Goal: Information Seeking & Learning: Learn about a topic

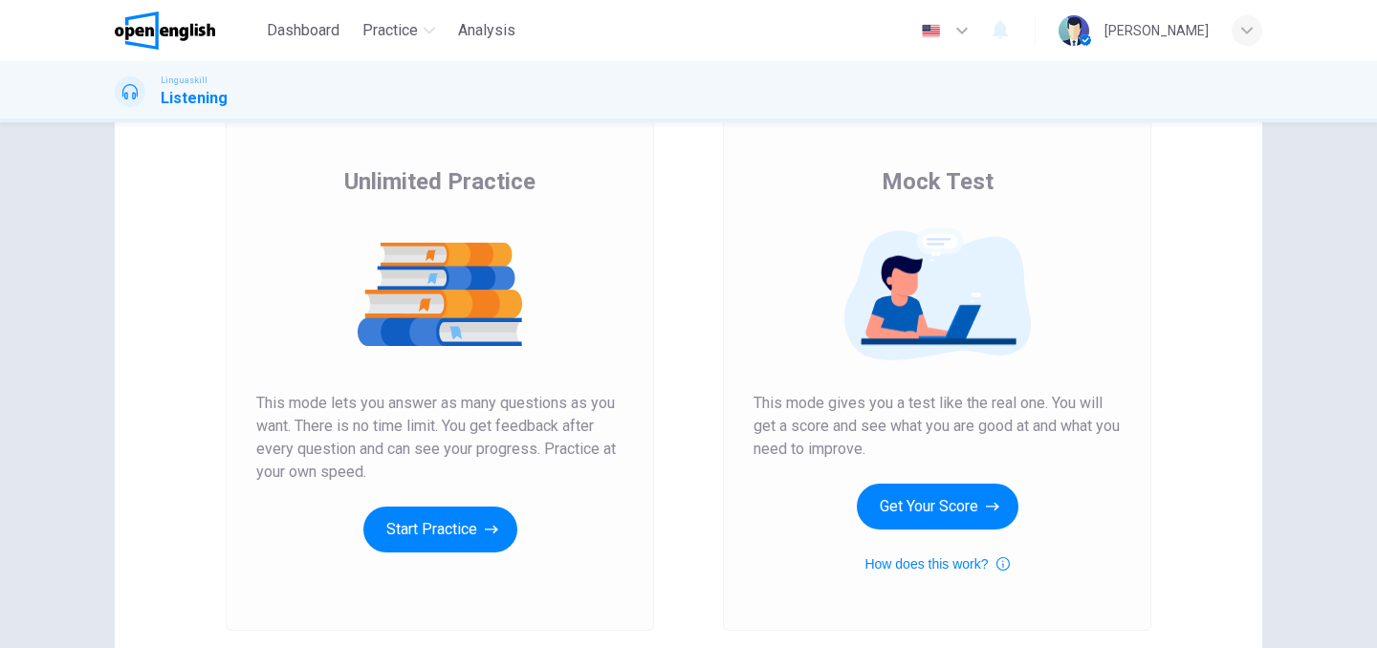
scroll to position [125, 0]
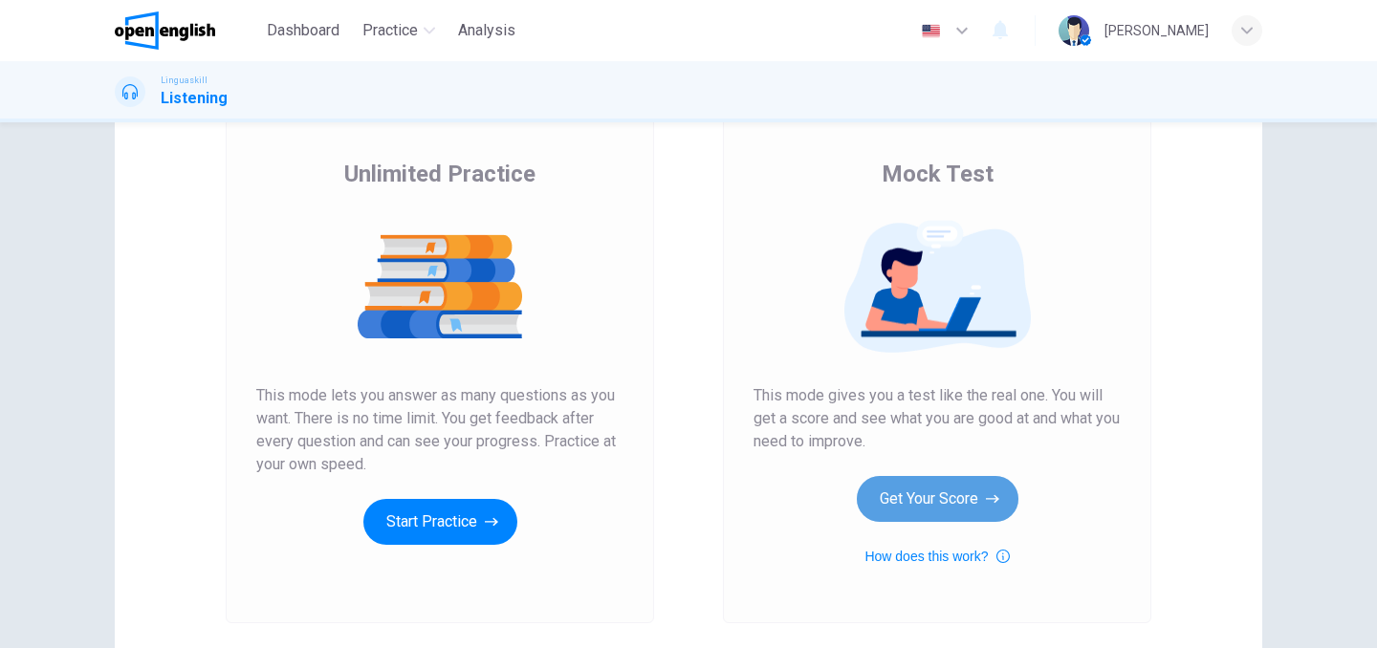
click at [939, 499] on button "Get Your Score" at bounding box center [938, 499] width 162 height 46
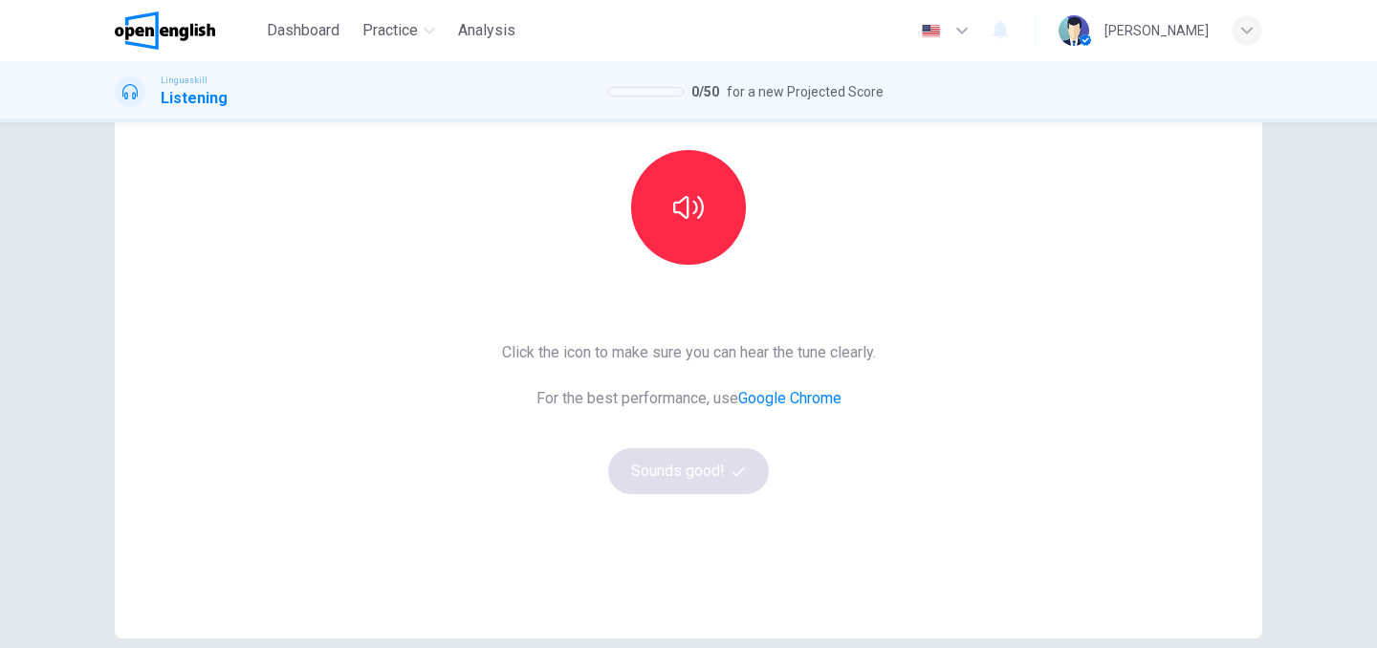
scroll to position [196, 0]
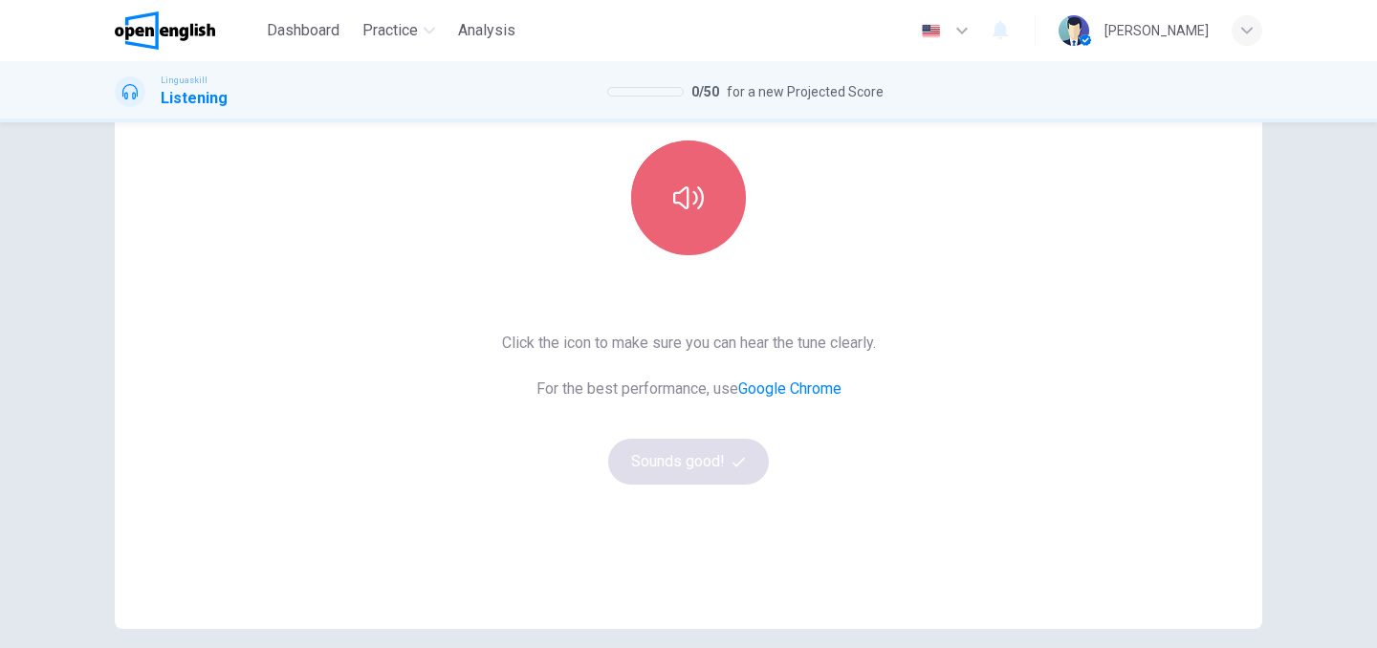
click at [708, 219] on button "button" at bounding box center [688, 198] width 115 height 115
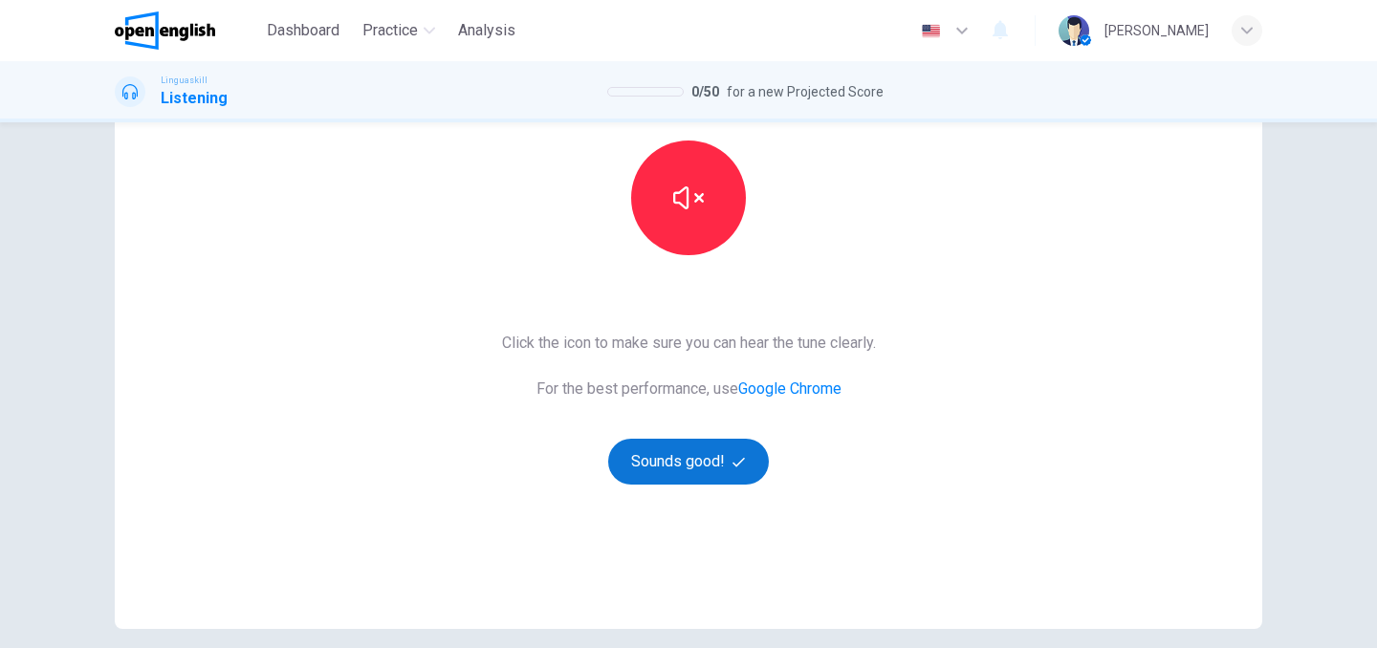
click at [658, 453] on button "Sounds good!" at bounding box center [688, 462] width 161 height 46
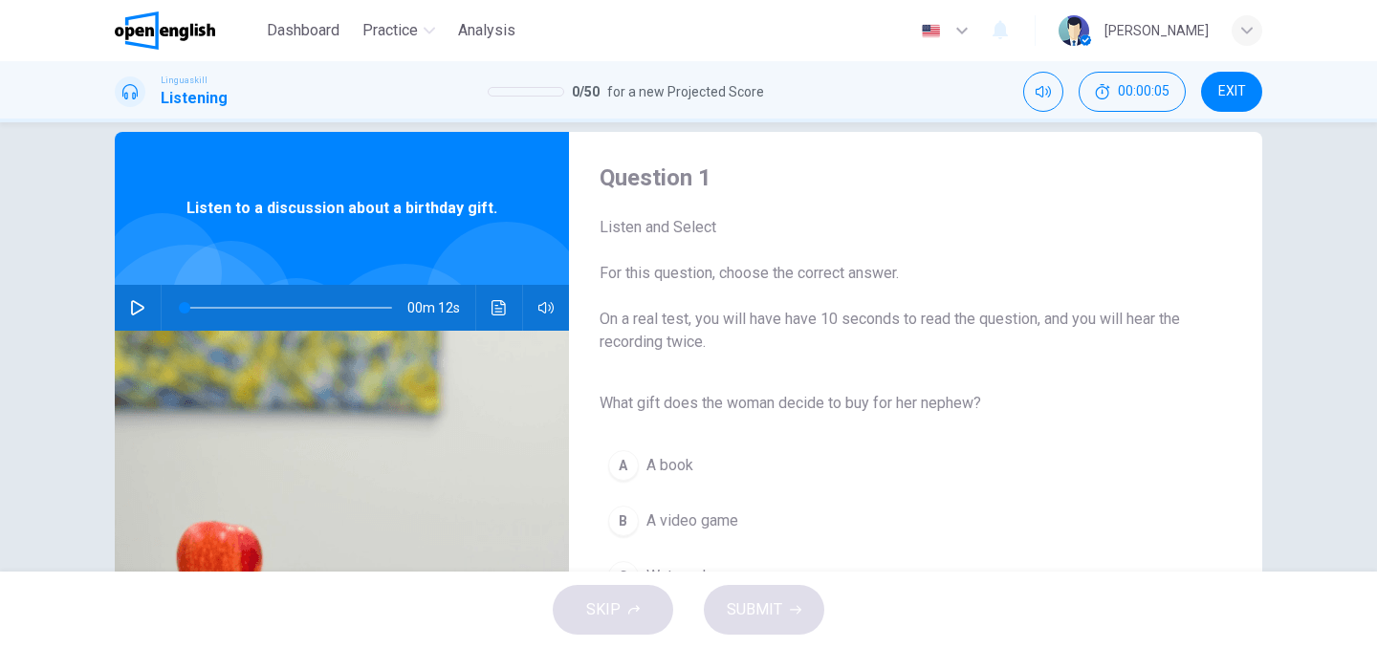
scroll to position [16, 0]
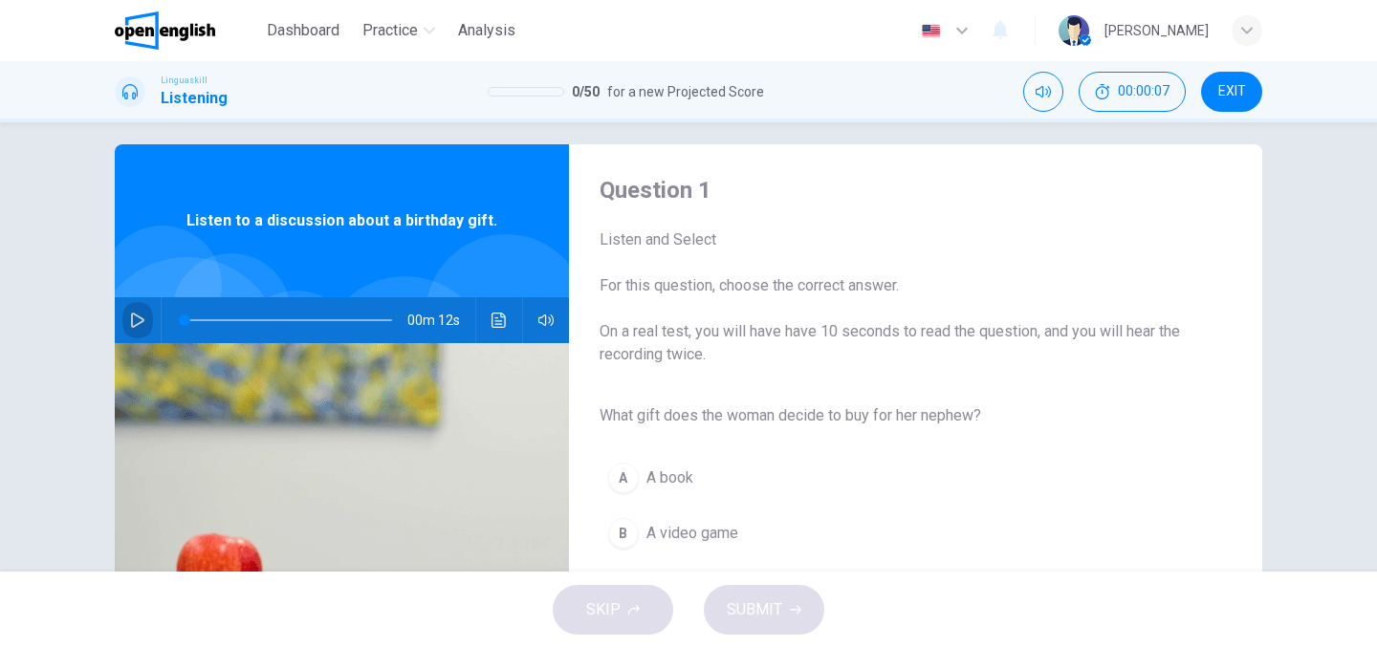
click at [151, 316] on button "button" at bounding box center [137, 320] width 31 height 46
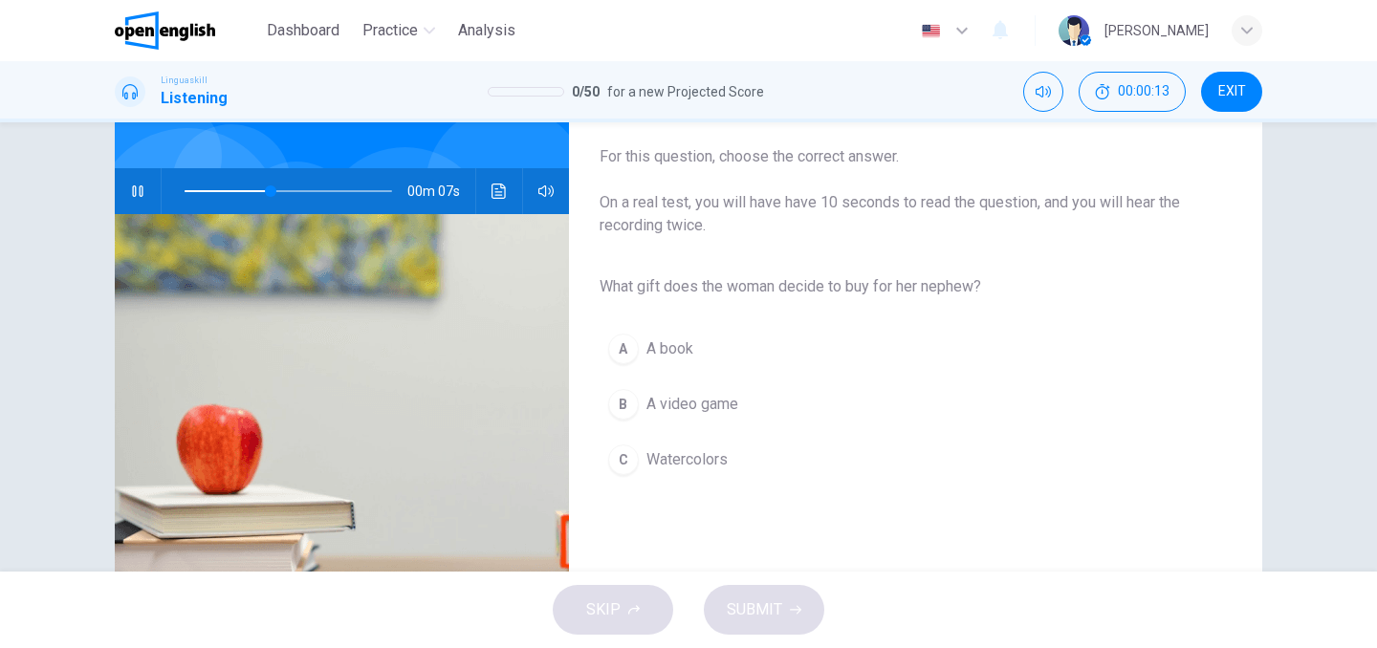
scroll to position [142, 0]
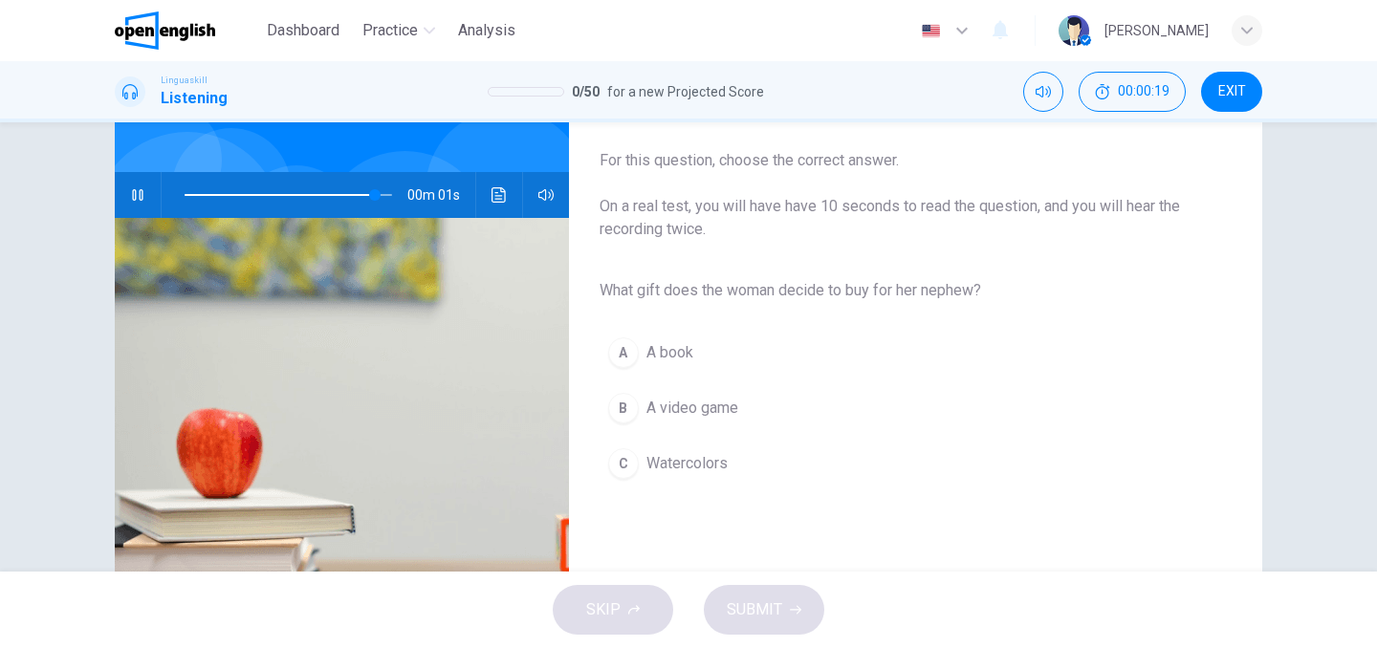
type input "*"
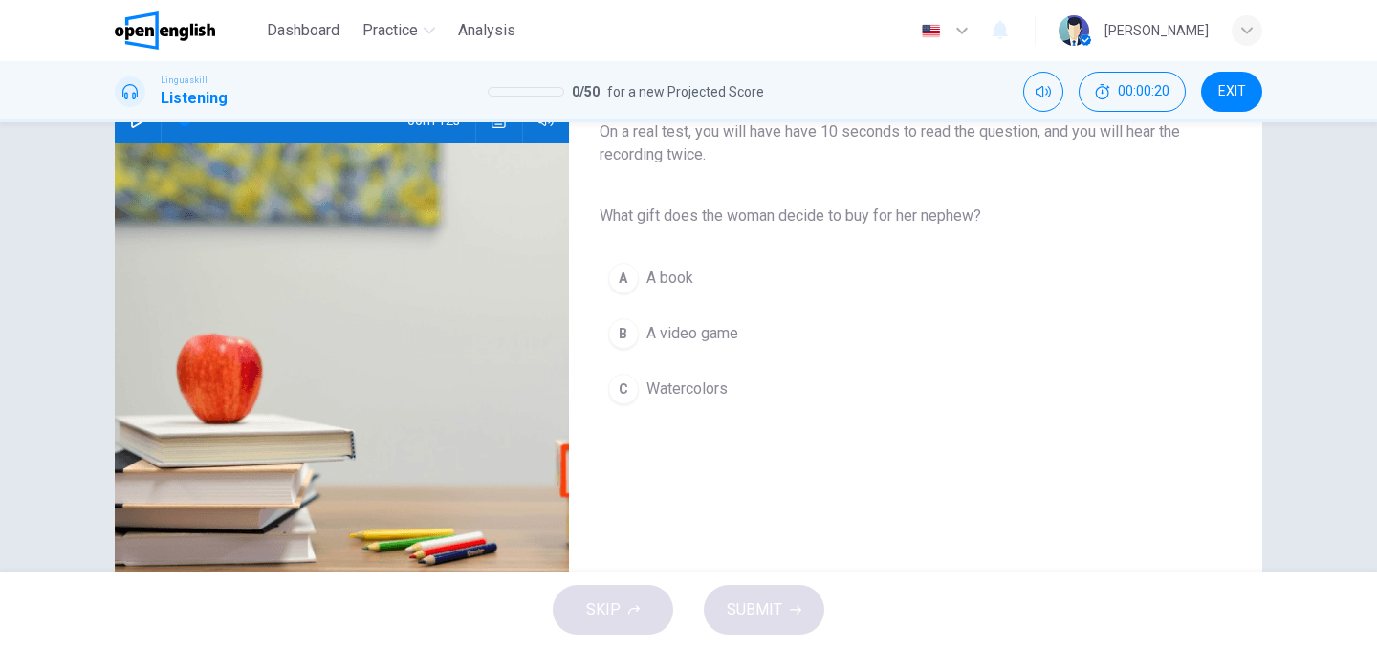
scroll to position [227, 0]
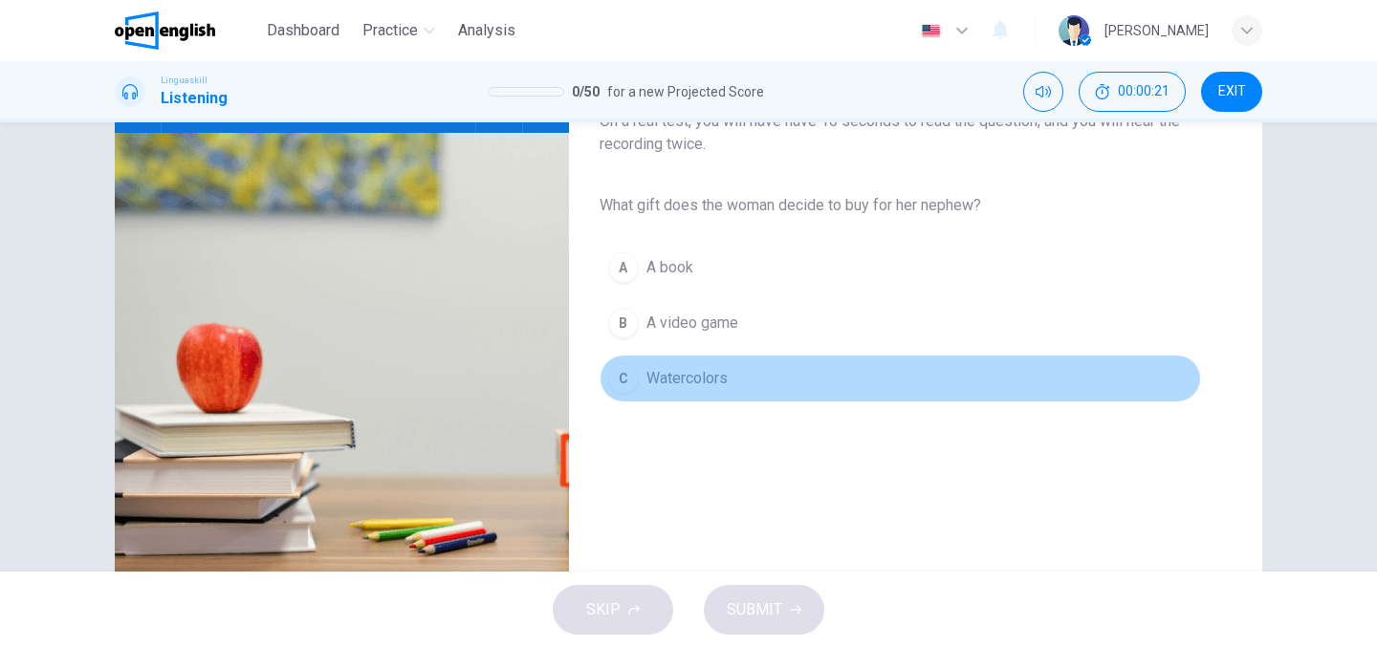
click at [622, 376] on div "C" at bounding box center [623, 378] width 31 height 31
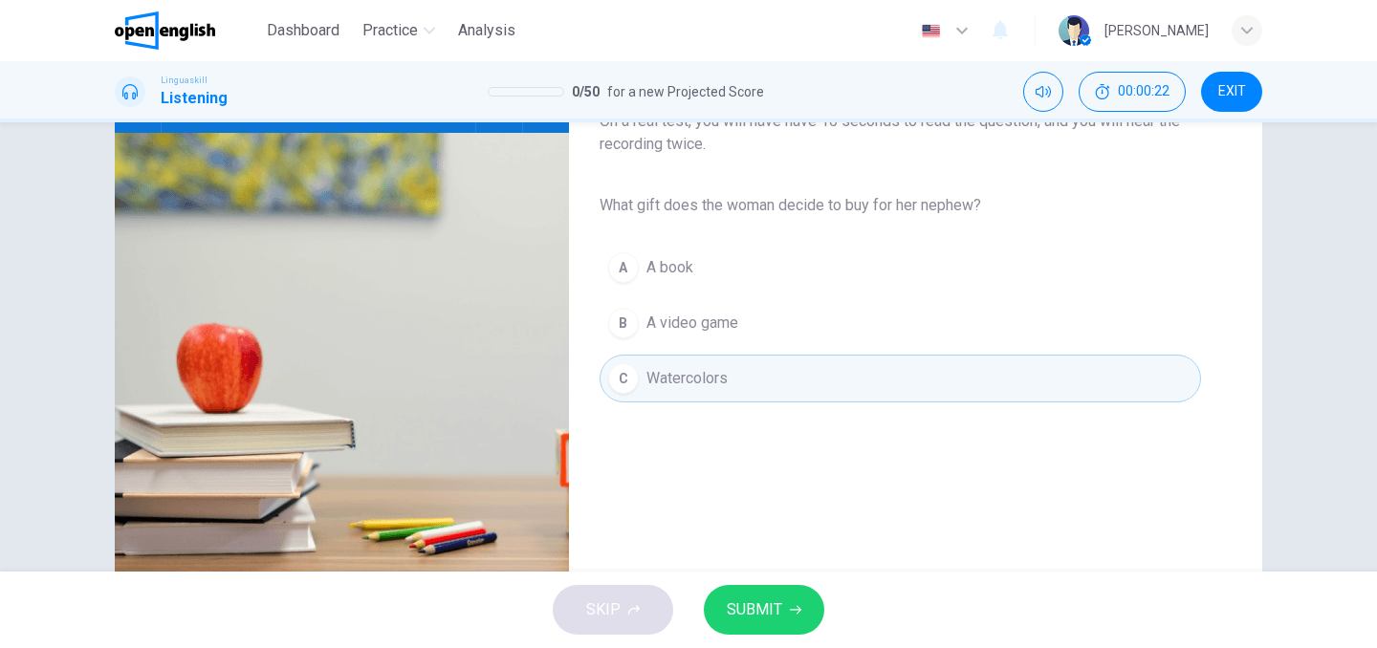
click at [761, 609] on span "SUBMIT" at bounding box center [754, 610] width 55 height 27
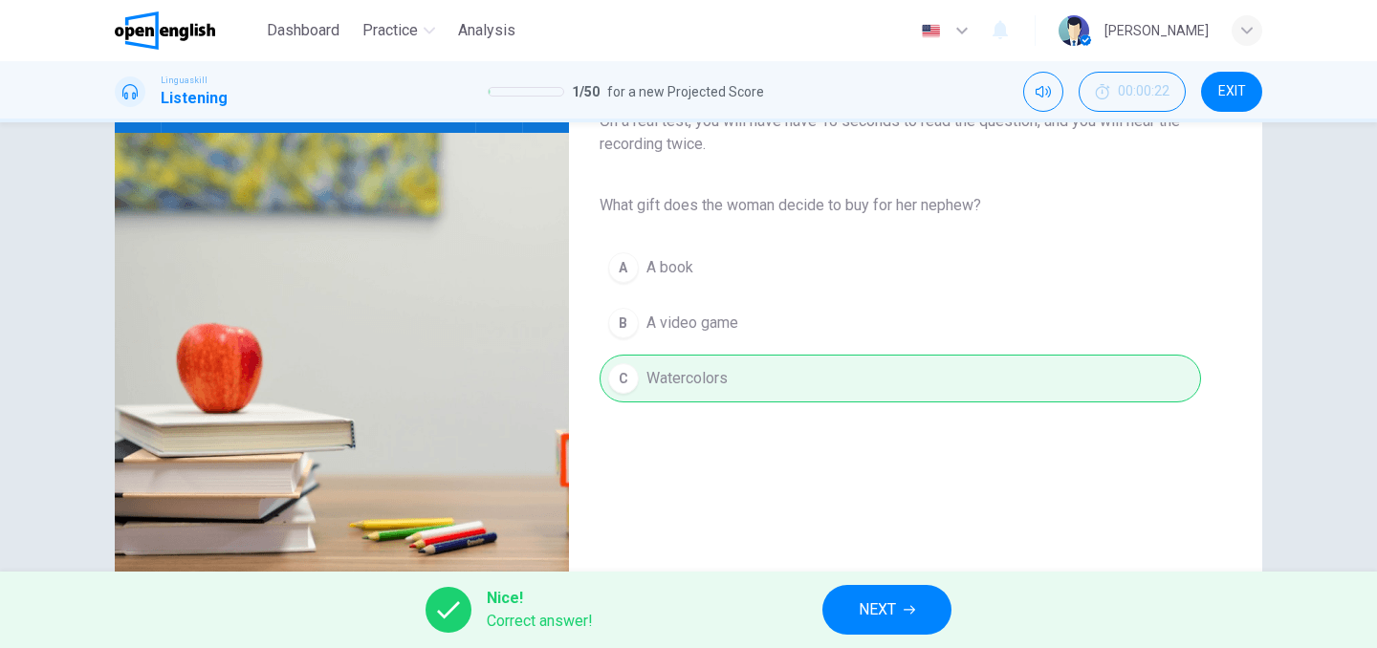
click at [871, 614] on span "NEXT" at bounding box center [877, 610] width 37 height 27
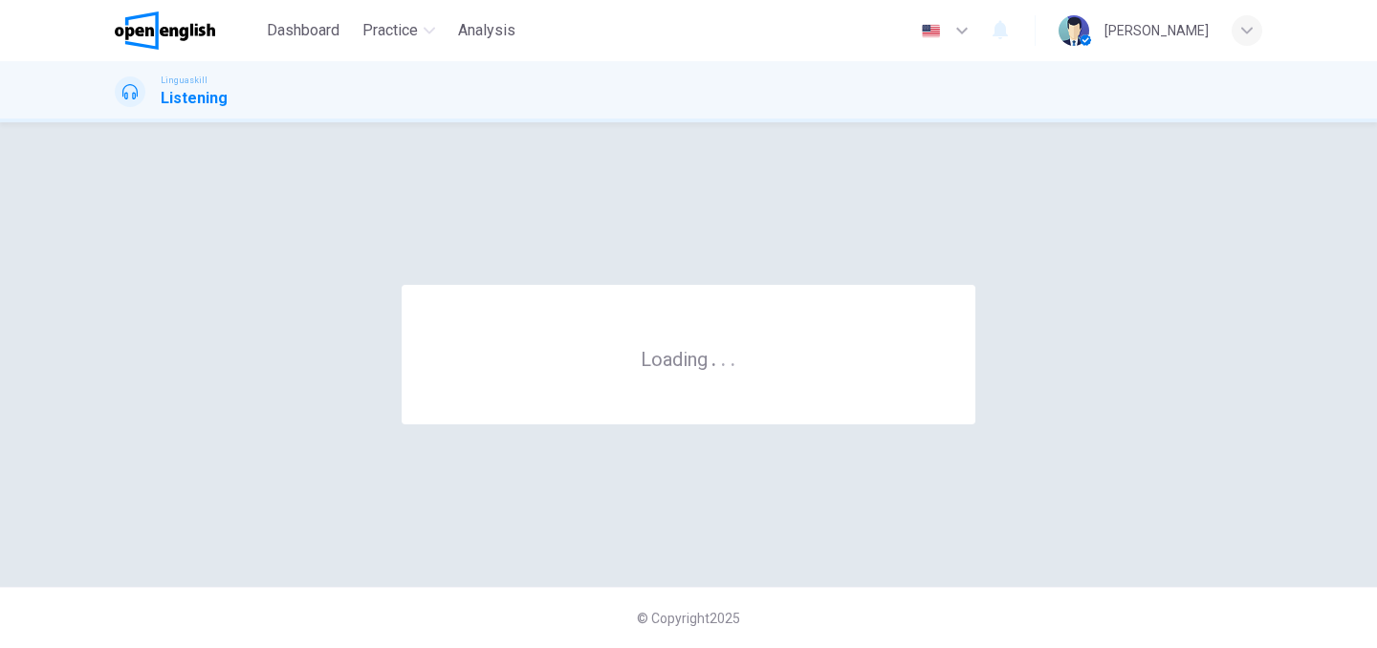
scroll to position [0, 0]
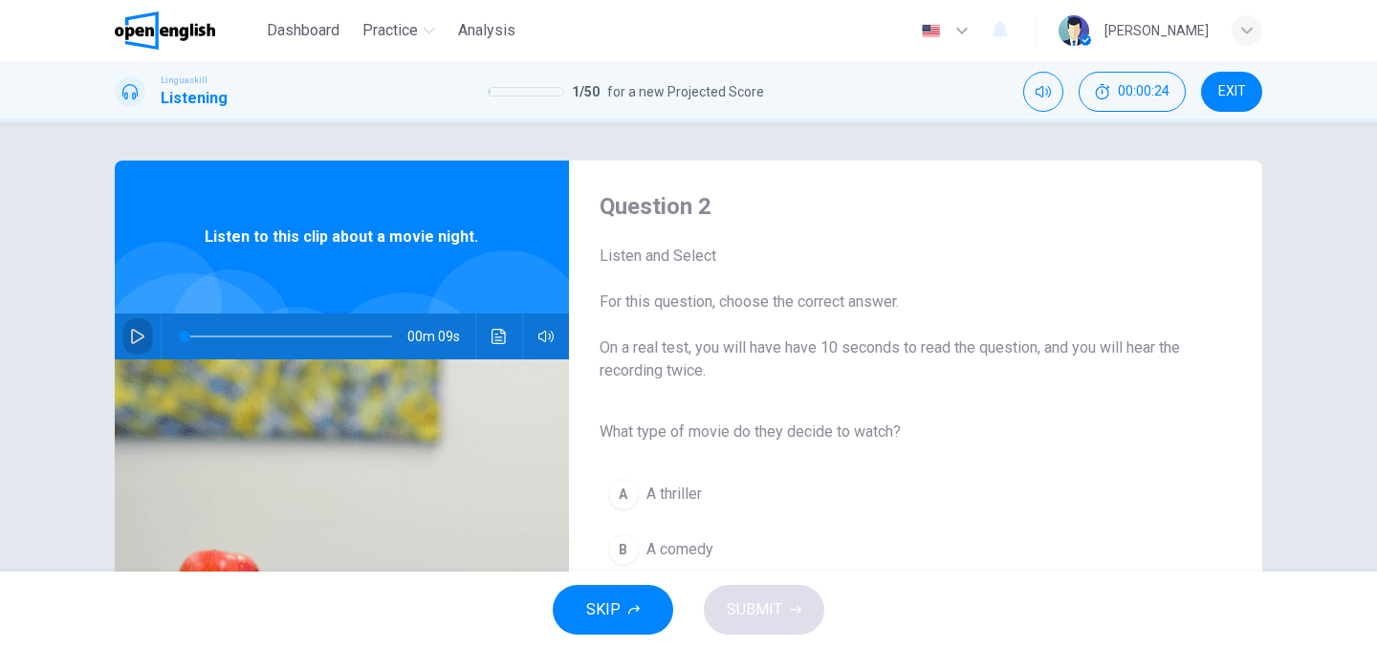
click at [124, 331] on button "button" at bounding box center [137, 337] width 31 height 46
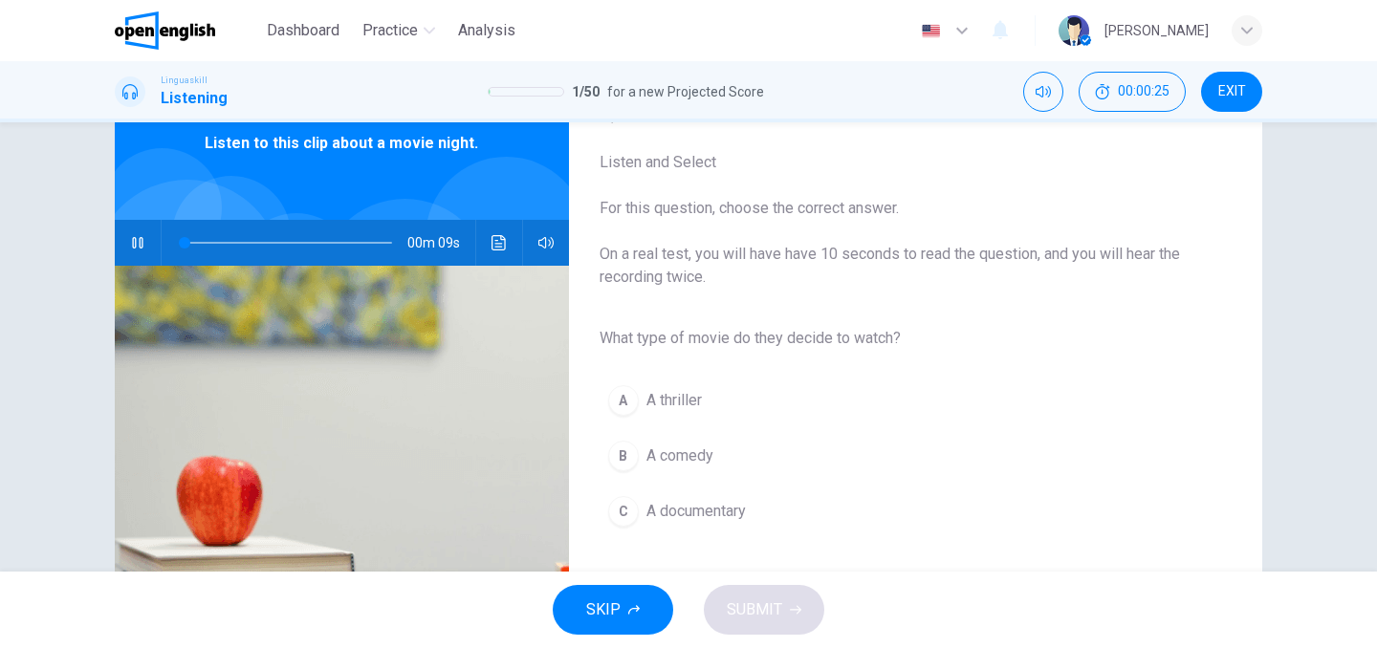
scroll to position [109, 0]
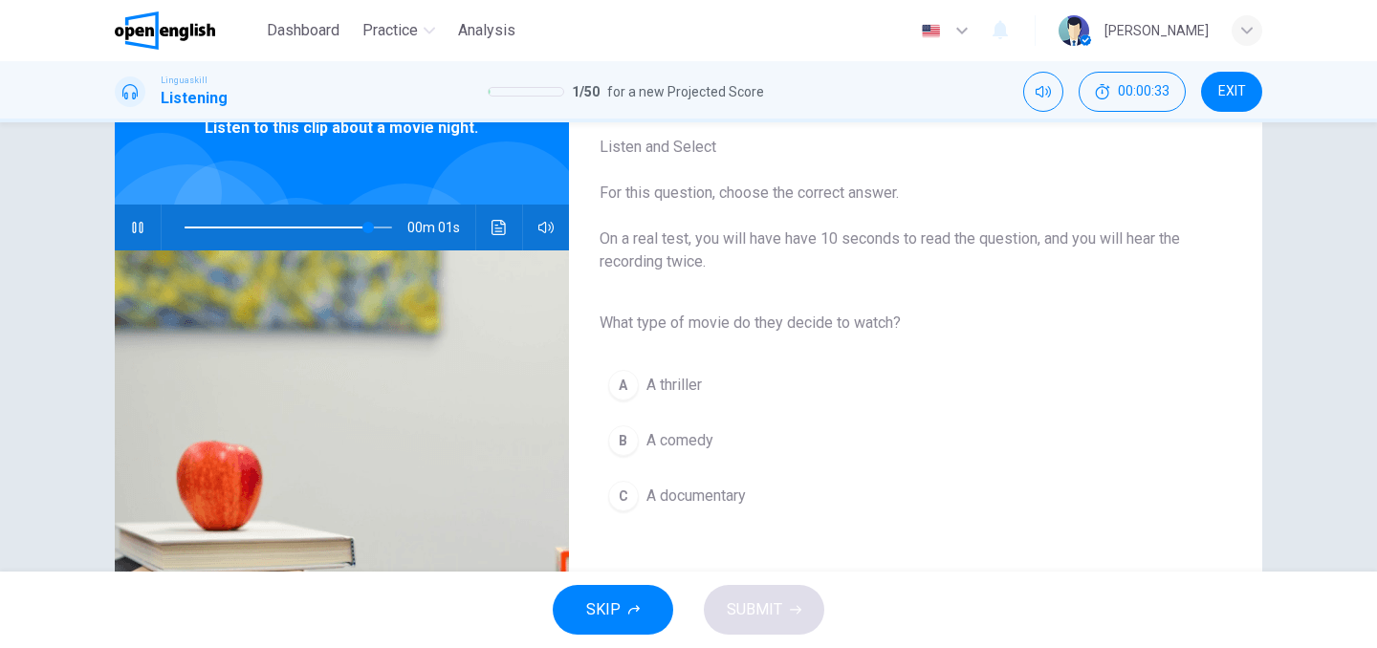
type input "*"
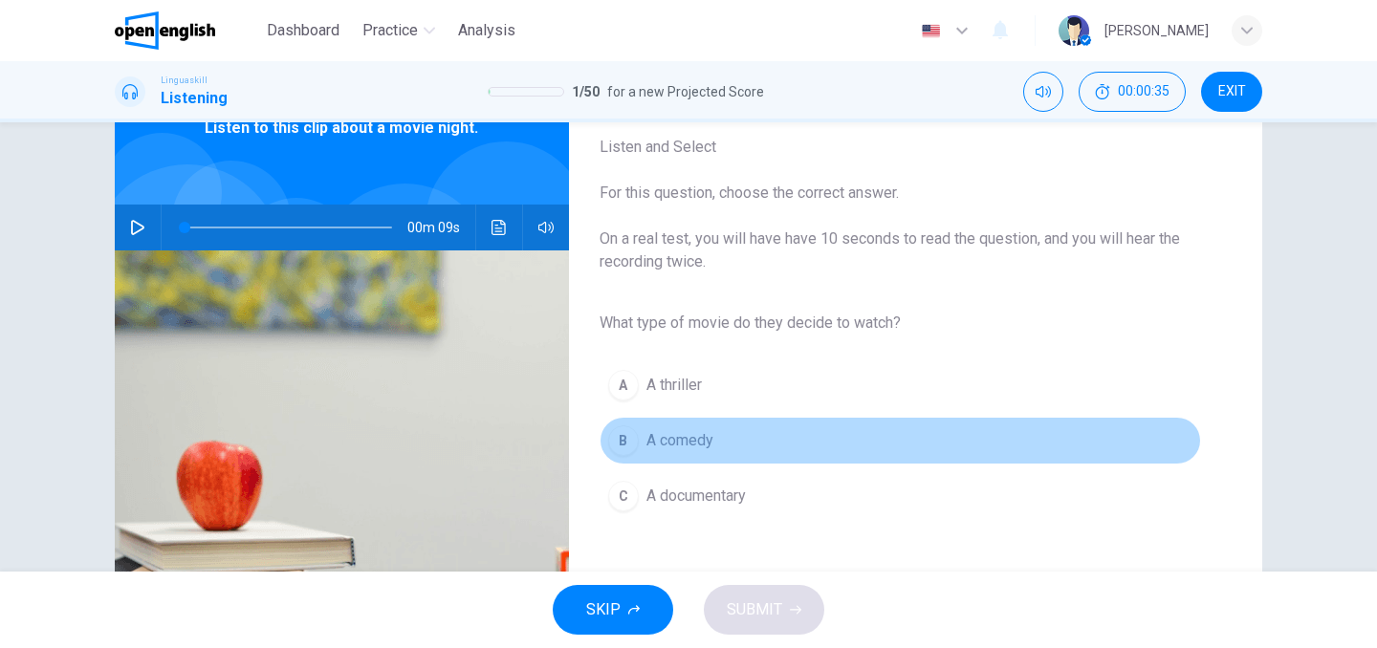
click at [640, 438] on button "B A comedy" at bounding box center [901, 441] width 602 height 48
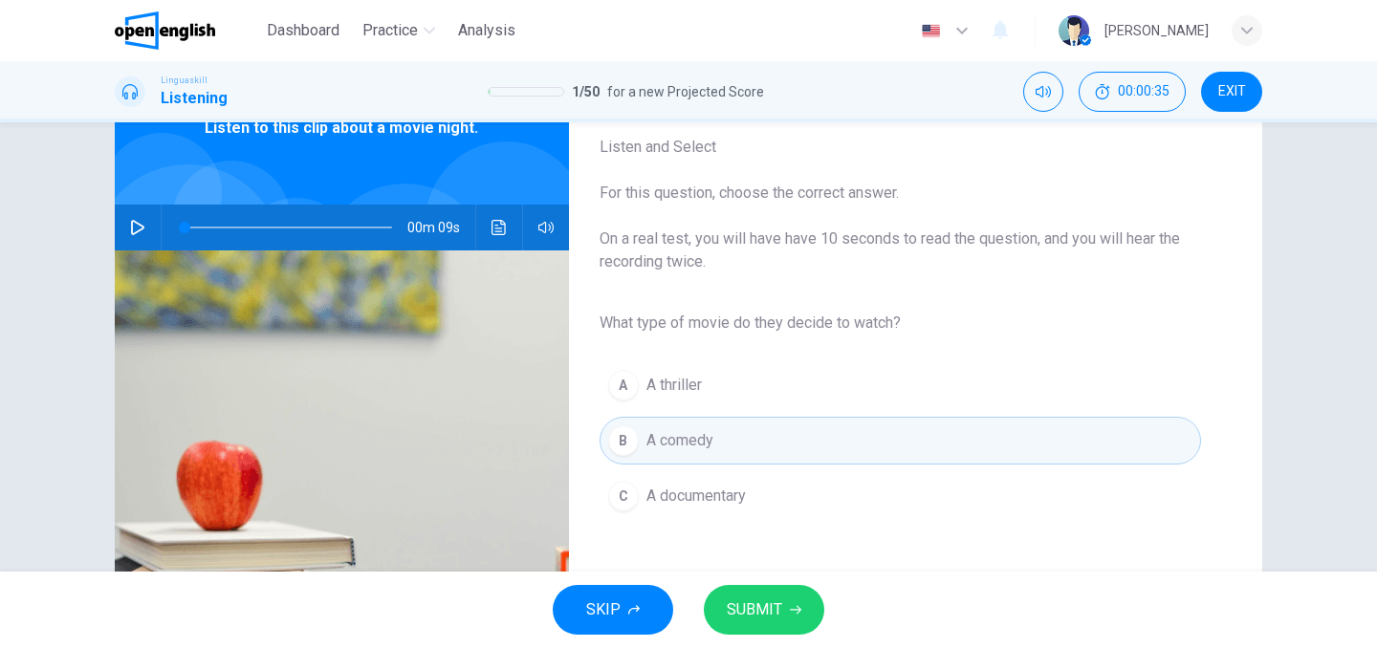
click at [729, 595] on button "SUBMIT" at bounding box center [764, 610] width 121 height 50
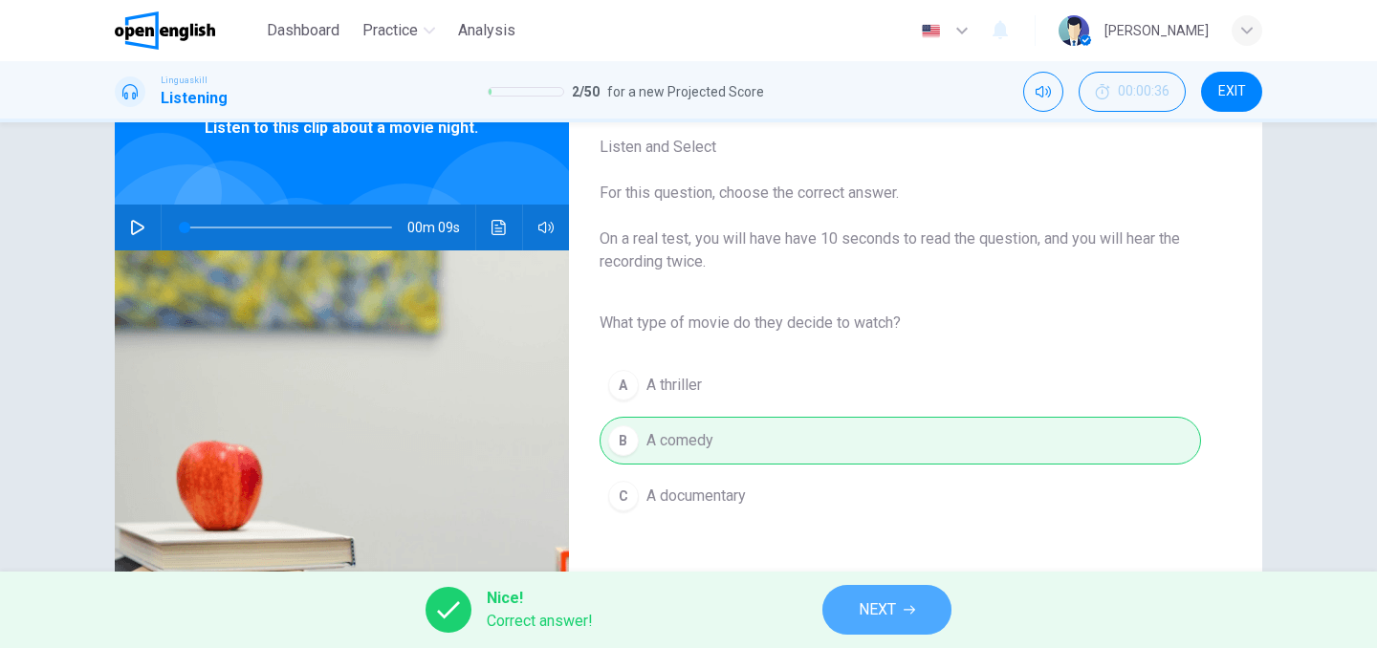
click at [836, 593] on button "NEXT" at bounding box center [887, 610] width 129 height 50
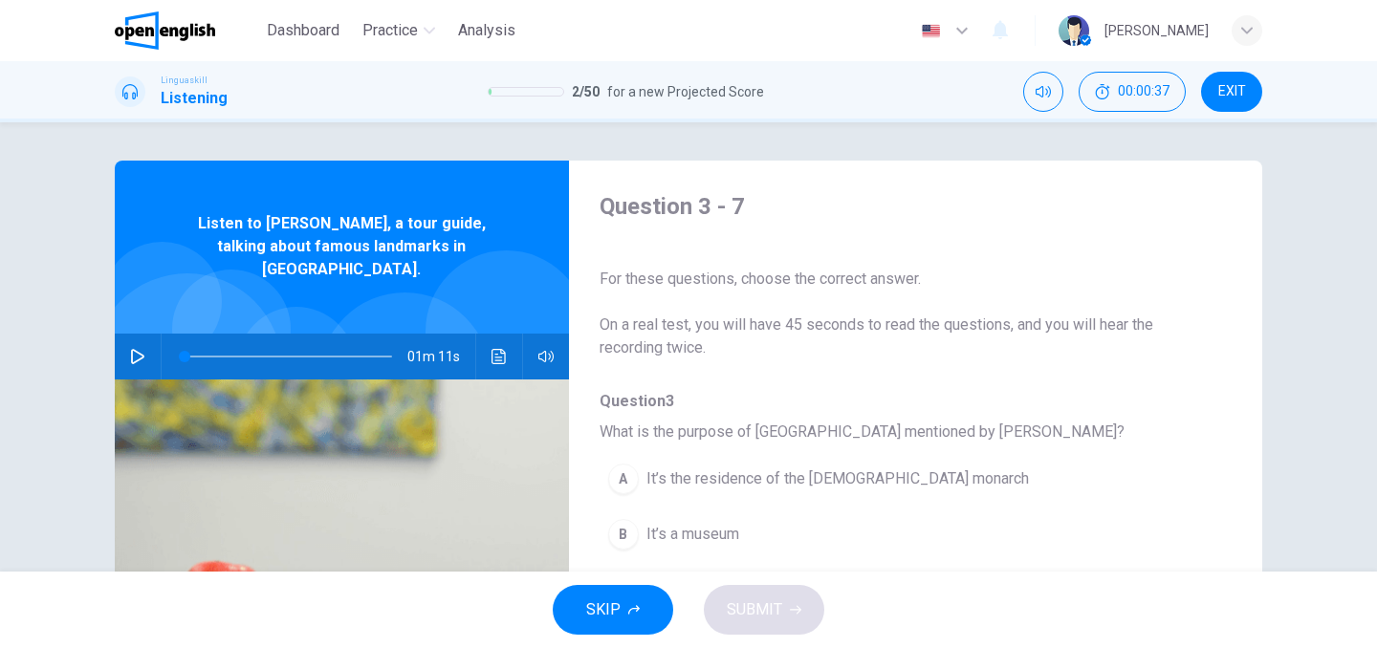
click at [136, 349] on icon "button" at bounding box center [137, 356] width 15 height 15
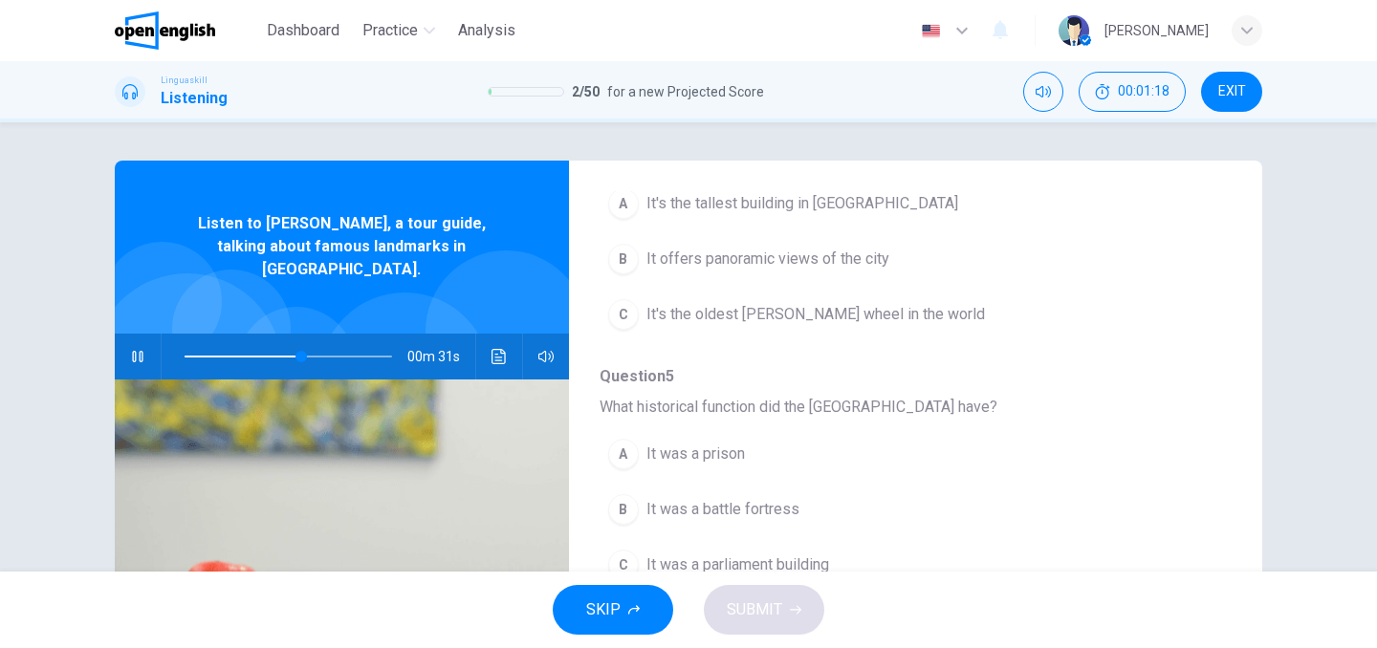
scroll to position [528, 0]
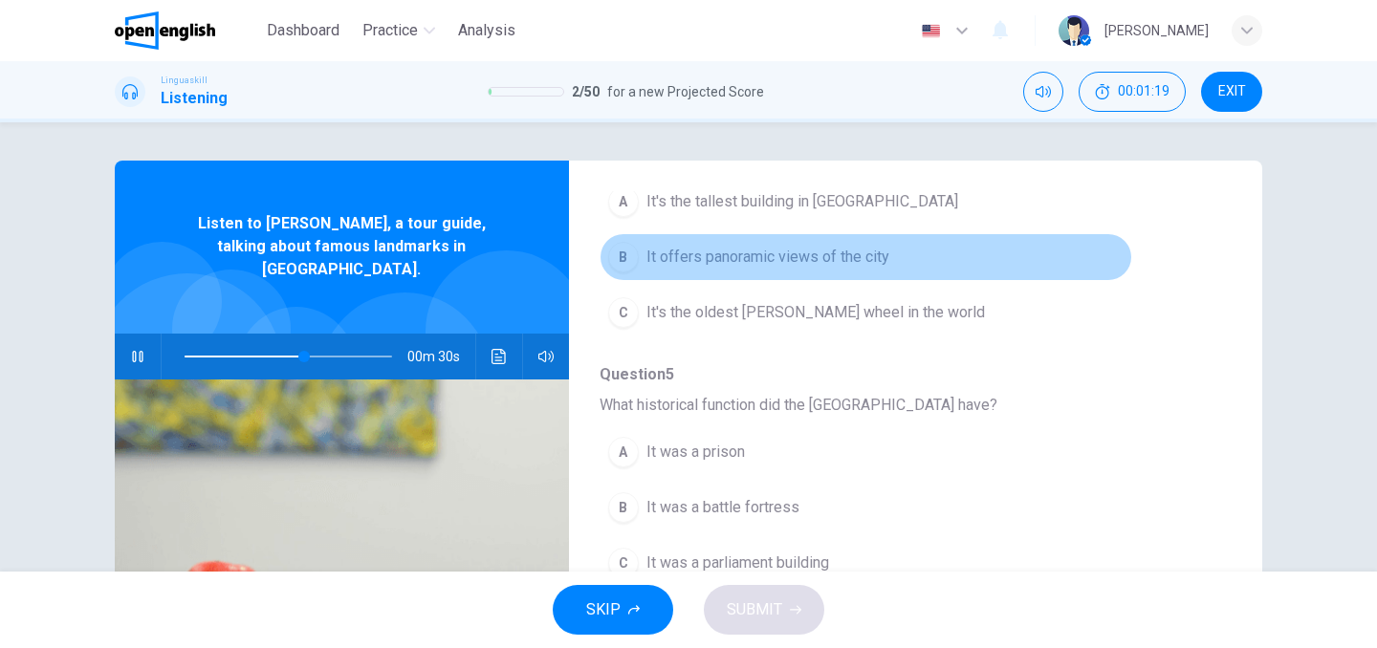
click at [780, 258] on span "It offers panoramic views of the city" at bounding box center [768, 257] width 243 height 23
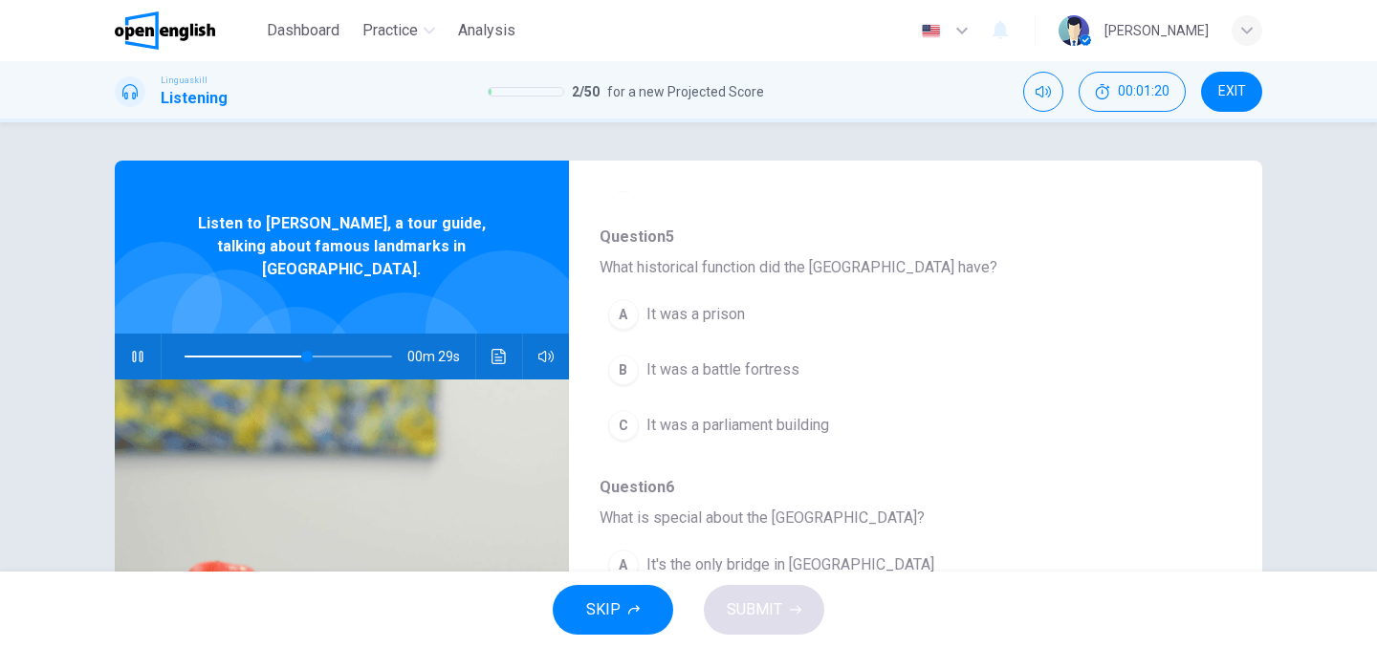
scroll to position [668, 0]
click at [742, 372] on span "It was a battle fortress" at bounding box center [723, 368] width 153 height 23
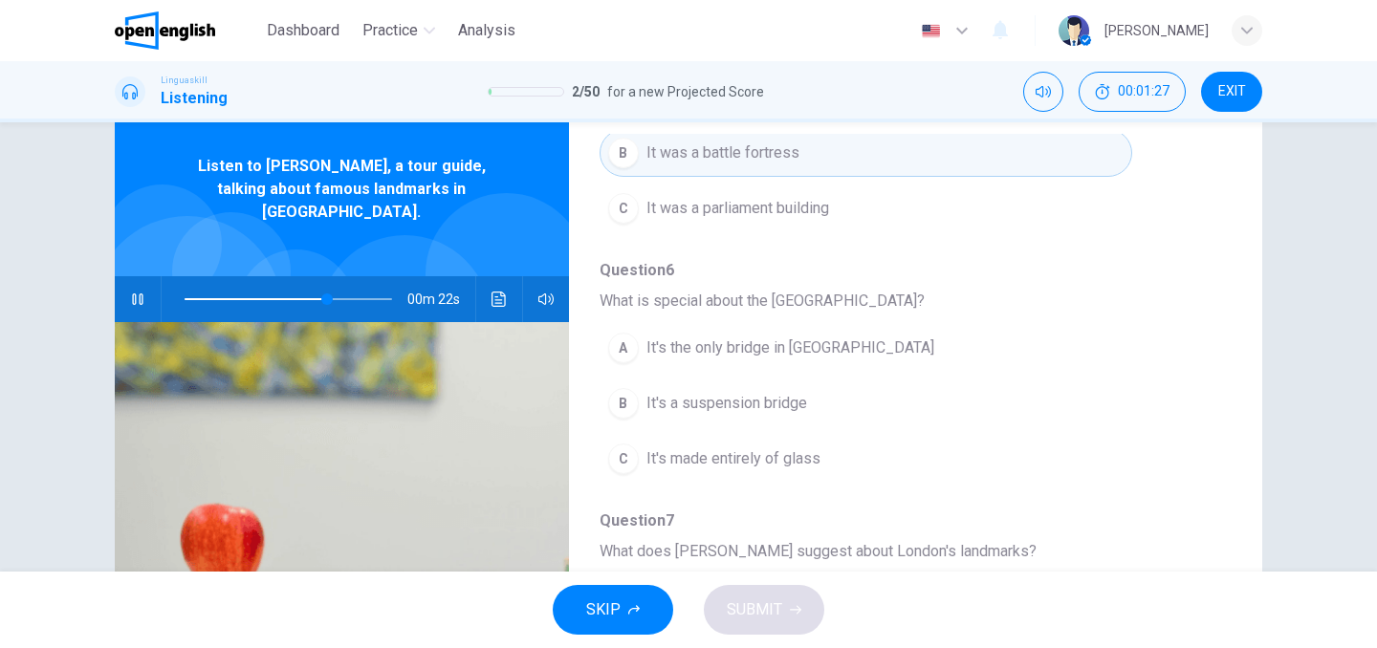
scroll to position [64, 0]
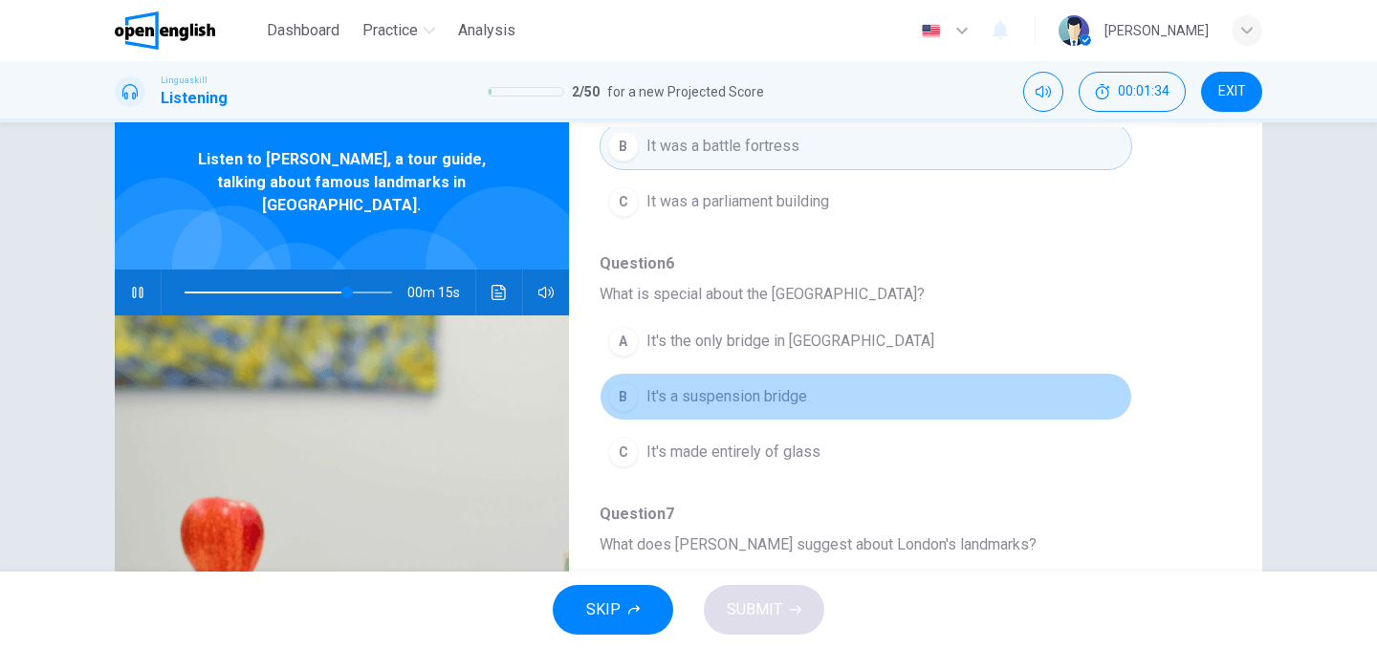
click at [746, 398] on span "It's a suspension bridge" at bounding box center [727, 396] width 161 height 23
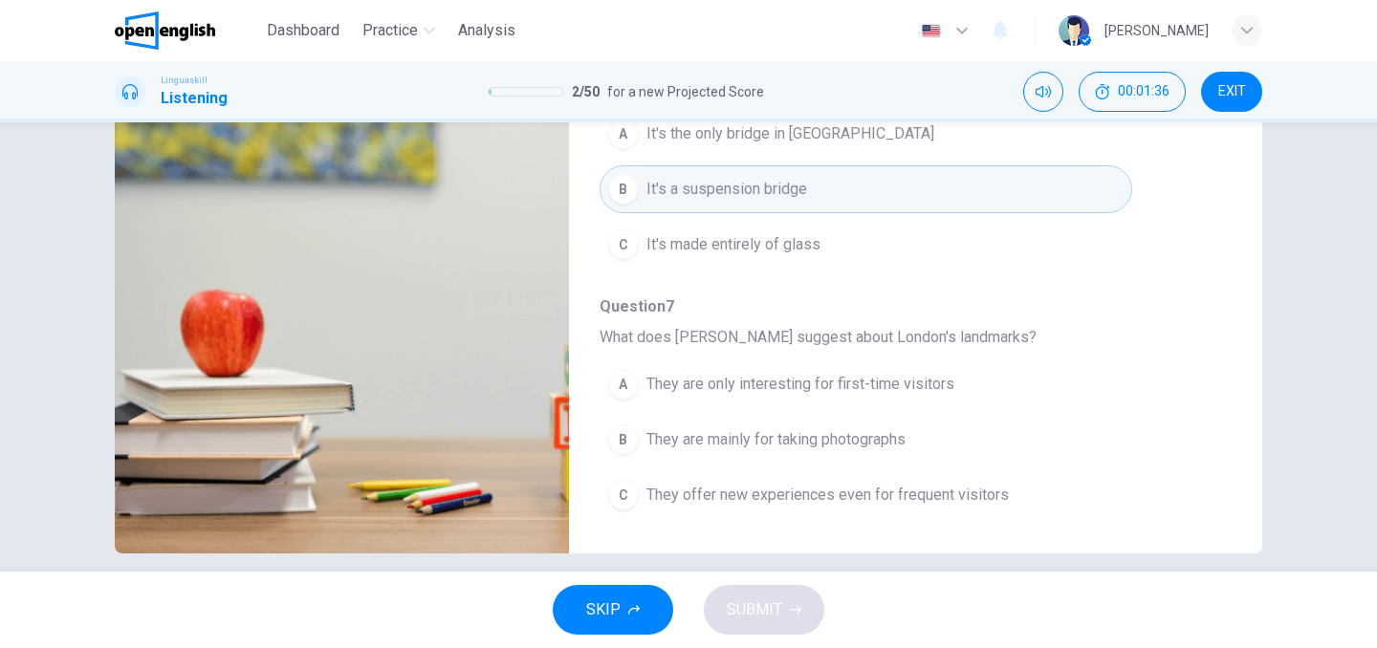
scroll to position [292, 0]
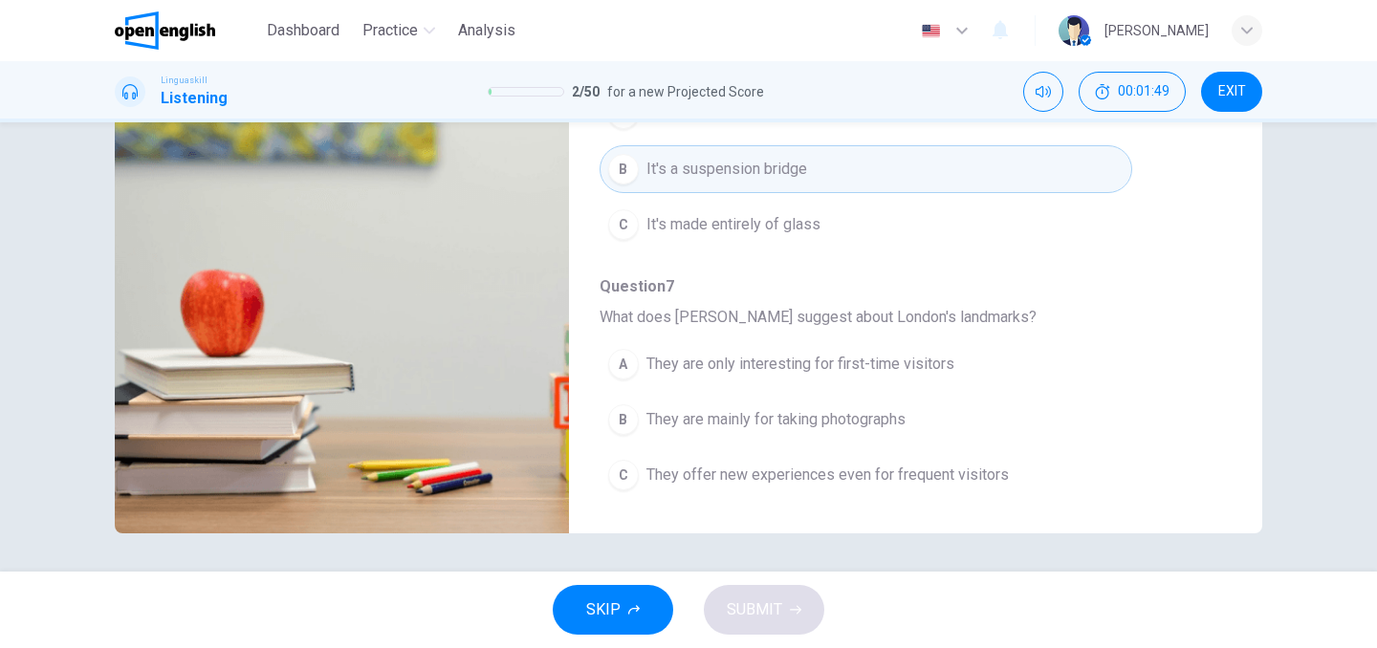
type input "*"
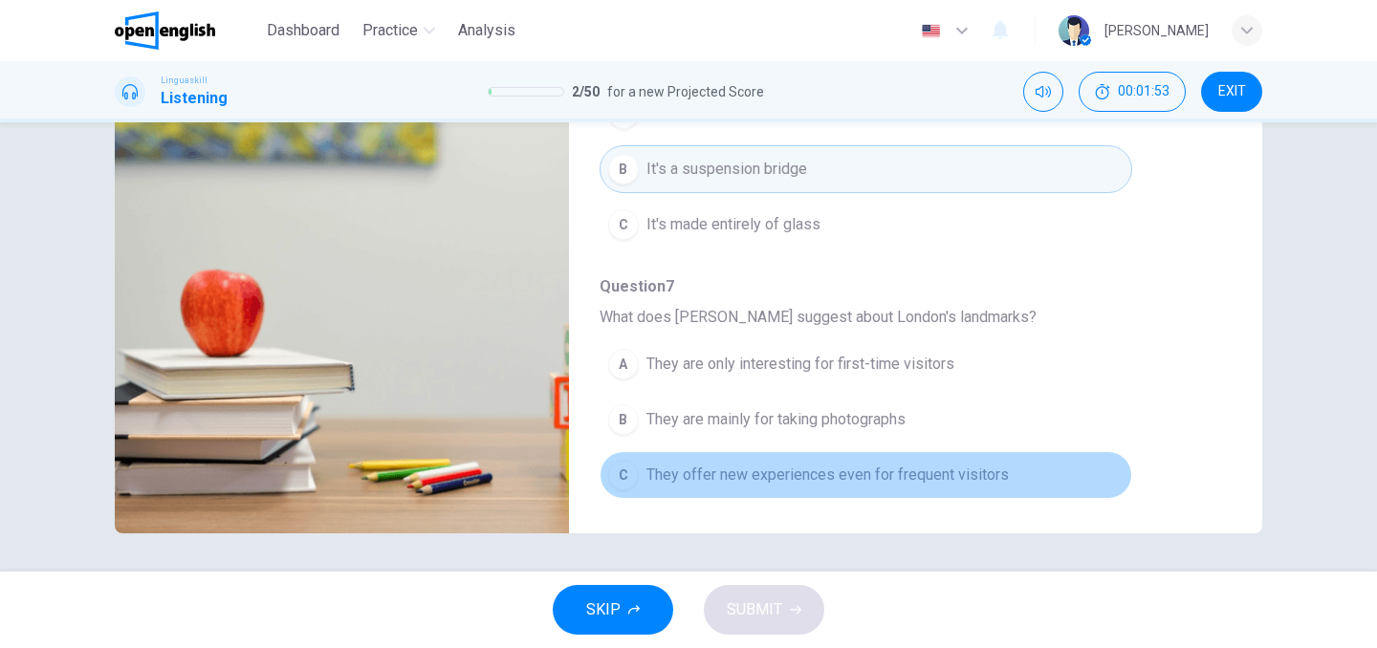
click at [731, 477] on span "They offer new experiences even for frequent visitors" at bounding box center [828, 475] width 362 height 23
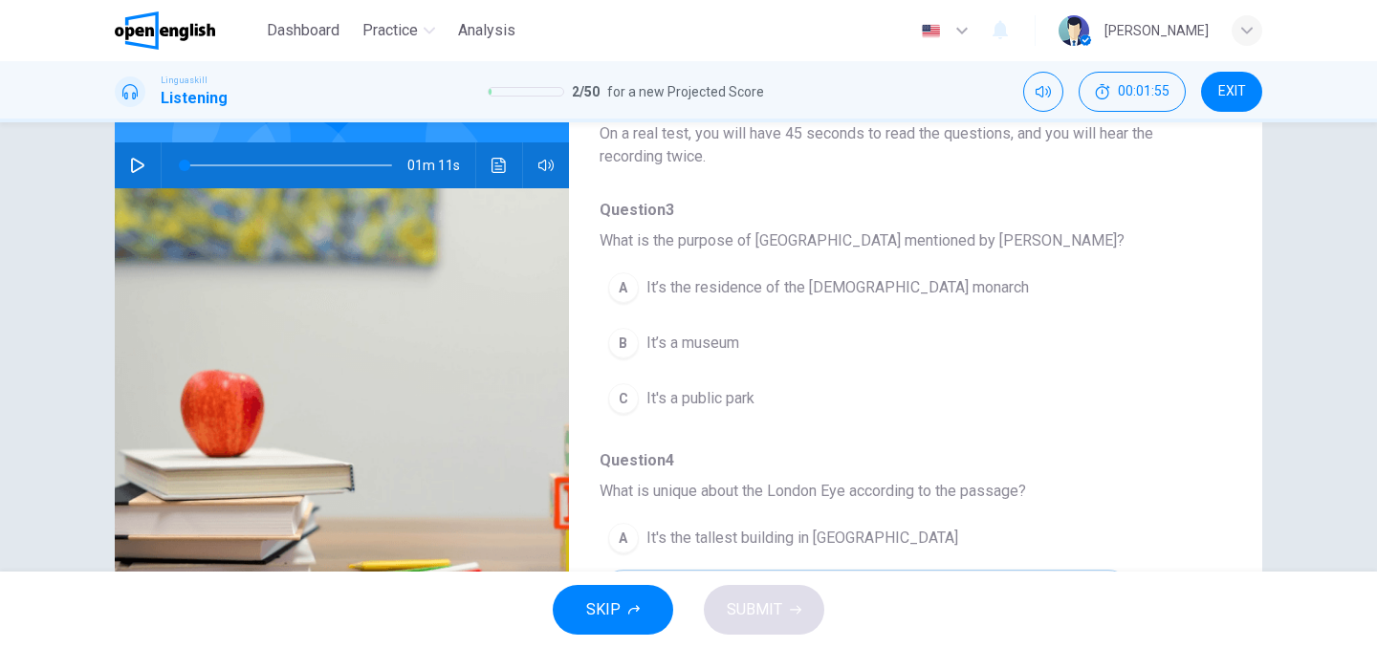
scroll to position [186, 0]
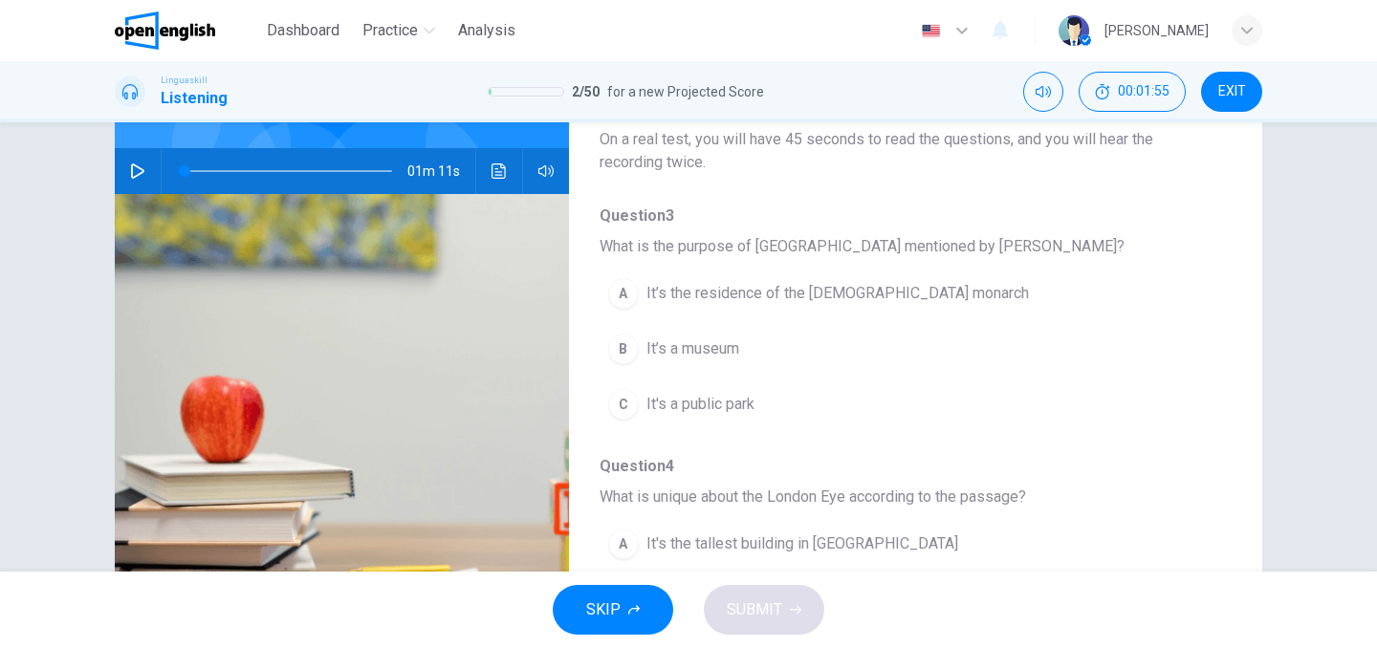
click at [784, 302] on span "It’s the residence of the [DEMOGRAPHIC_DATA] monarch" at bounding box center [838, 293] width 383 height 23
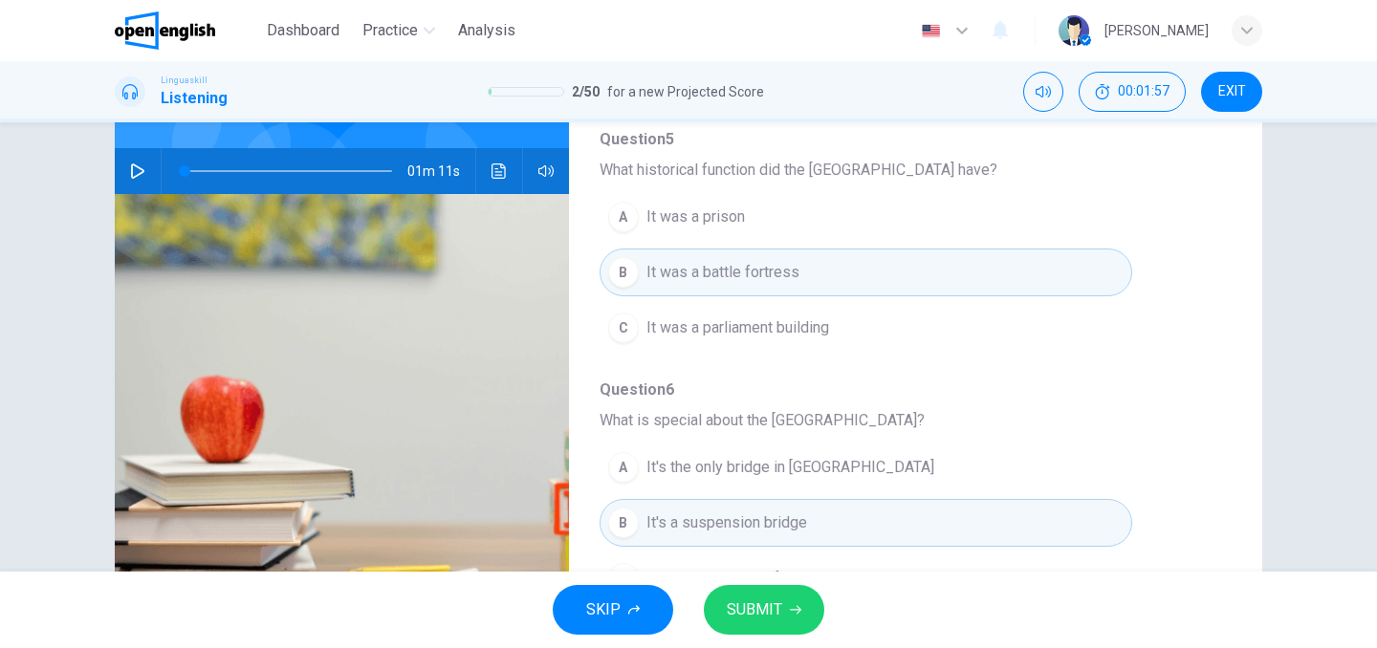
scroll to position [714, 0]
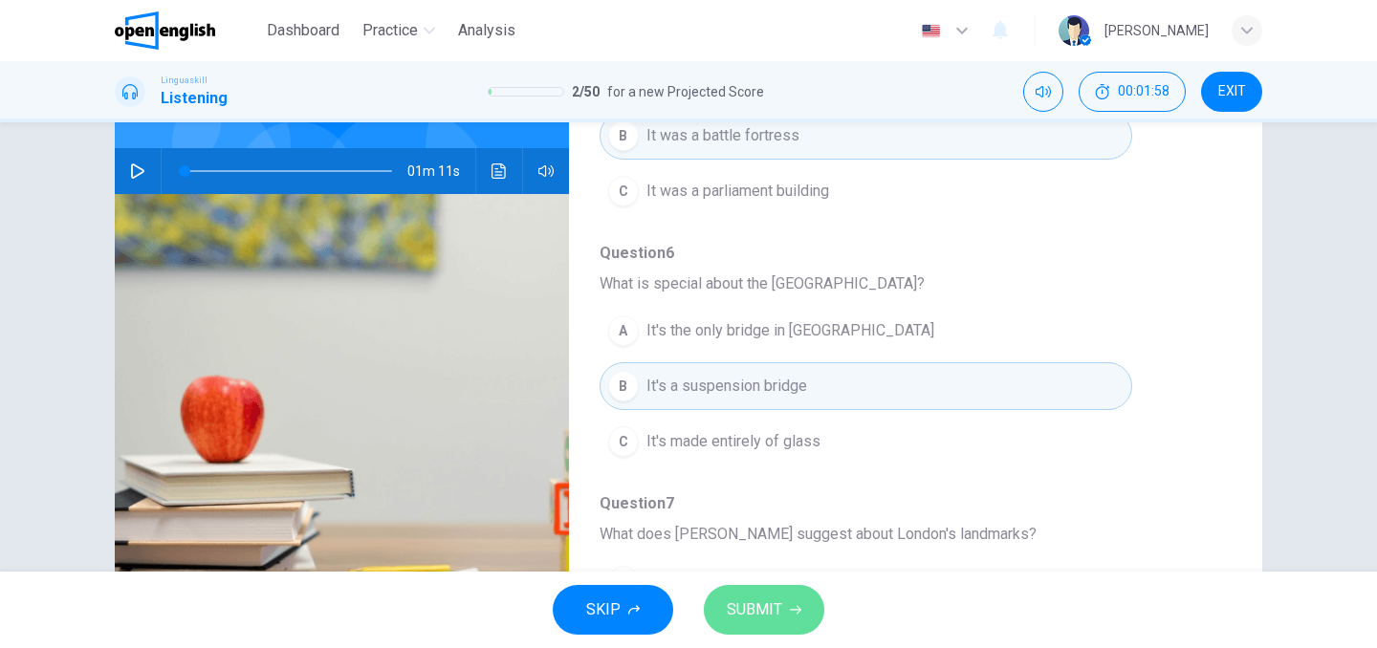
click at [747, 604] on span "SUBMIT" at bounding box center [754, 610] width 55 height 27
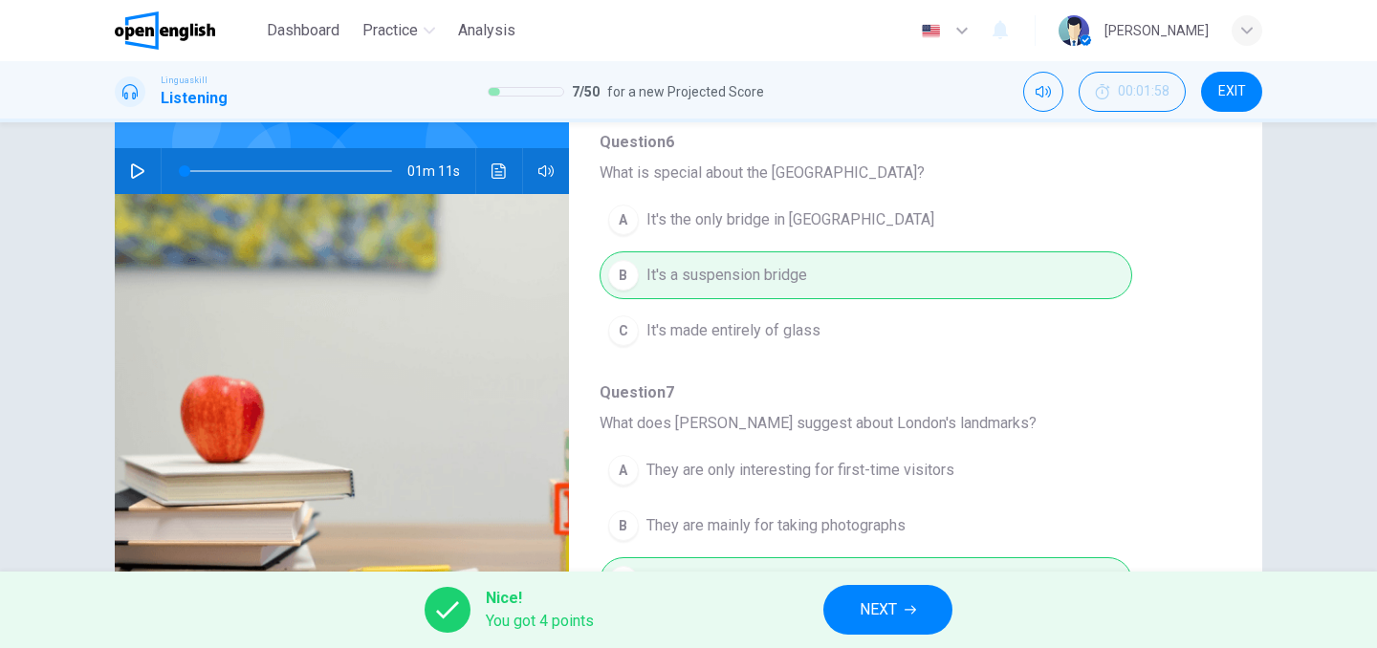
scroll to position [292, 0]
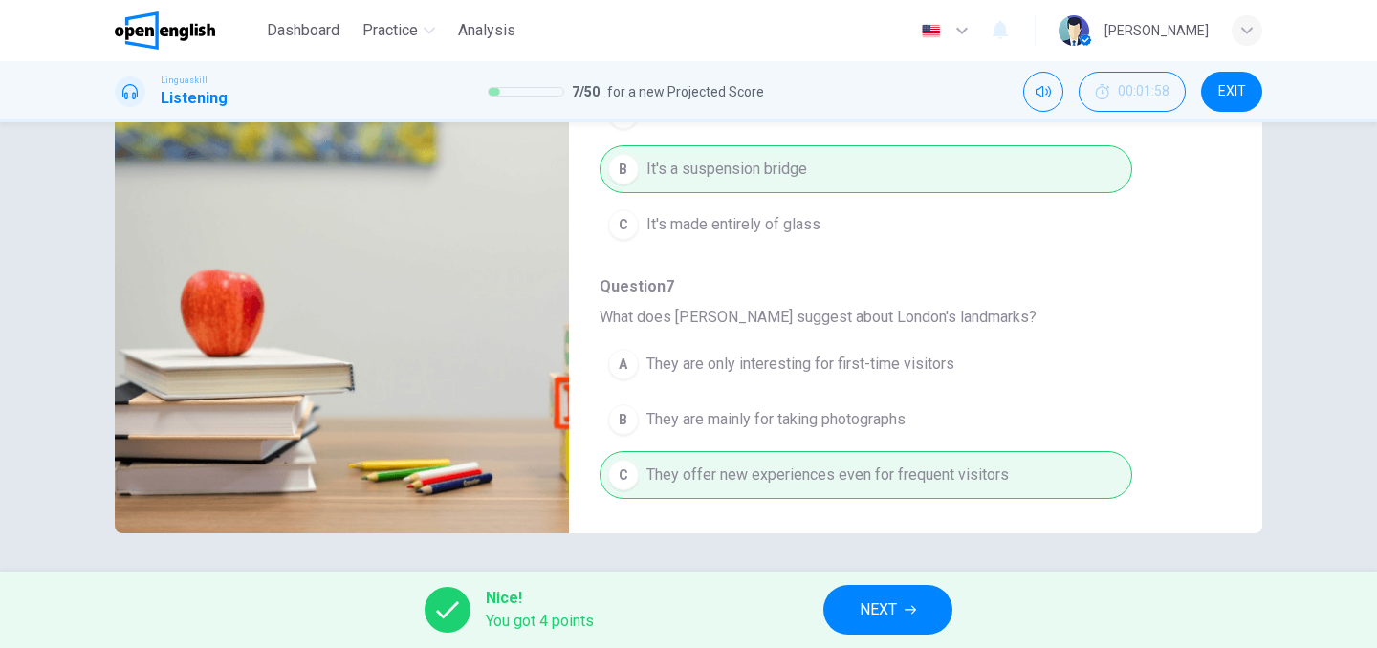
click at [851, 602] on button "NEXT" at bounding box center [888, 610] width 129 height 50
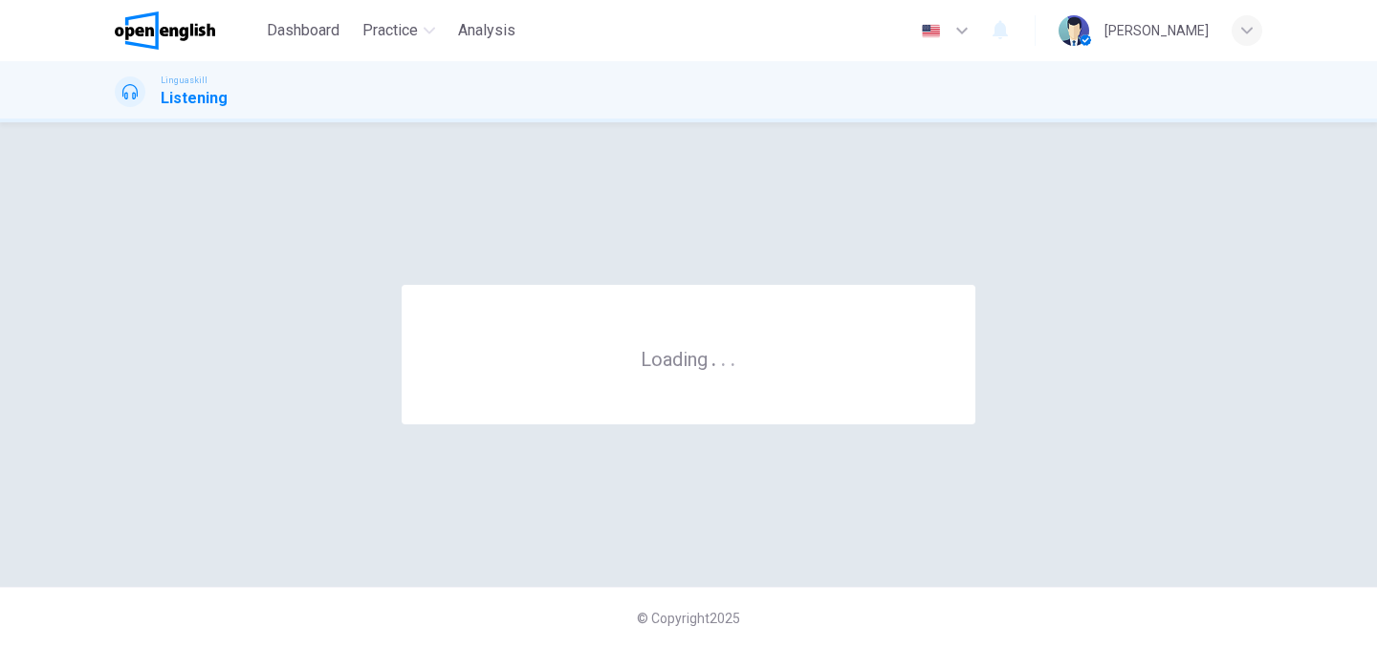
scroll to position [0, 0]
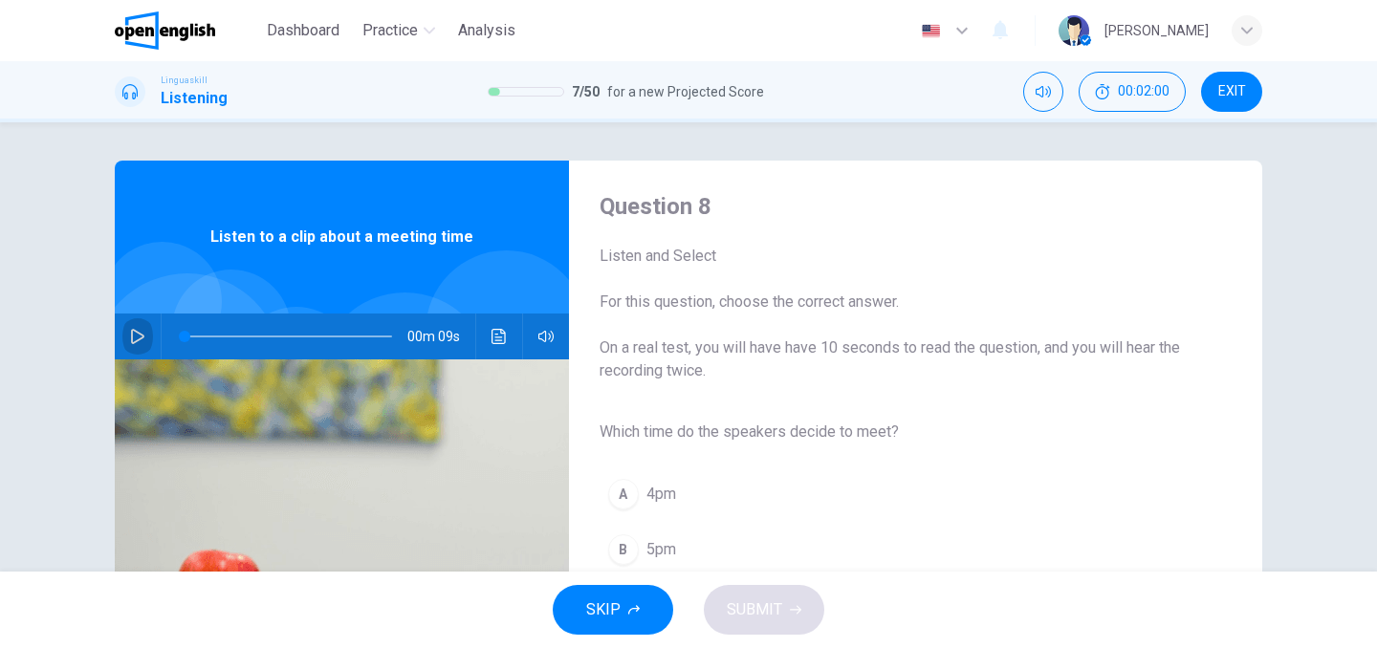
click at [148, 341] on button "button" at bounding box center [137, 337] width 31 height 46
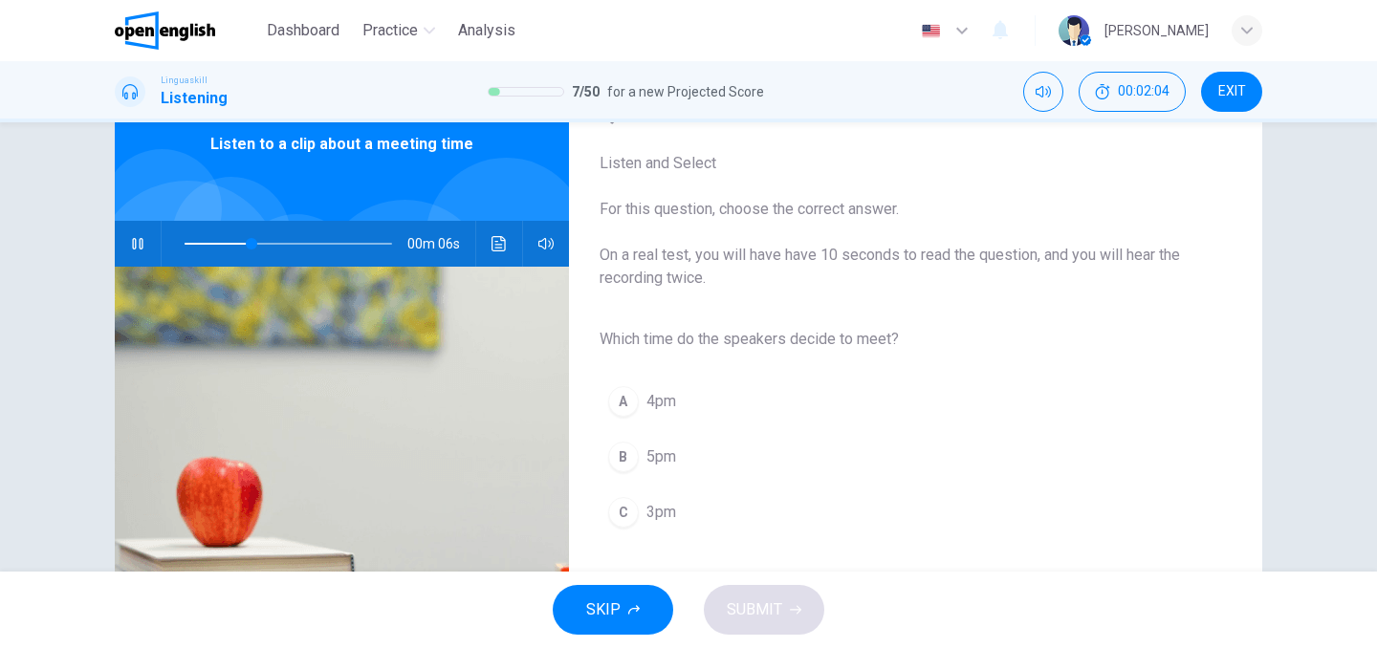
scroll to position [92, 0]
click at [668, 512] on span "3pm" at bounding box center [662, 513] width 30 height 23
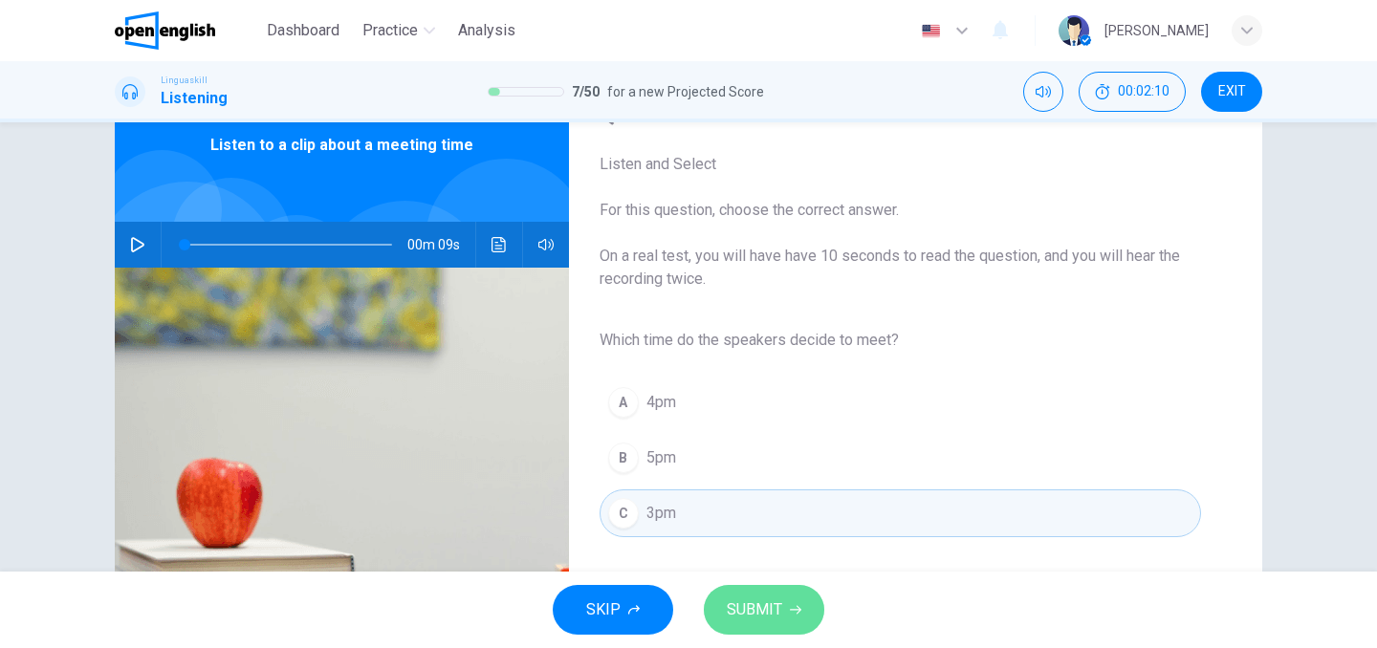
click at [757, 597] on span "SUBMIT" at bounding box center [754, 610] width 55 height 27
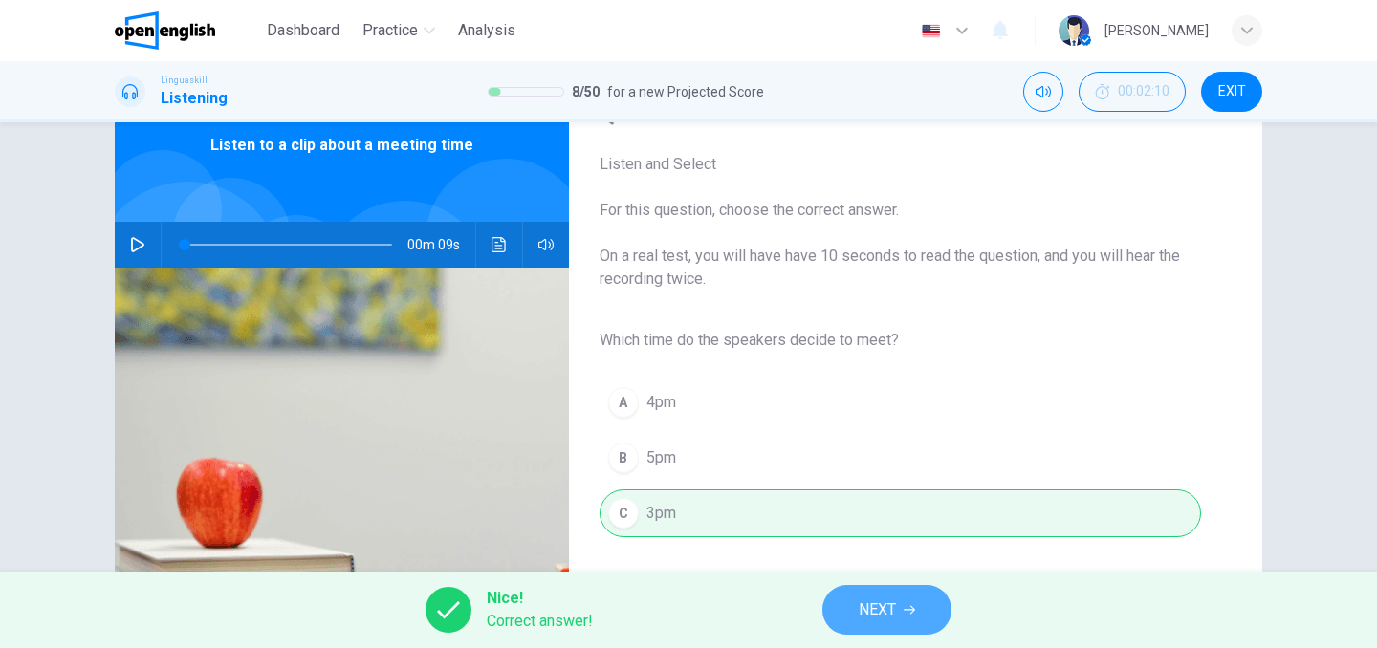
click at [838, 598] on button "NEXT" at bounding box center [887, 610] width 129 height 50
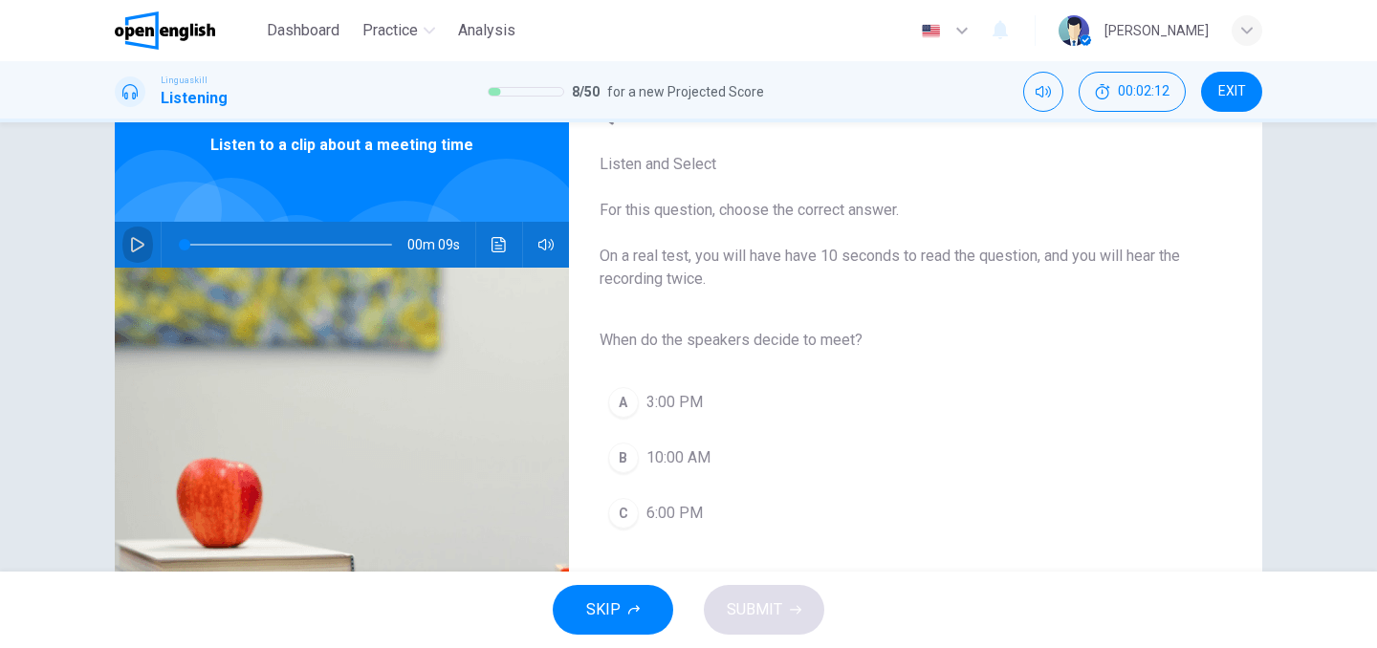
click at [144, 251] on icon "button" at bounding box center [137, 244] width 15 height 15
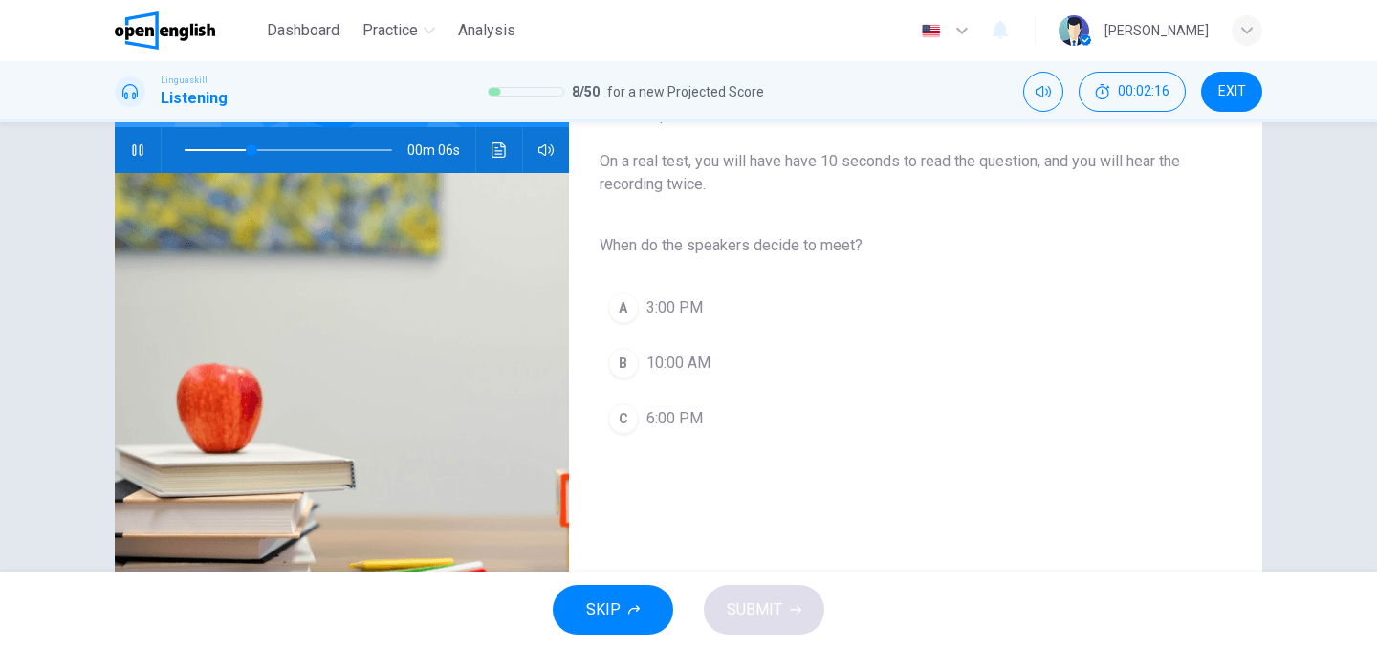
scroll to position [187, 0]
click at [689, 302] on span "3:00 PM" at bounding box center [675, 307] width 56 height 23
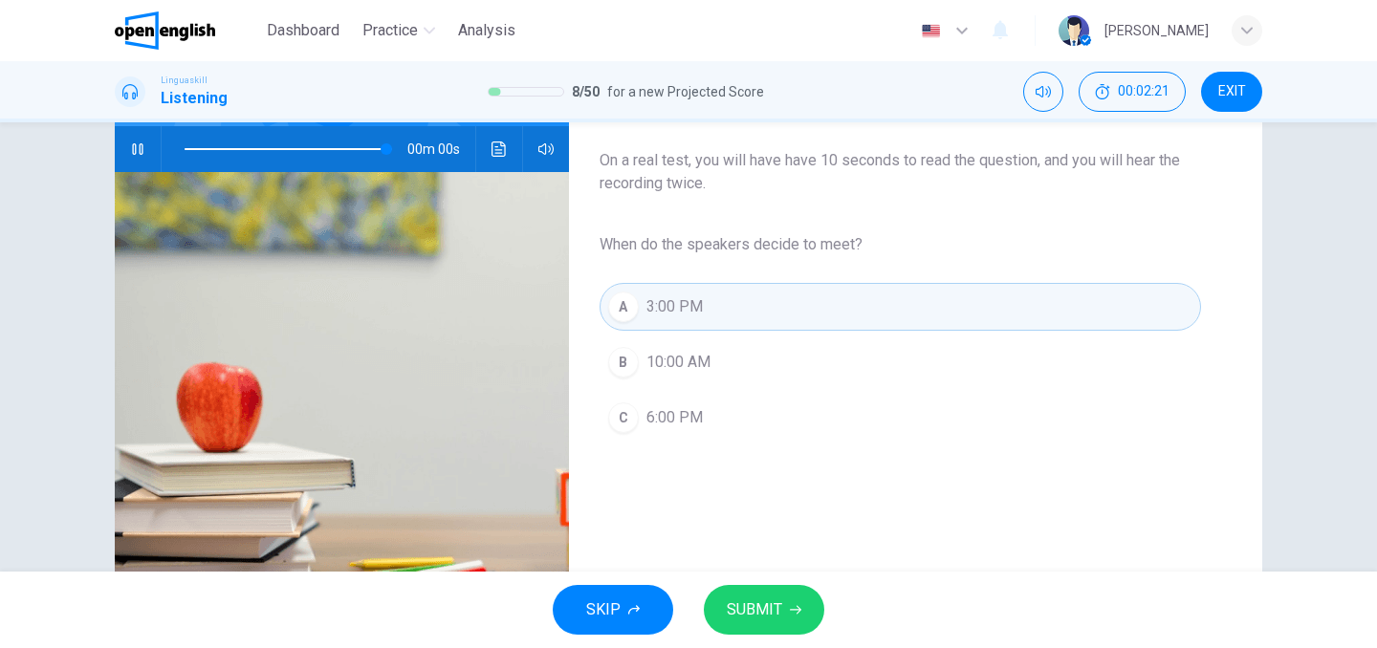
type input "*"
click at [753, 623] on span "SUBMIT" at bounding box center [754, 610] width 55 height 27
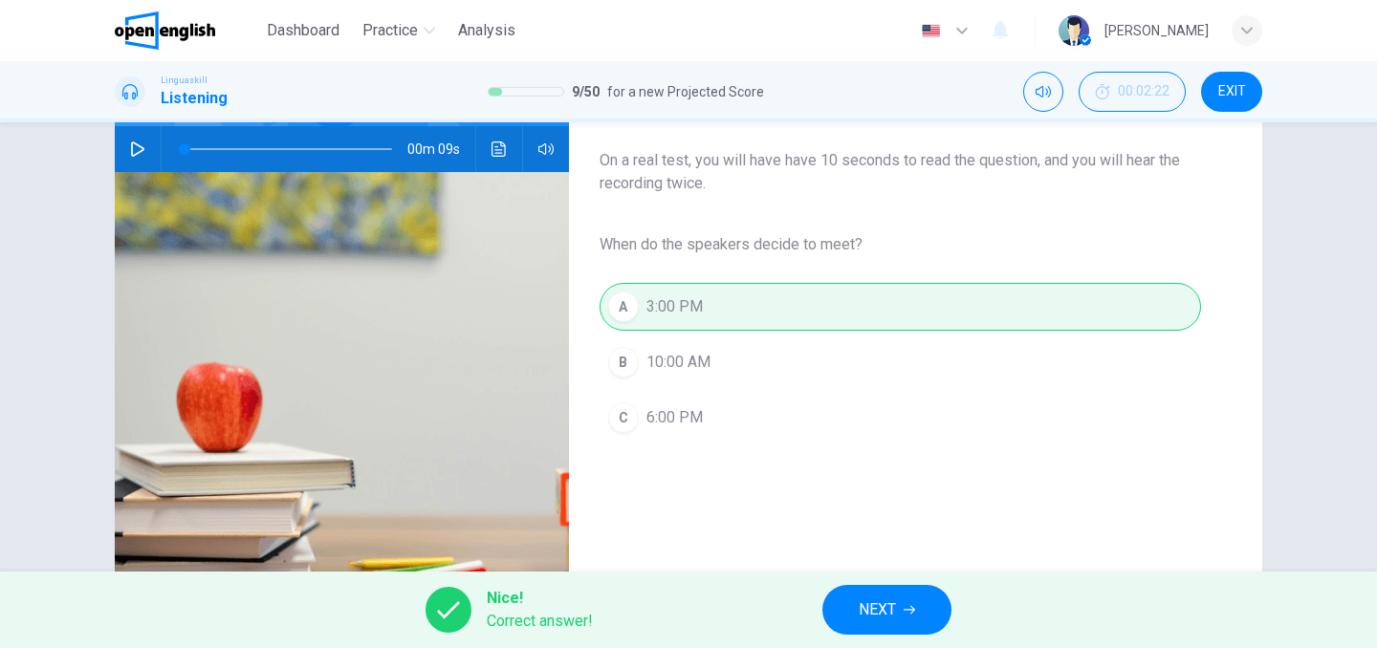
click at [878, 617] on span "NEXT" at bounding box center [877, 610] width 37 height 27
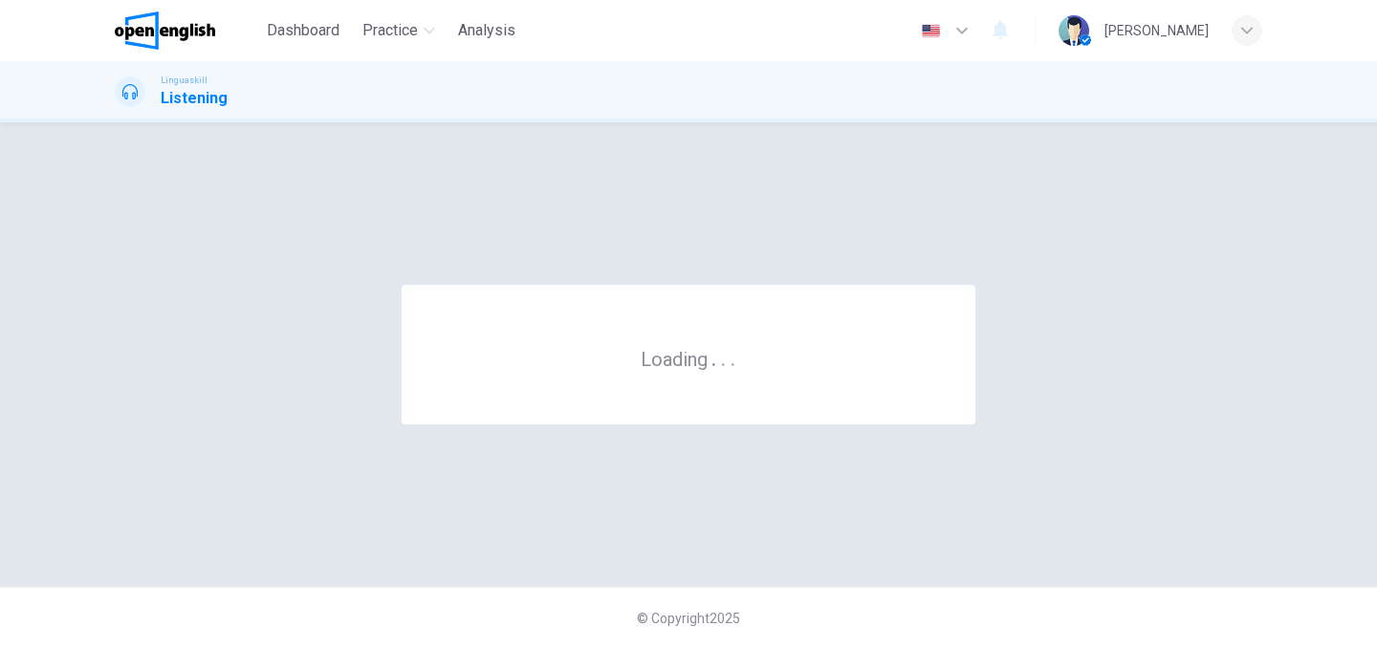
scroll to position [0, 0]
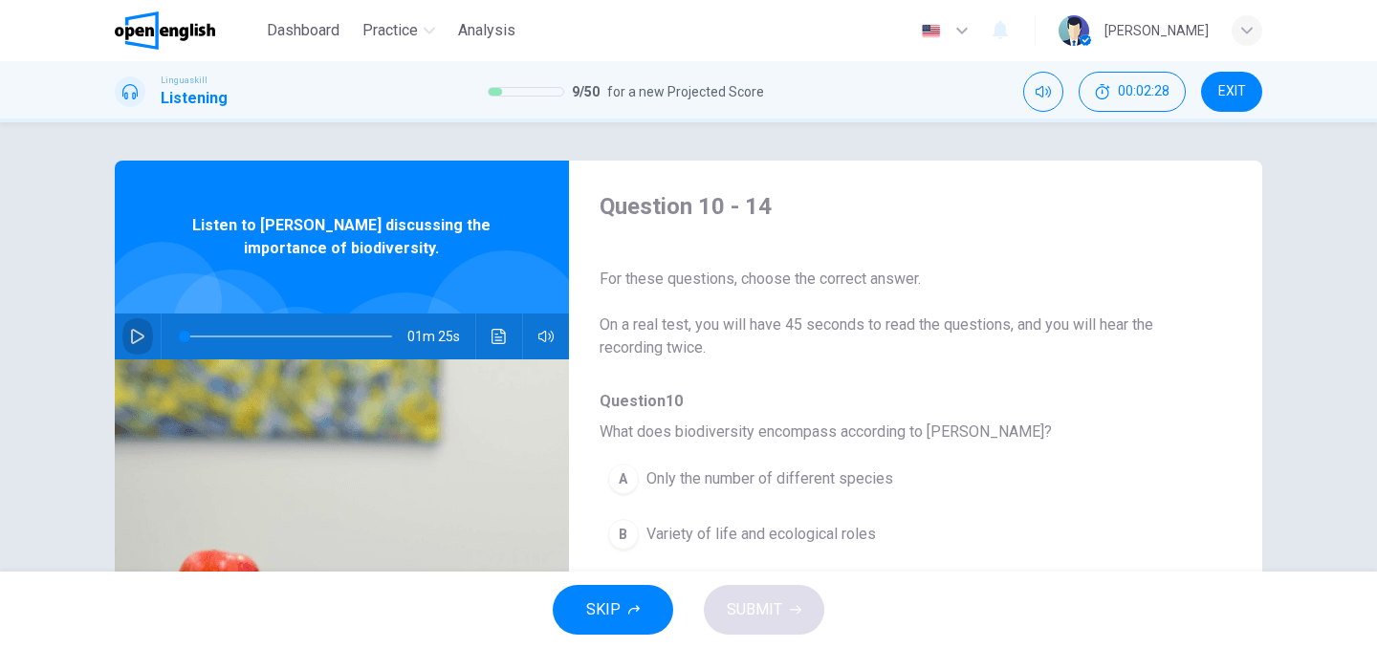
click at [123, 341] on button "button" at bounding box center [137, 337] width 31 height 46
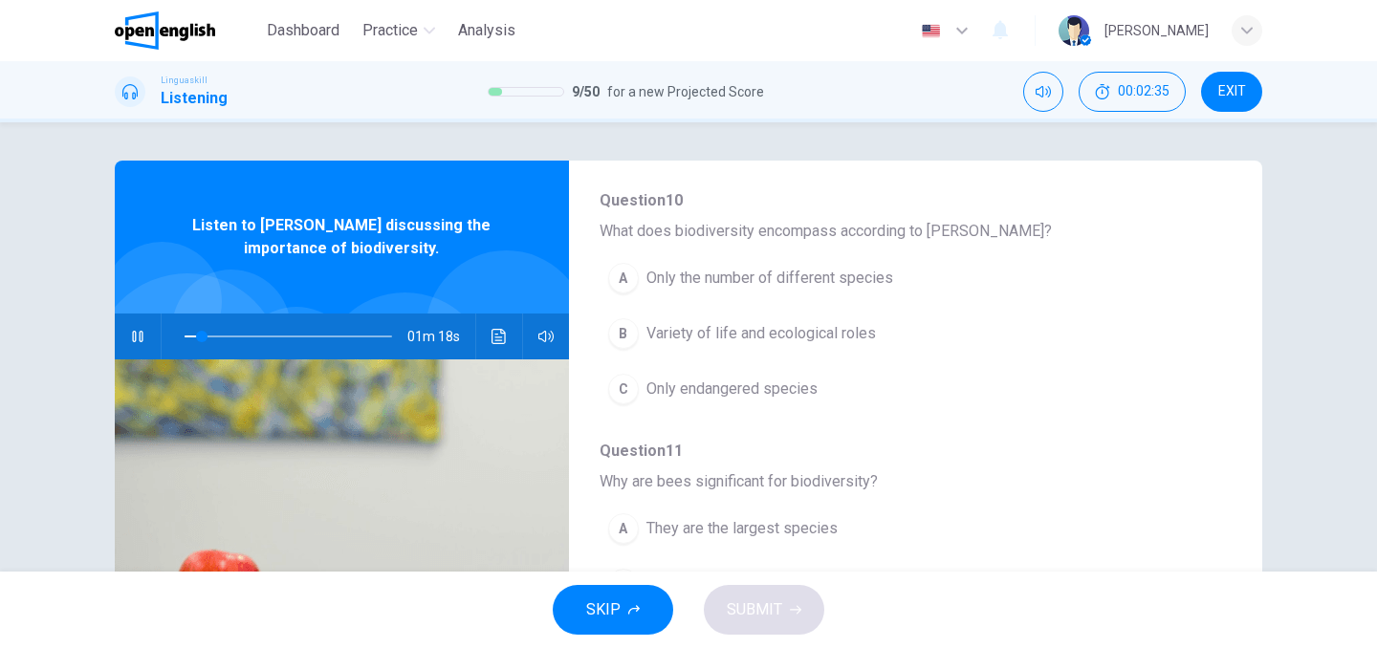
scroll to position [199, 0]
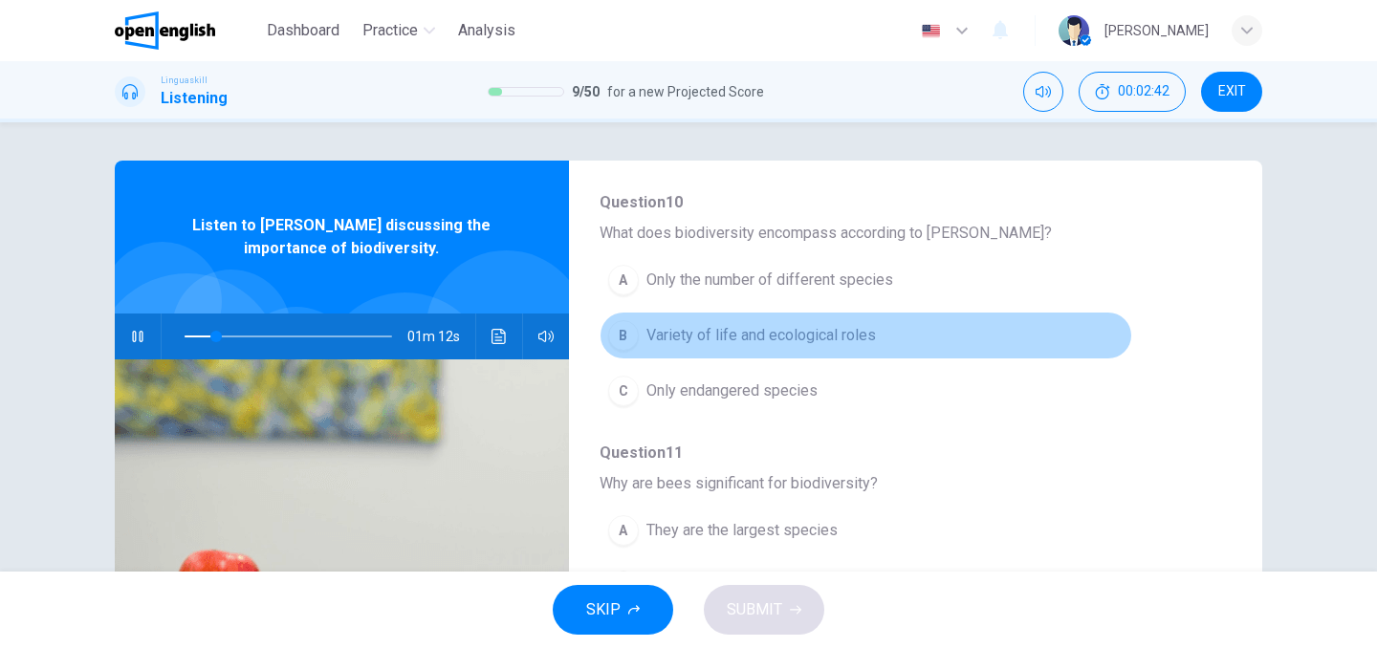
click at [725, 328] on span "Variety of life and ecological roles" at bounding box center [762, 335] width 230 height 23
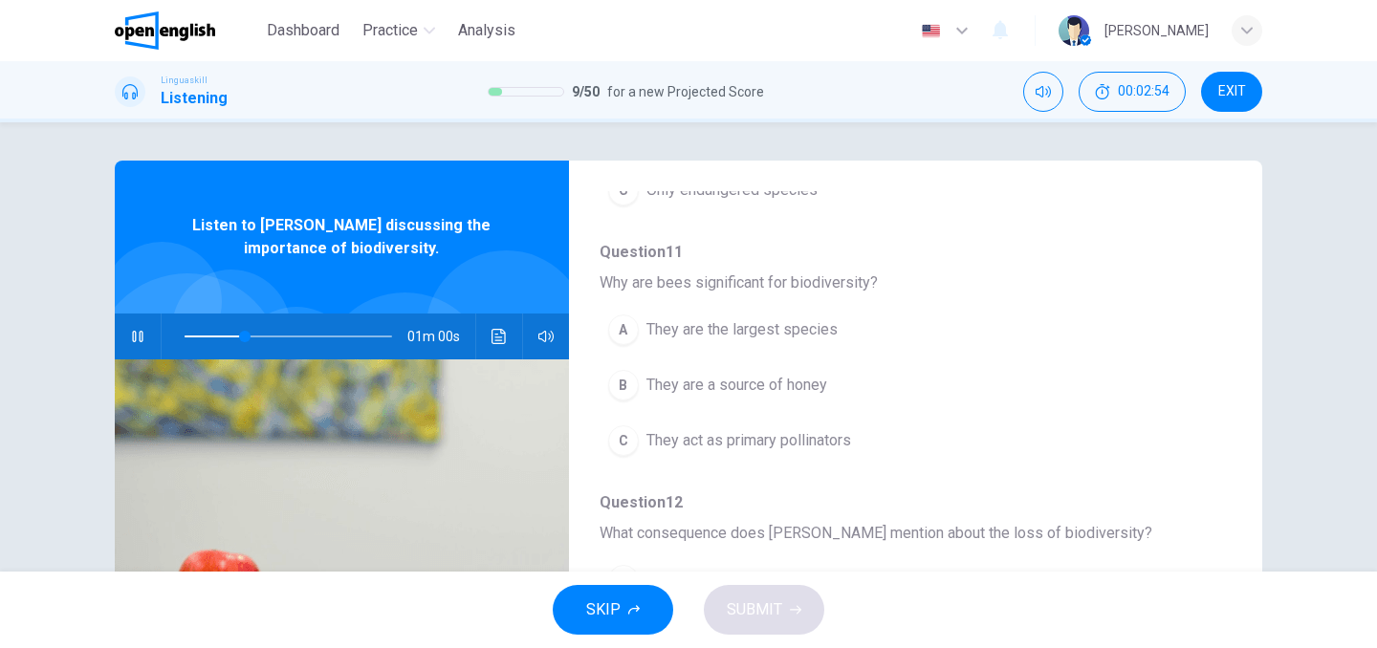
scroll to position [404, 0]
click at [723, 438] on span "They act as primary pollinators" at bounding box center [749, 437] width 205 height 23
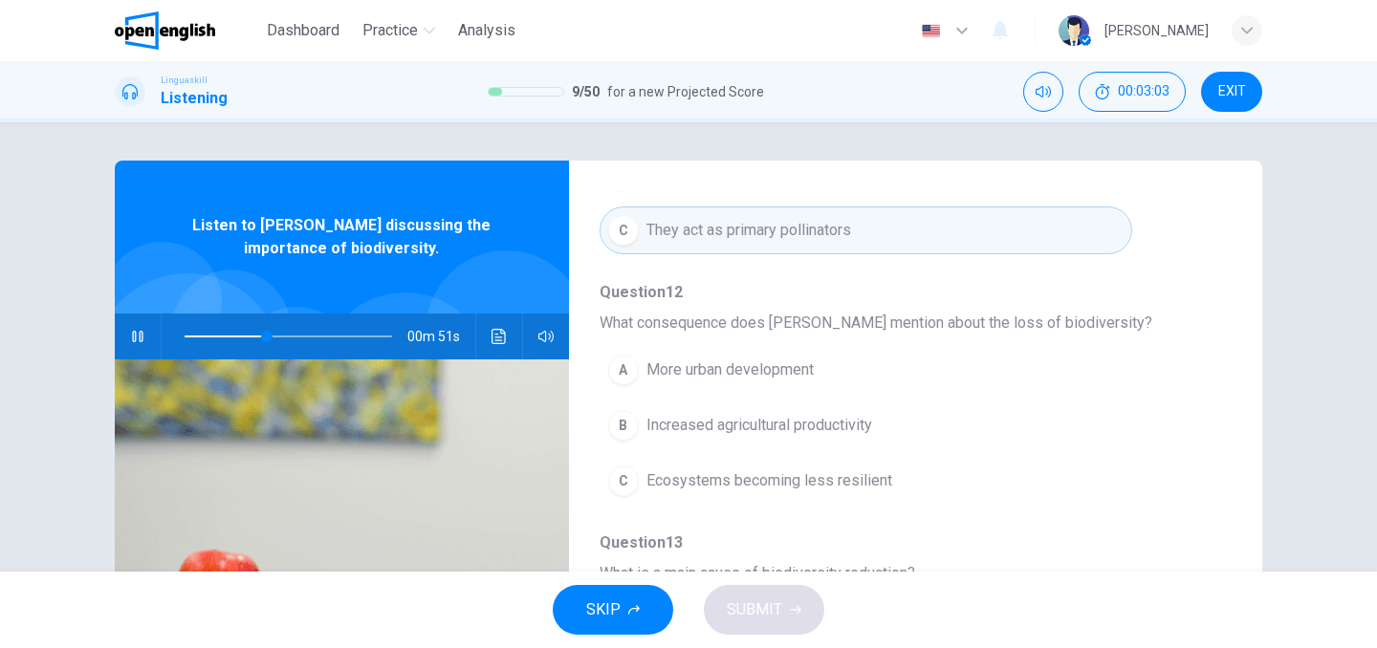
scroll to position [612, 0]
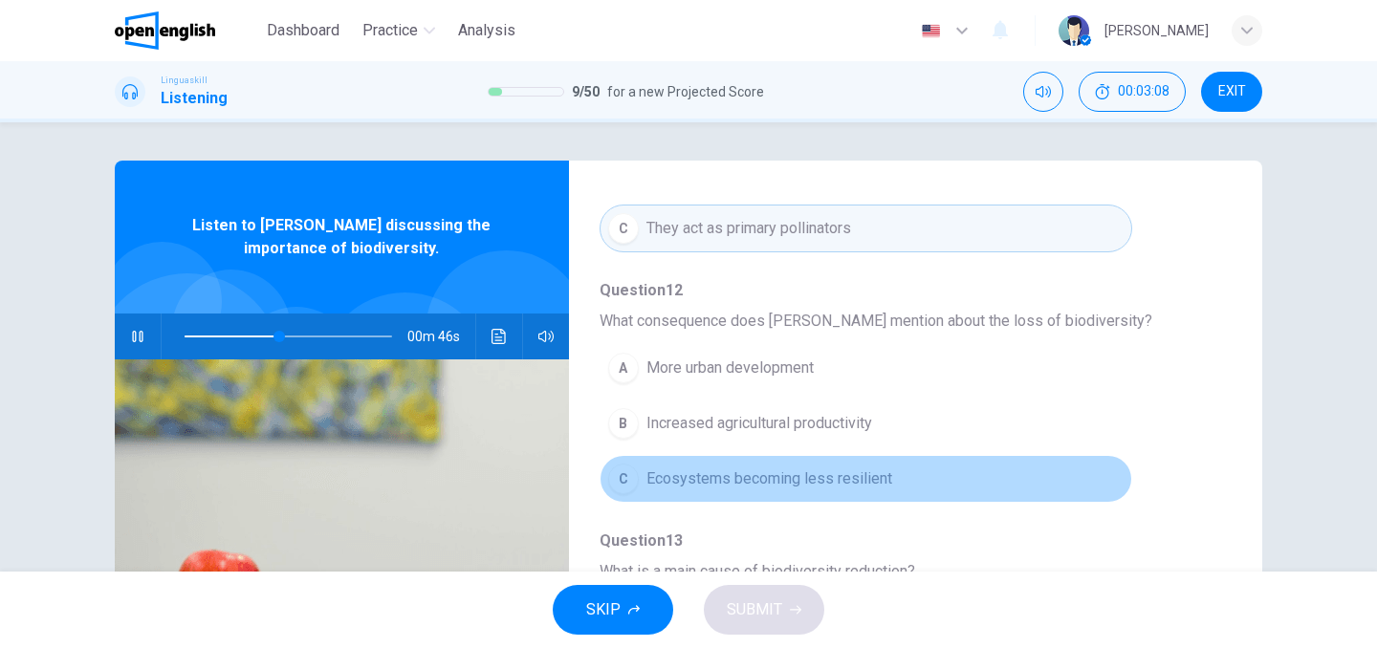
click at [726, 480] on span "Ecosystems becoming less resilient" at bounding box center [770, 479] width 246 height 23
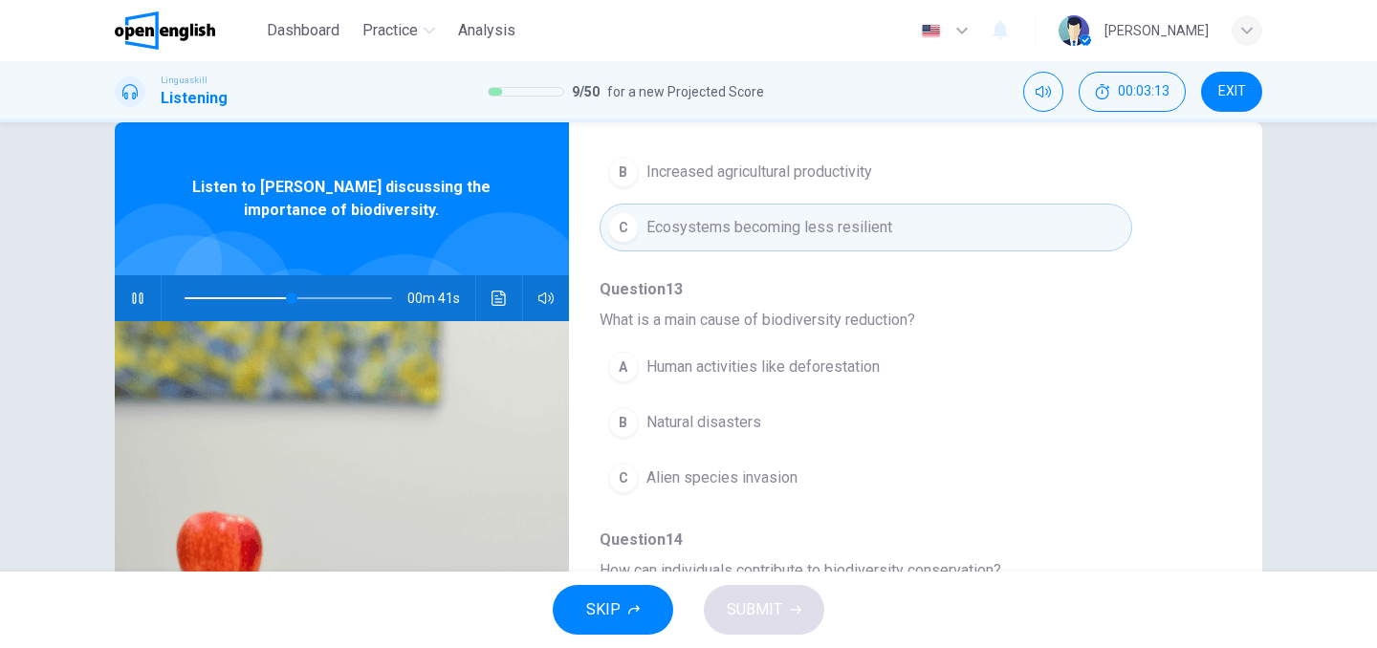
scroll to position [50, 0]
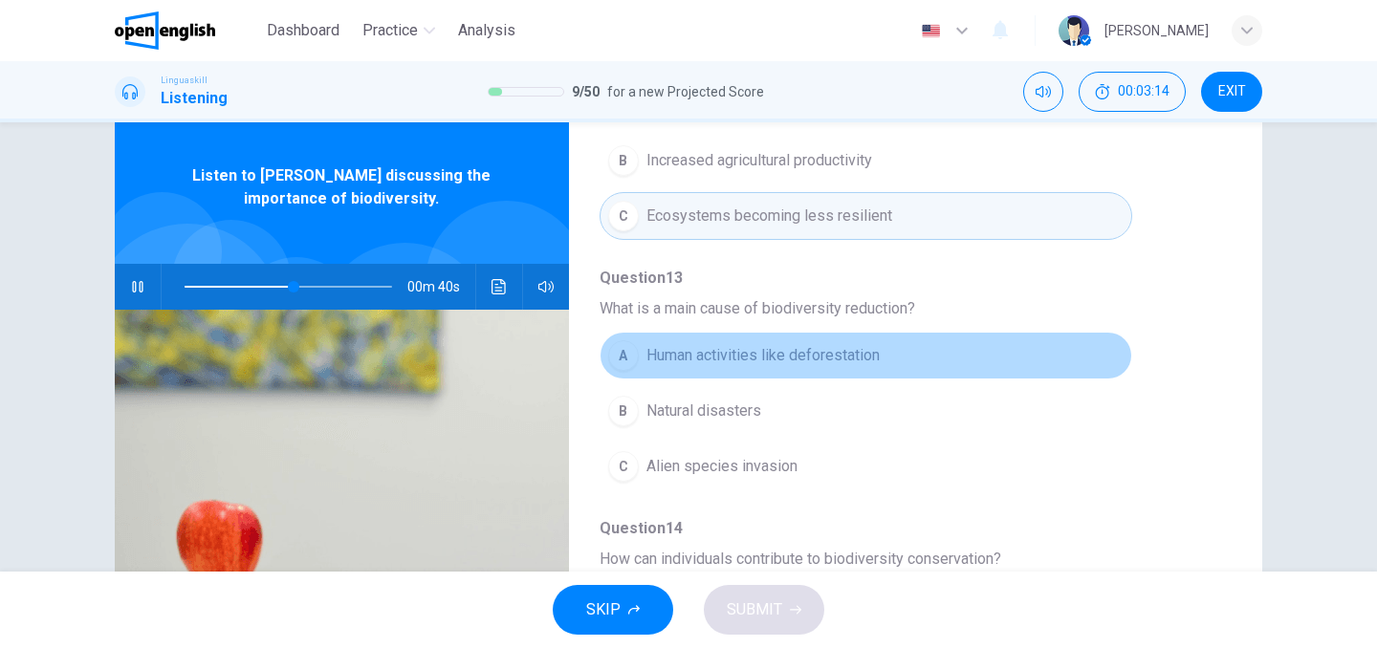
click at [758, 364] on span "Human activities like deforestation" at bounding box center [763, 355] width 233 height 23
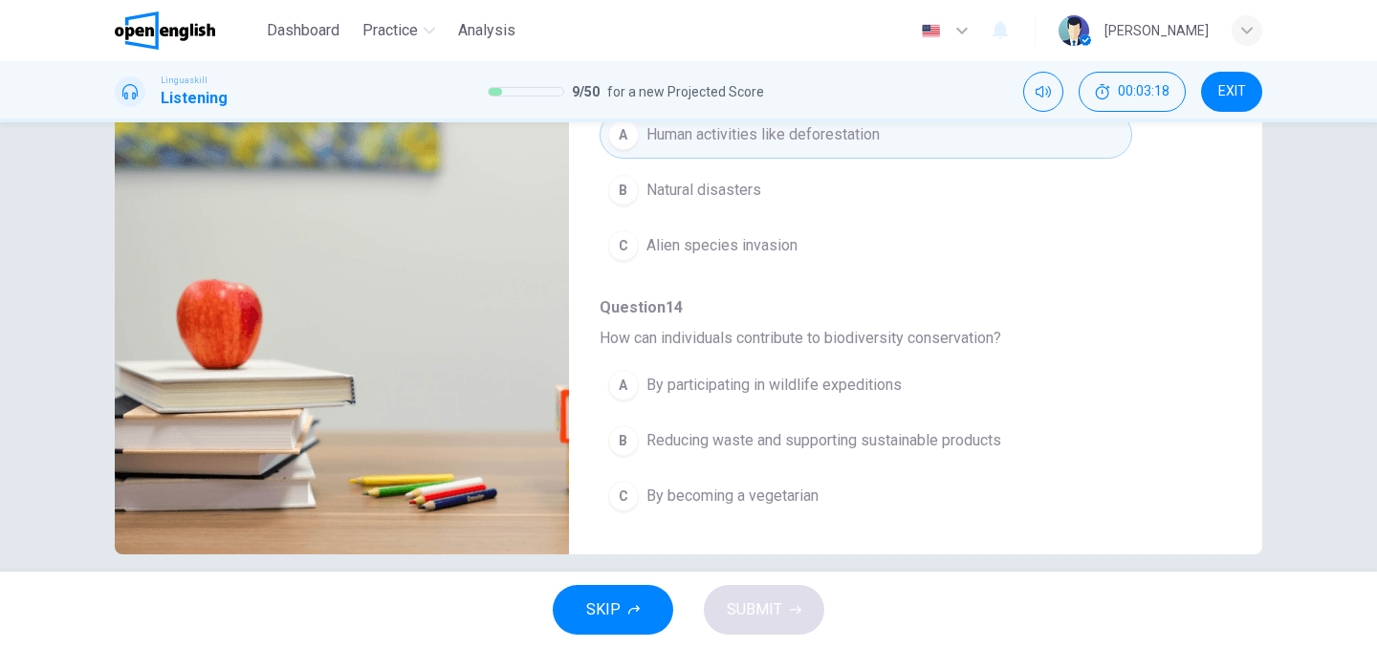
scroll to position [292, 0]
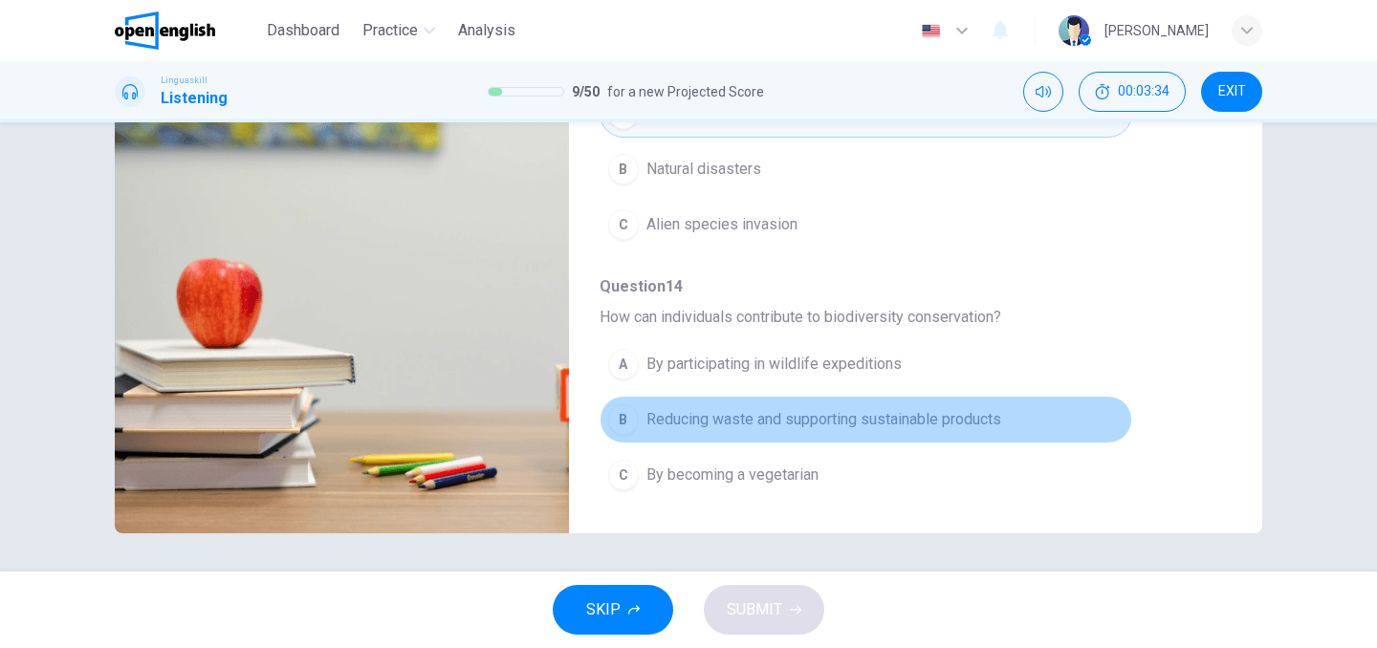
click at [743, 431] on button "B Reducing waste and supporting sustainable products" at bounding box center [866, 420] width 533 height 48
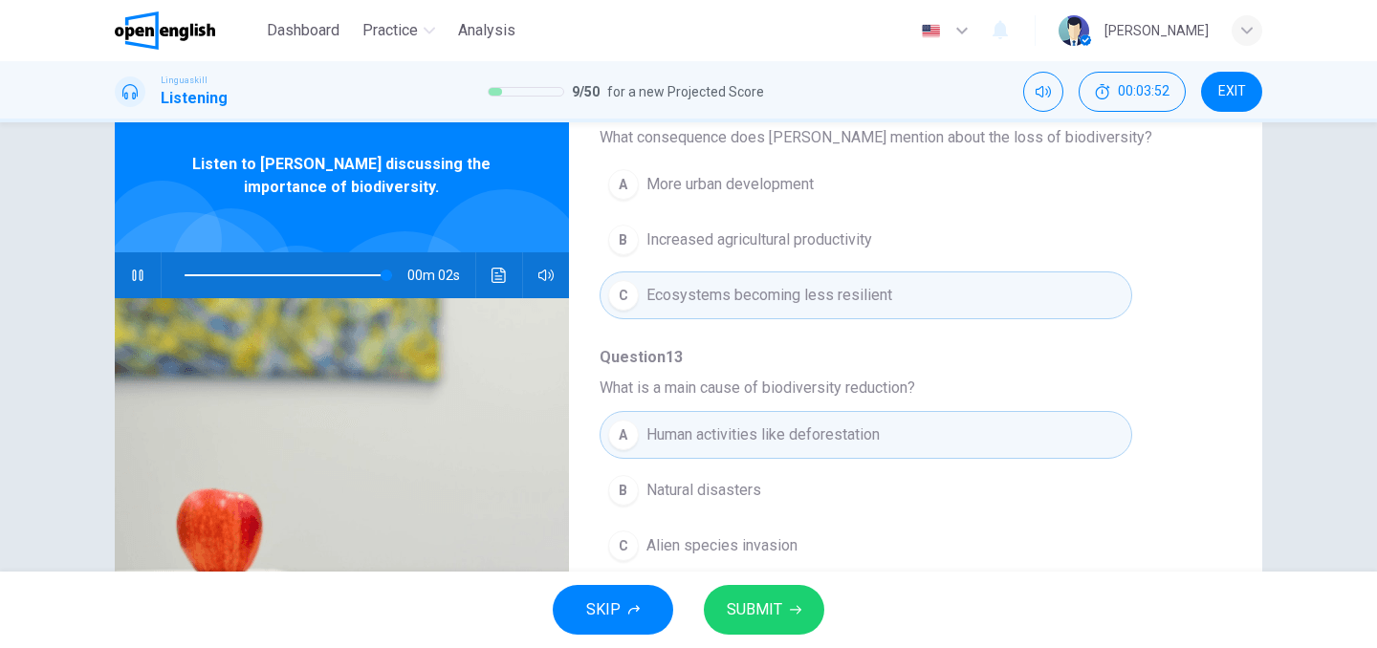
scroll to position [722, 0]
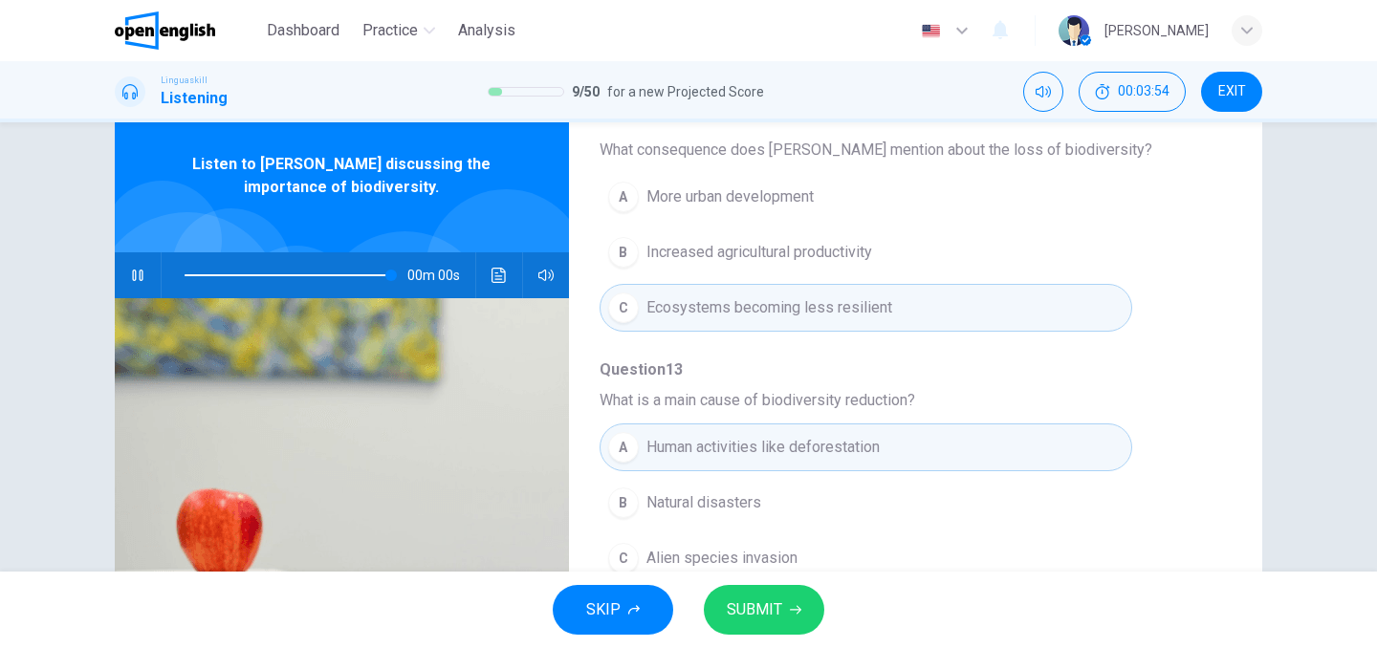
type input "*"
click at [742, 597] on span "SUBMIT" at bounding box center [754, 610] width 55 height 27
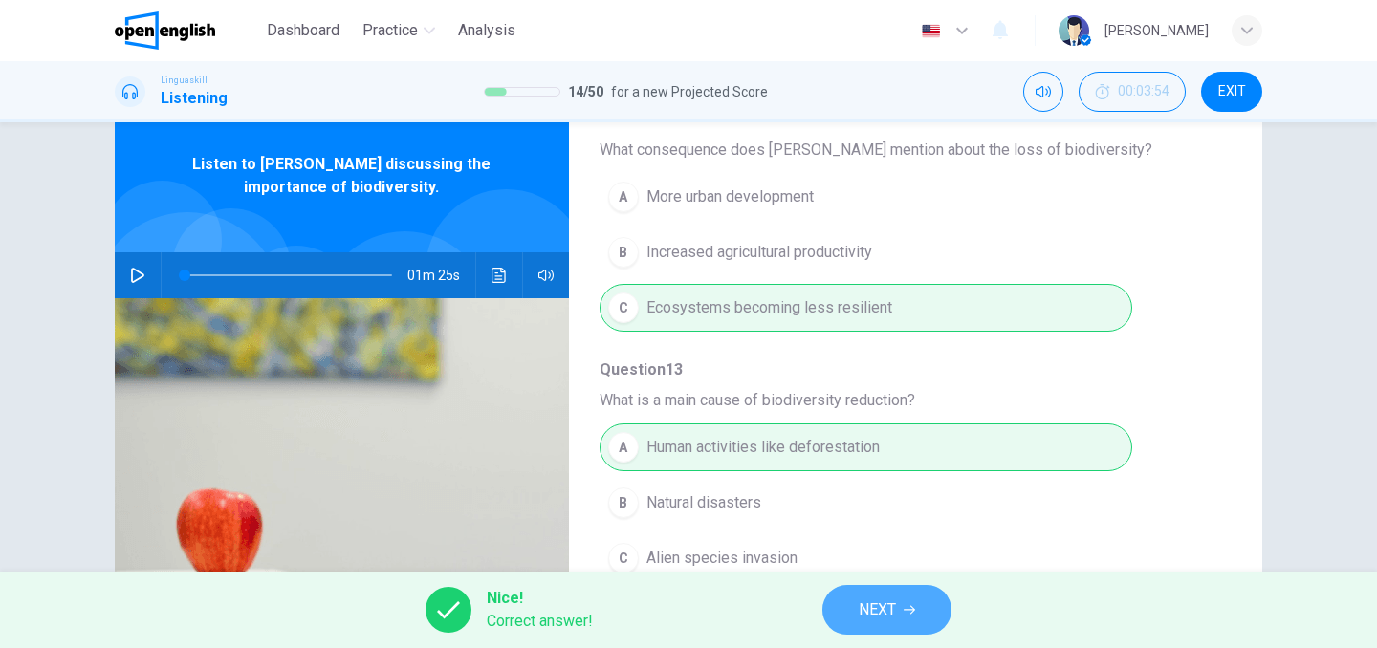
click at [855, 592] on button "NEXT" at bounding box center [887, 610] width 129 height 50
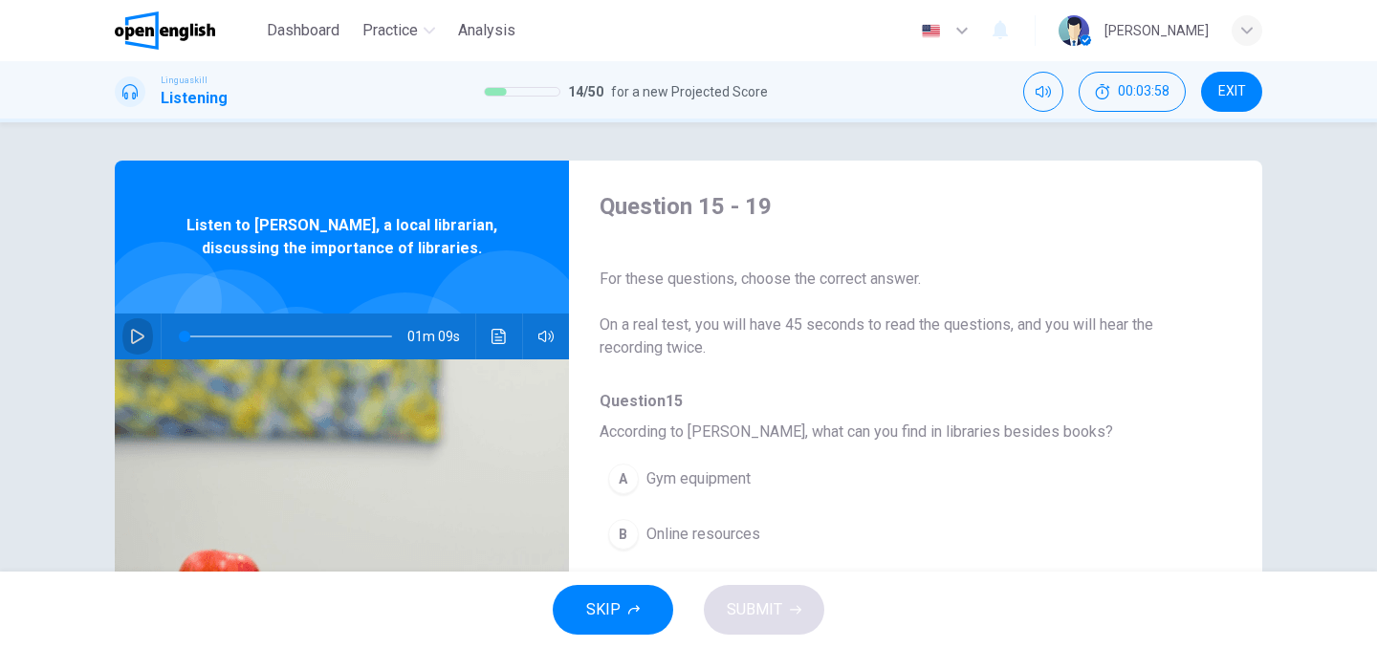
click at [143, 337] on icon "button" at bounding box center [137, 336] width 13 height 15
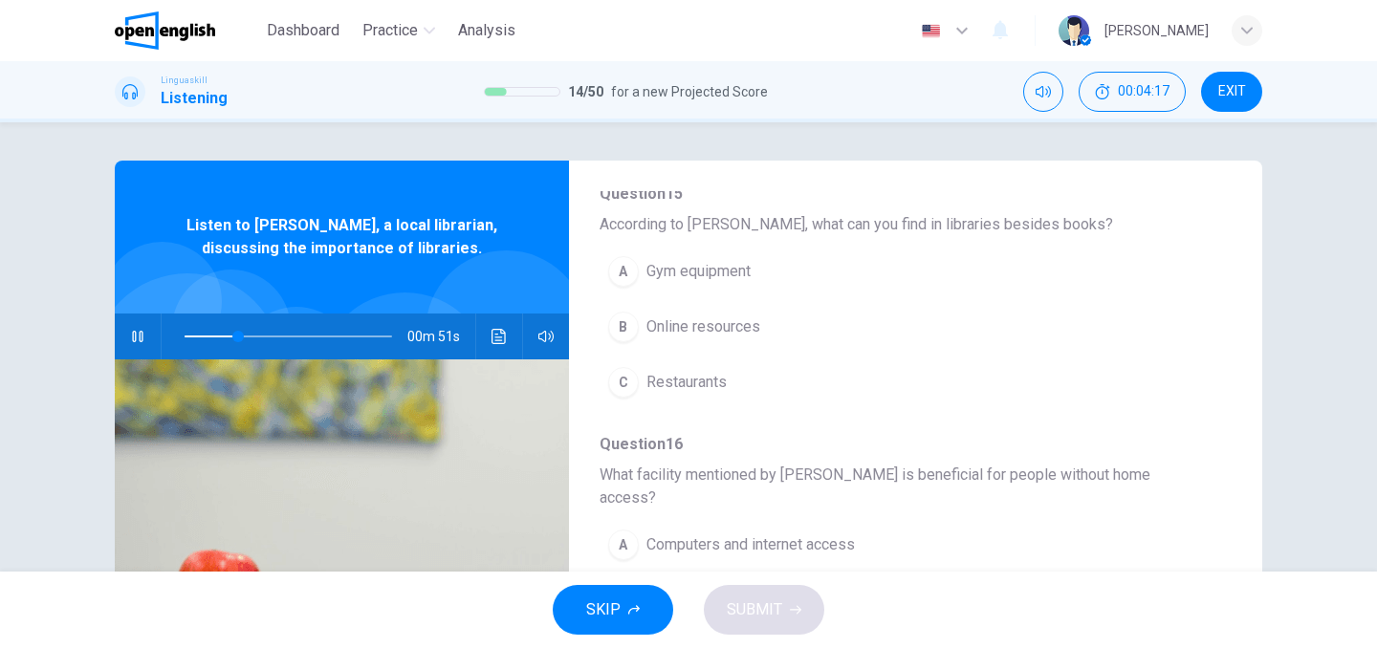
scroll to position [195, 0]
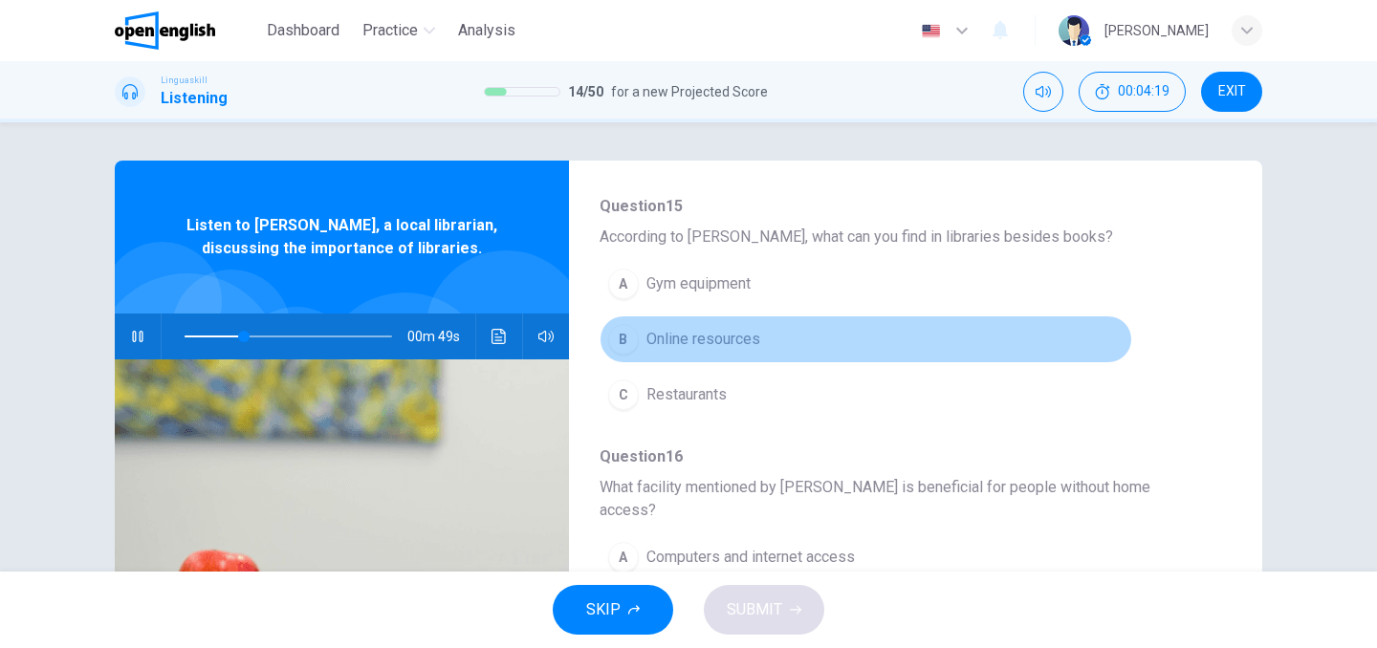
click at [724, 346] on span "Online resources" at bounding box center [704, 339] width 114 height 23
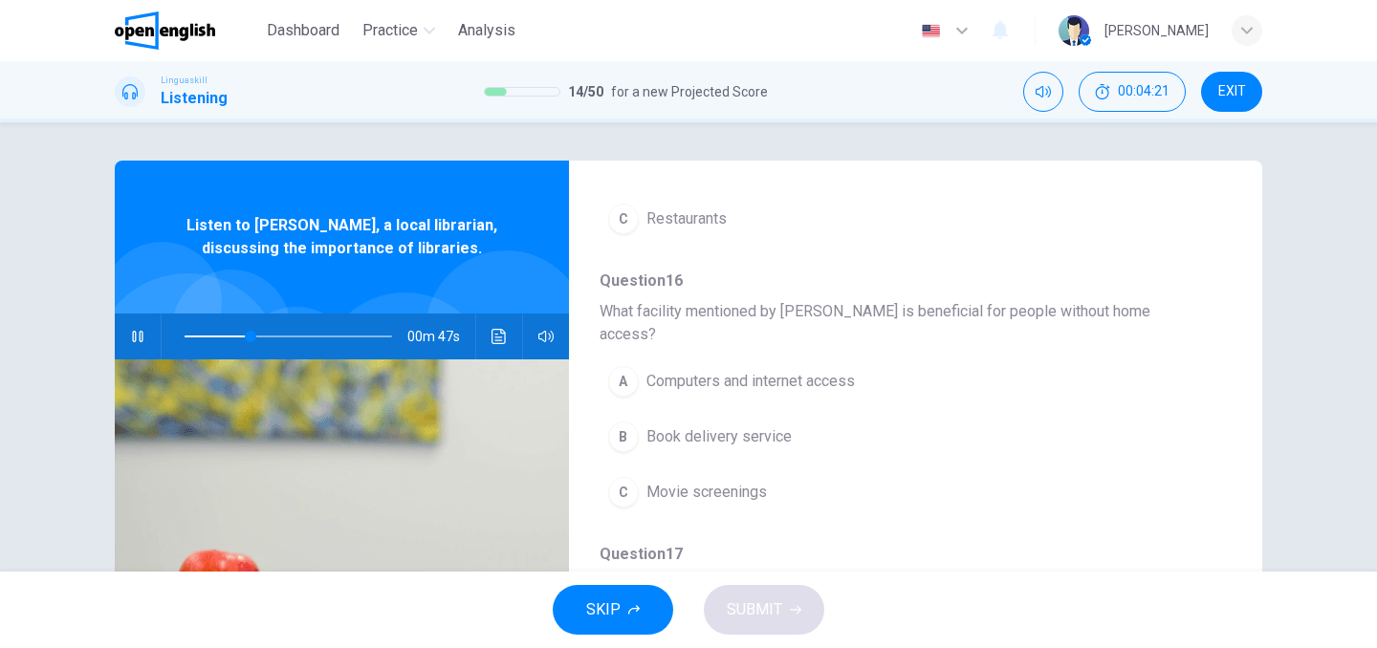
scroll to position [375, 0]
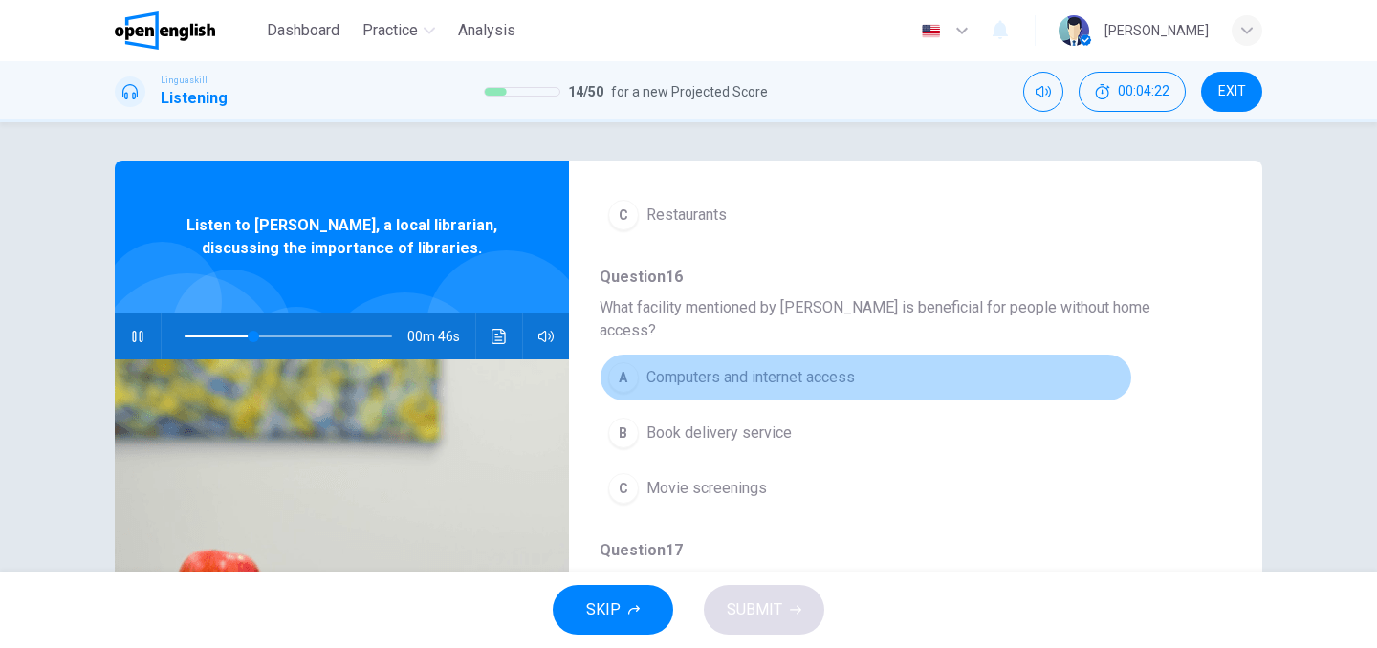
click at [724, 366] on span "Computers and internet access" at bounding box center [751, 377] width 209 height 23
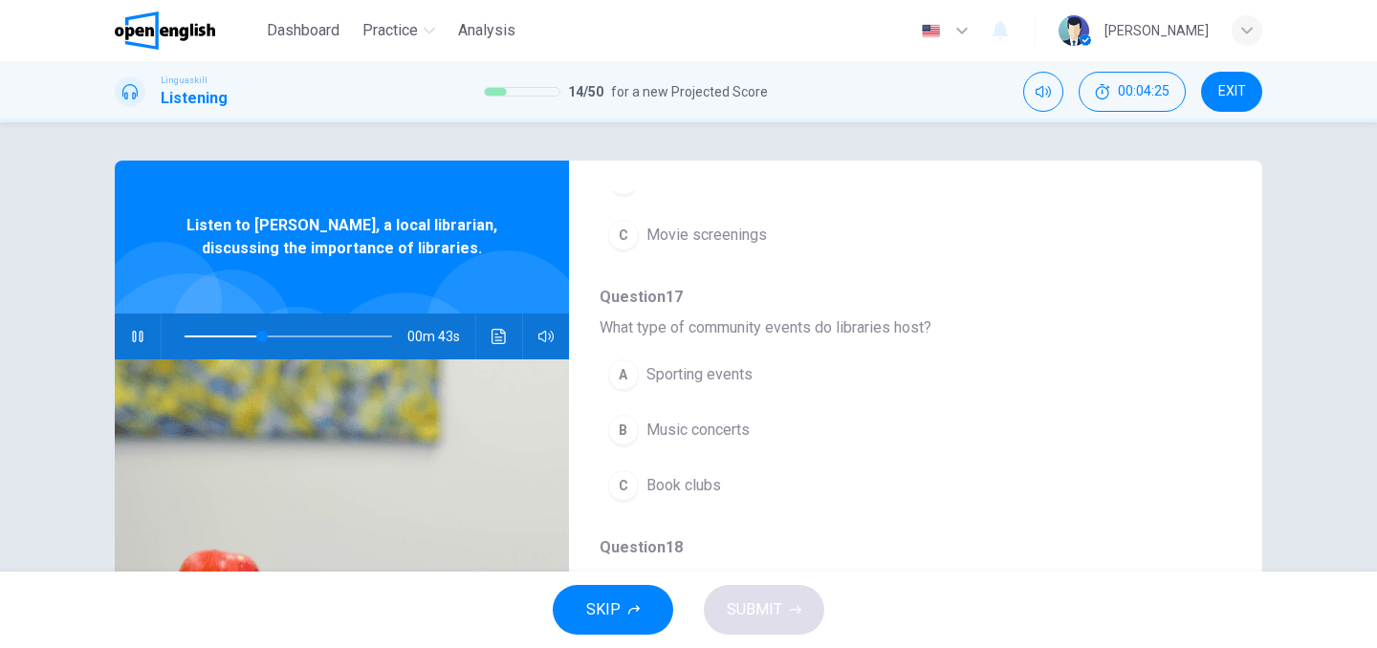
scroll to position [645, 0]
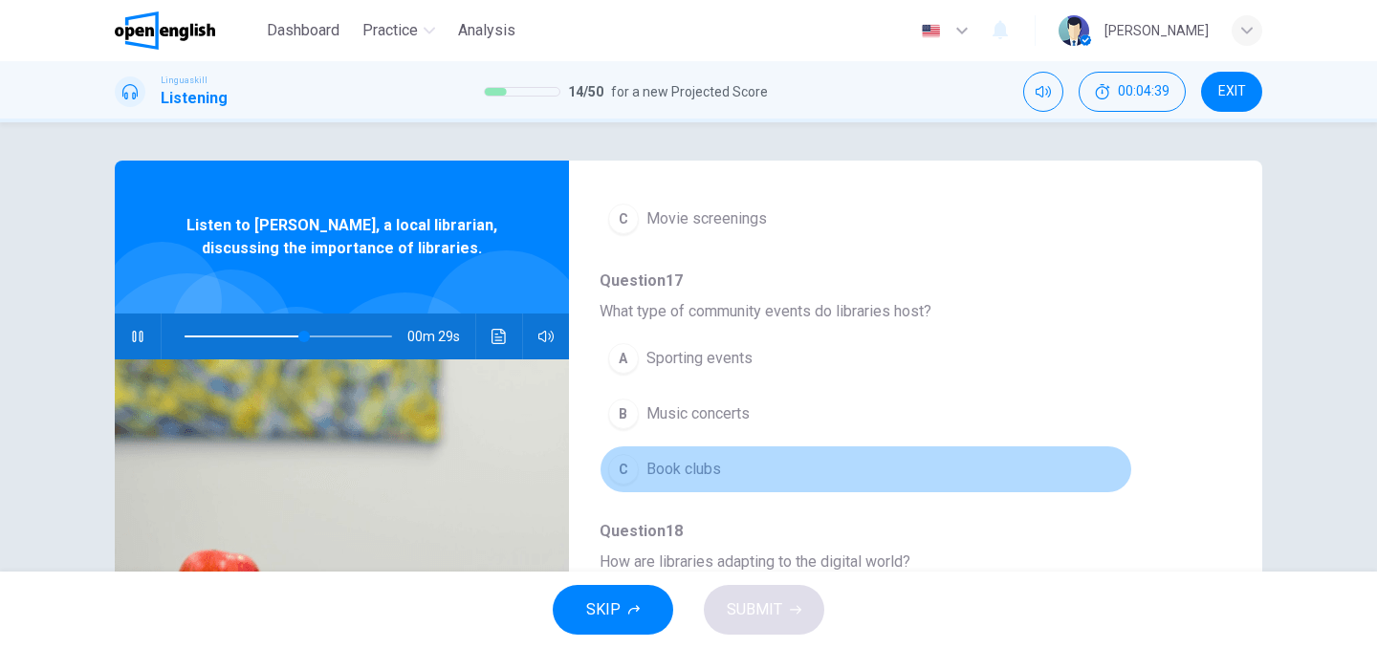
click at [707, 458] on span "Book clubs" at bounding box center [684, 469] width 75 height 23
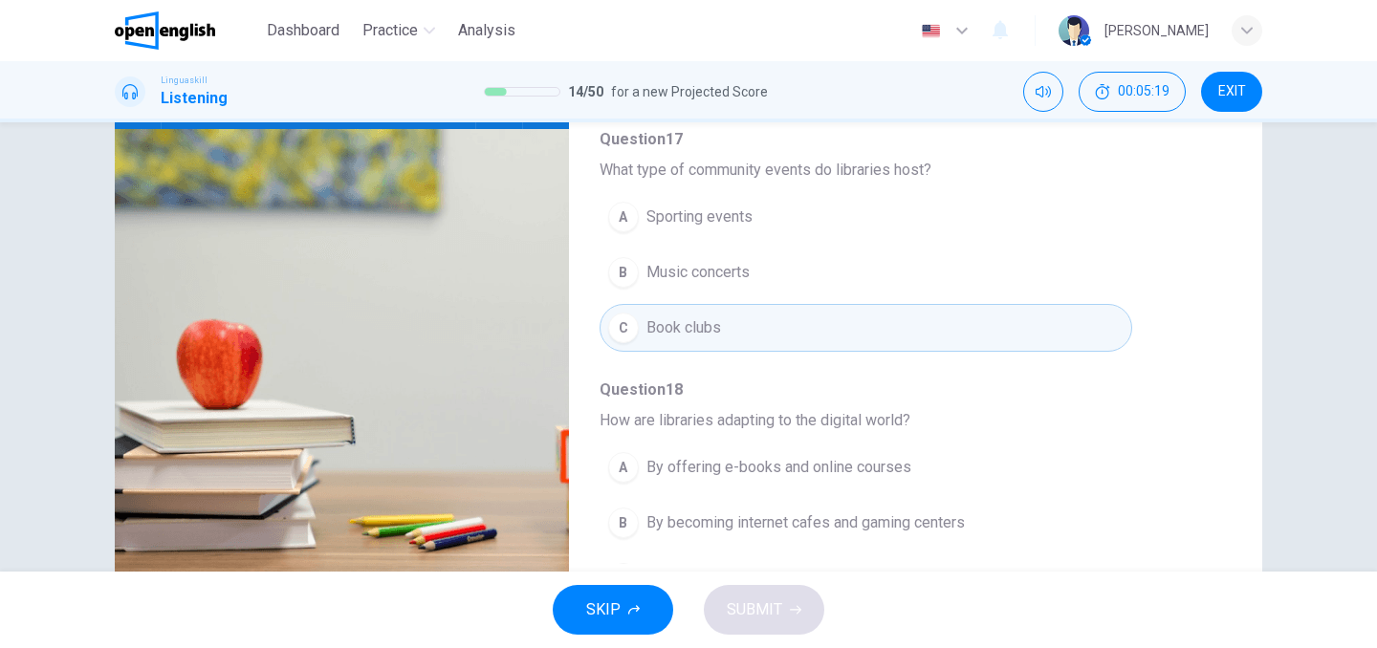
scroll to position [188, 0]
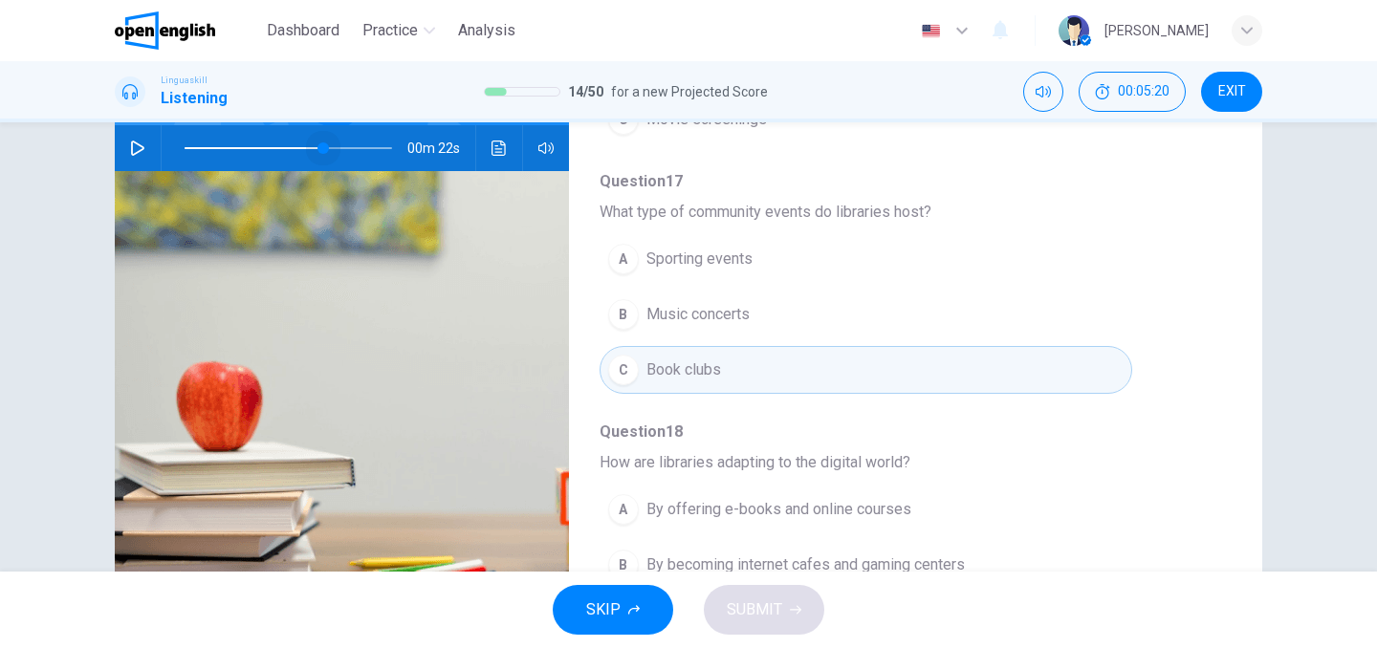
click at [323, 144] on span at bounding box center [289, 148] width 208 height 27
click at [142, 149] on icon "button" at bounding box center [137, 148] width 13 height 15
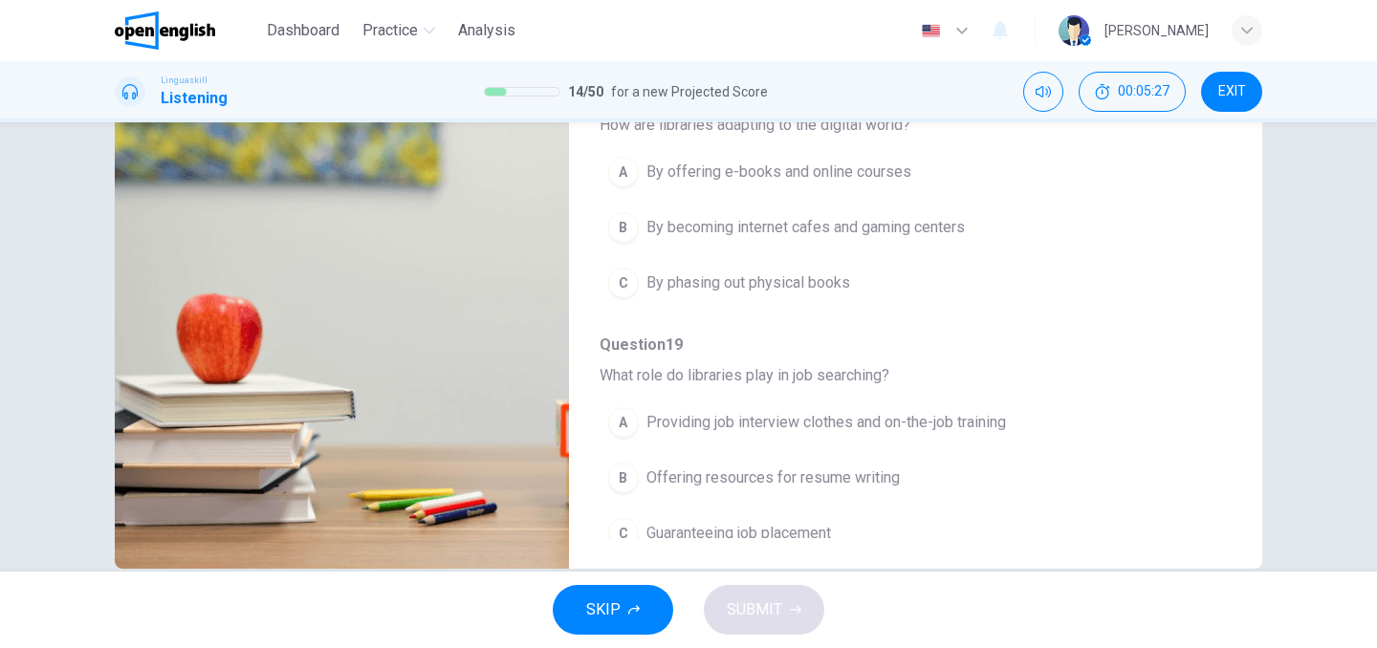
scroll to position [275, 0]
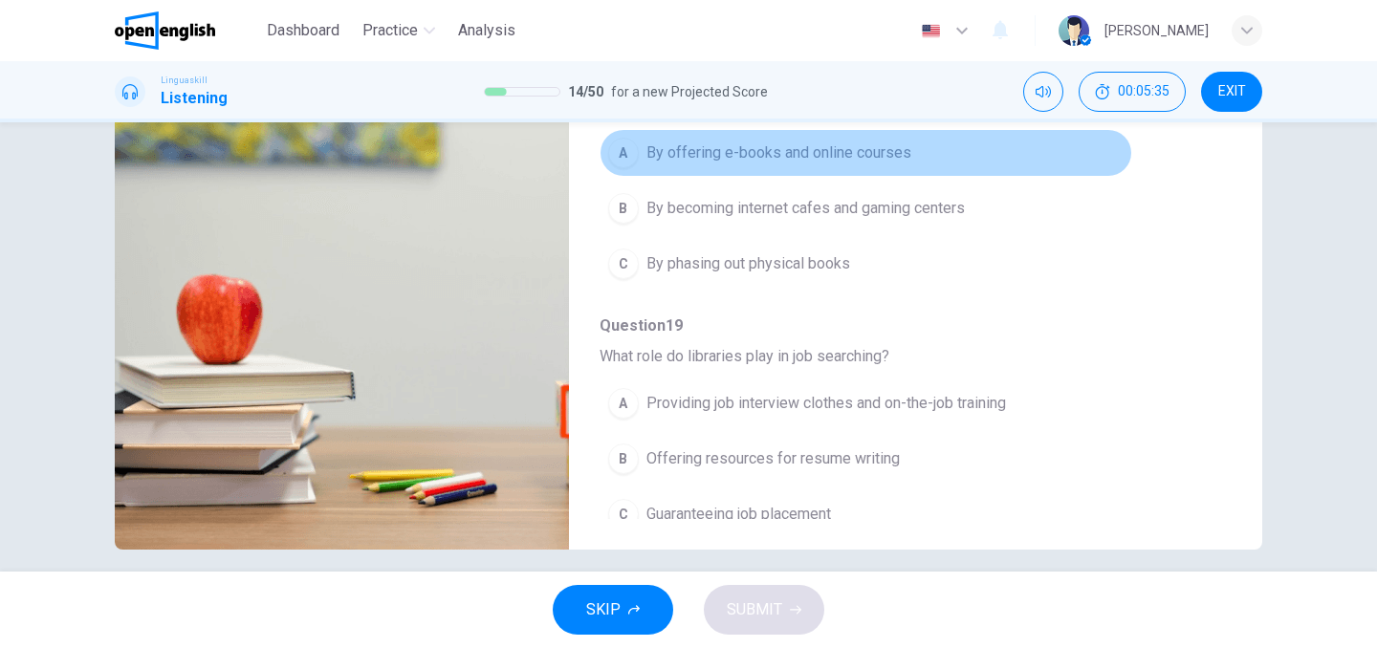
click at [833, 143] on button "A By offering e-books and online courses" at bounding box center [866, 153] width 533 height 48
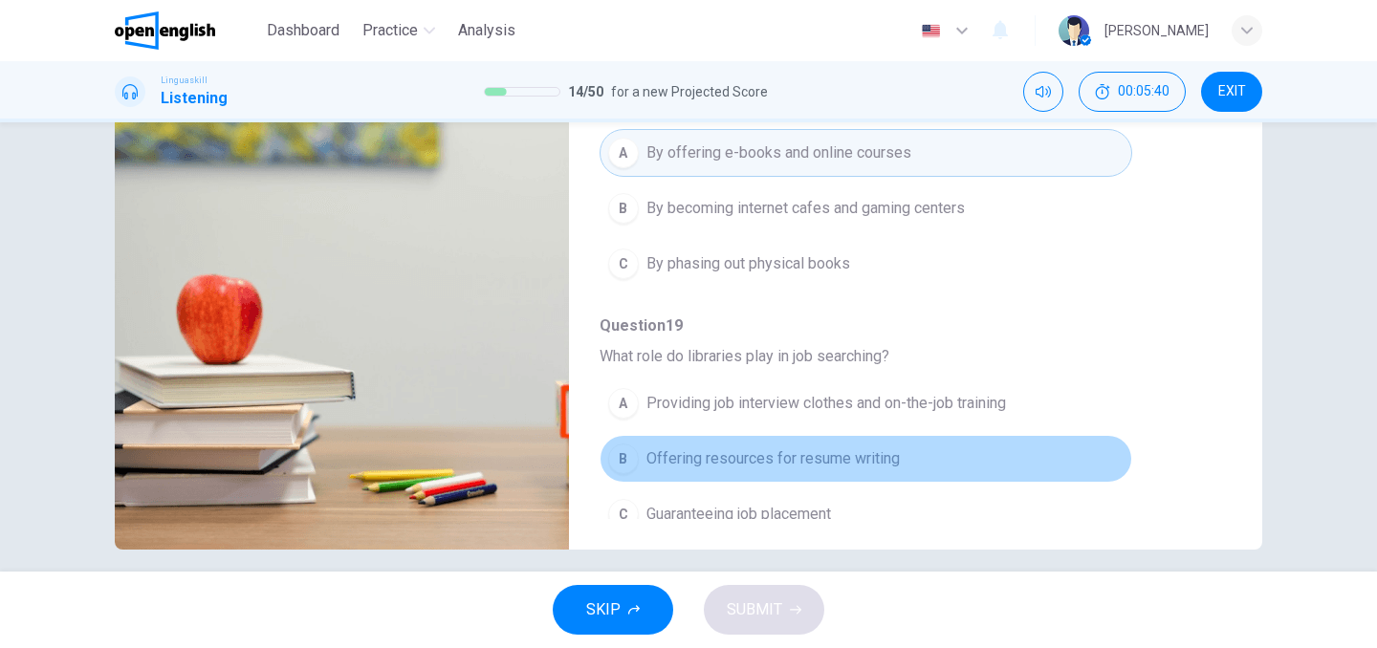
click at [781, 448] on span "Offering resources for resume writing" at bounding box center [773, 459] width 253 height 23
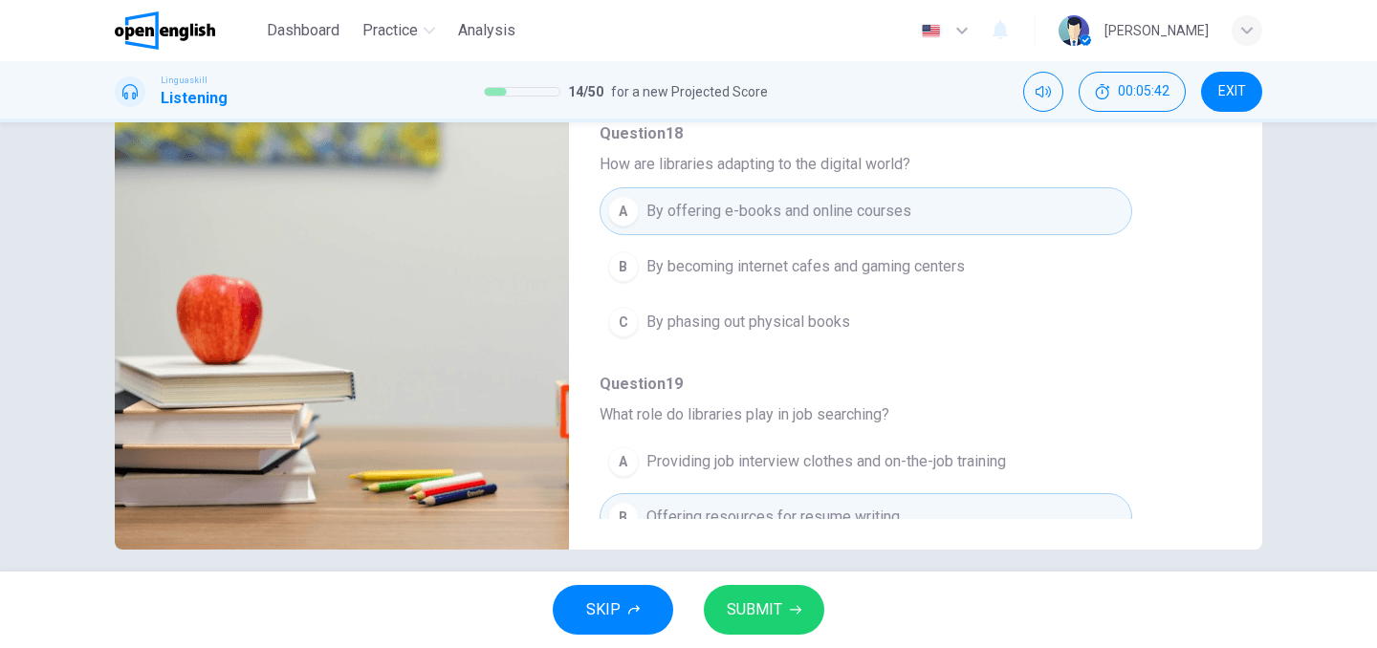
scroll to position [735, 0]
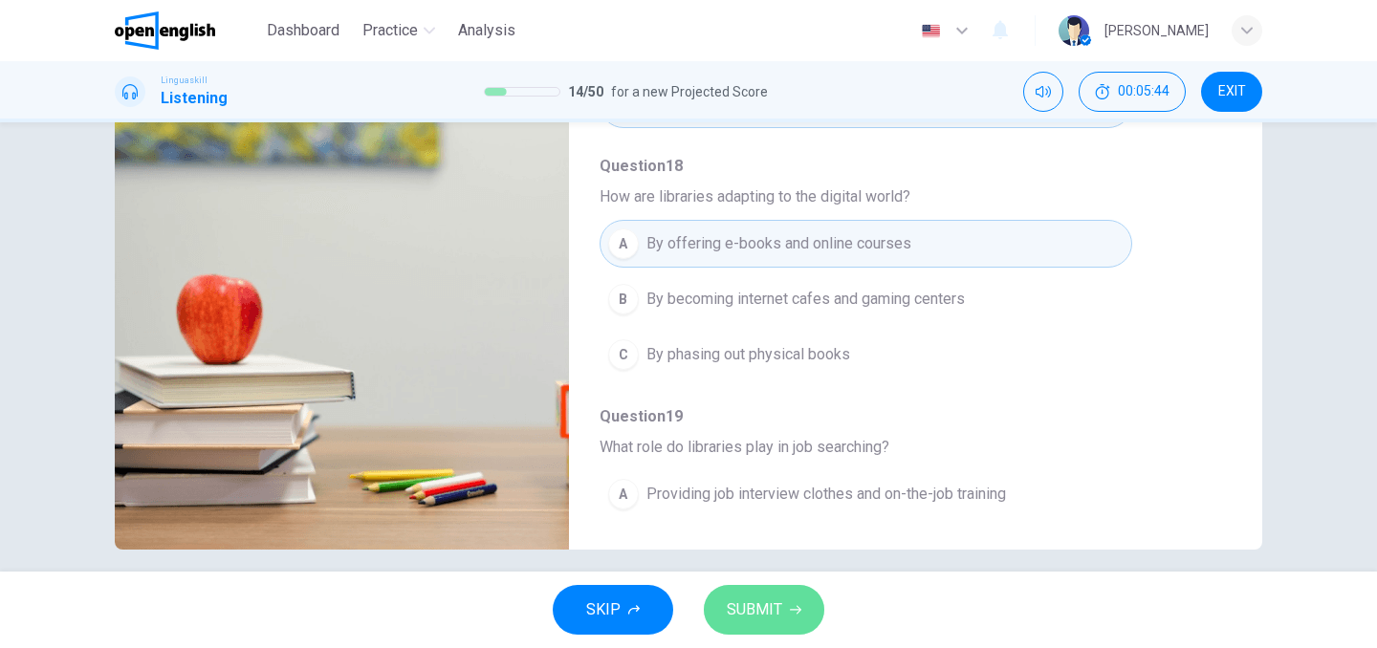
click at [757, 604] on span "SUBMIT" at bounding box center [754, 610] width 55 height 27
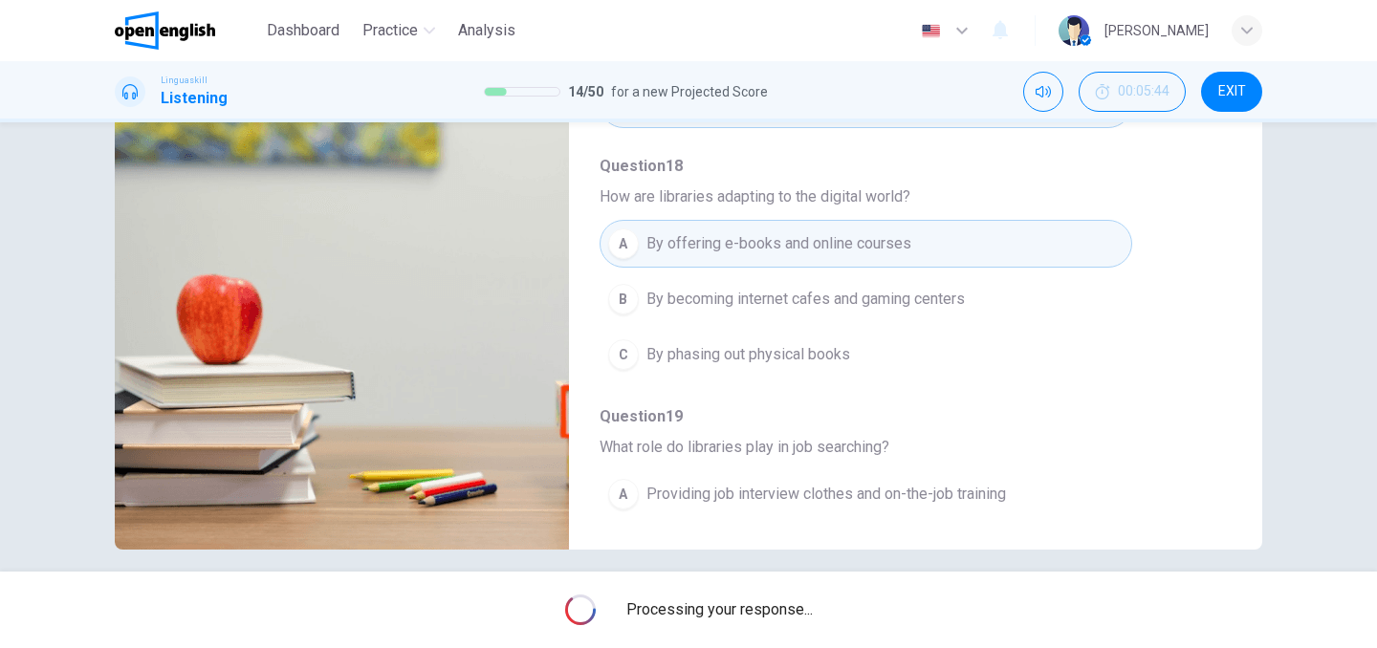
type input "*"
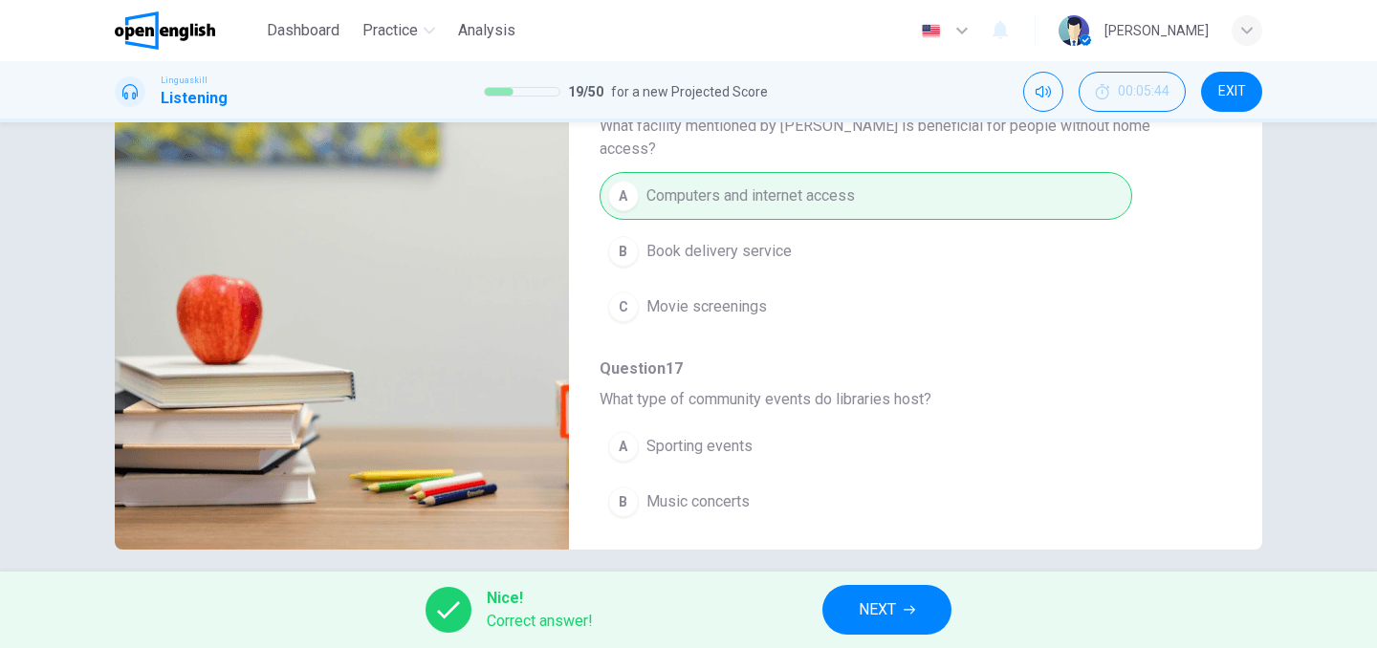
scroll to position [825, 0]
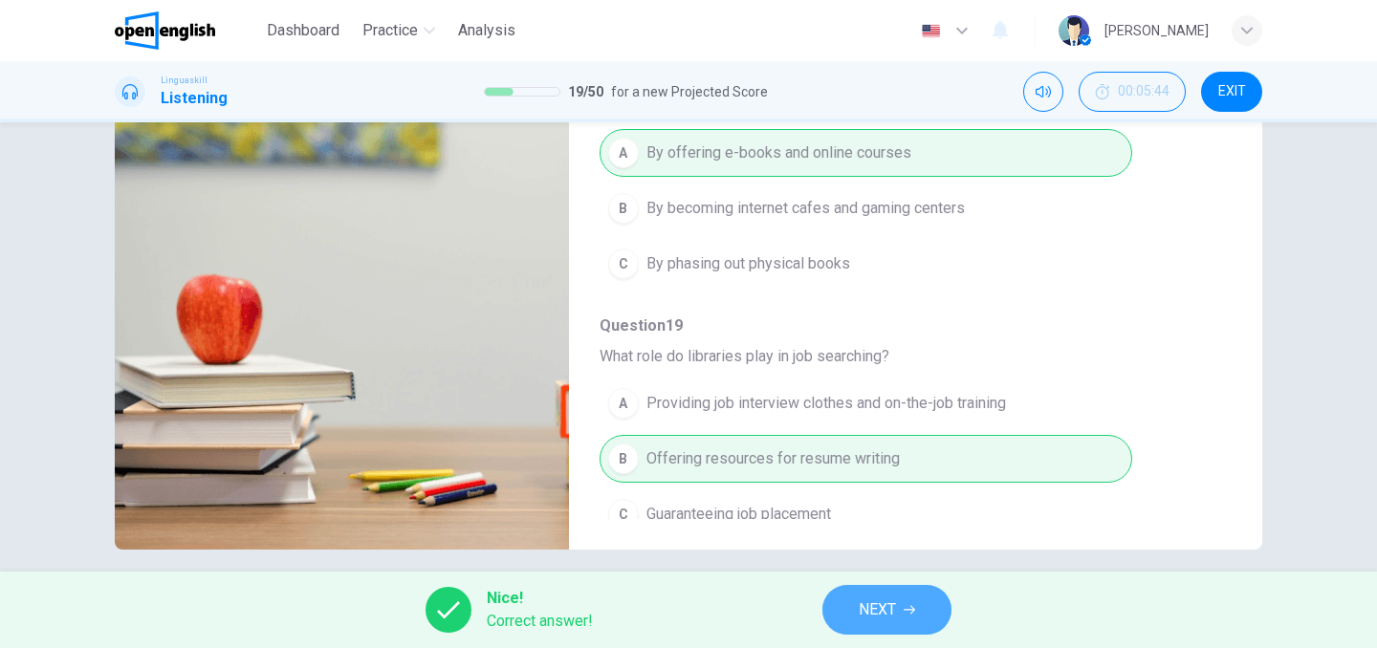
click at [882, 608] on span "NEXT" at bounding box center [877, 610] width 37 height 27
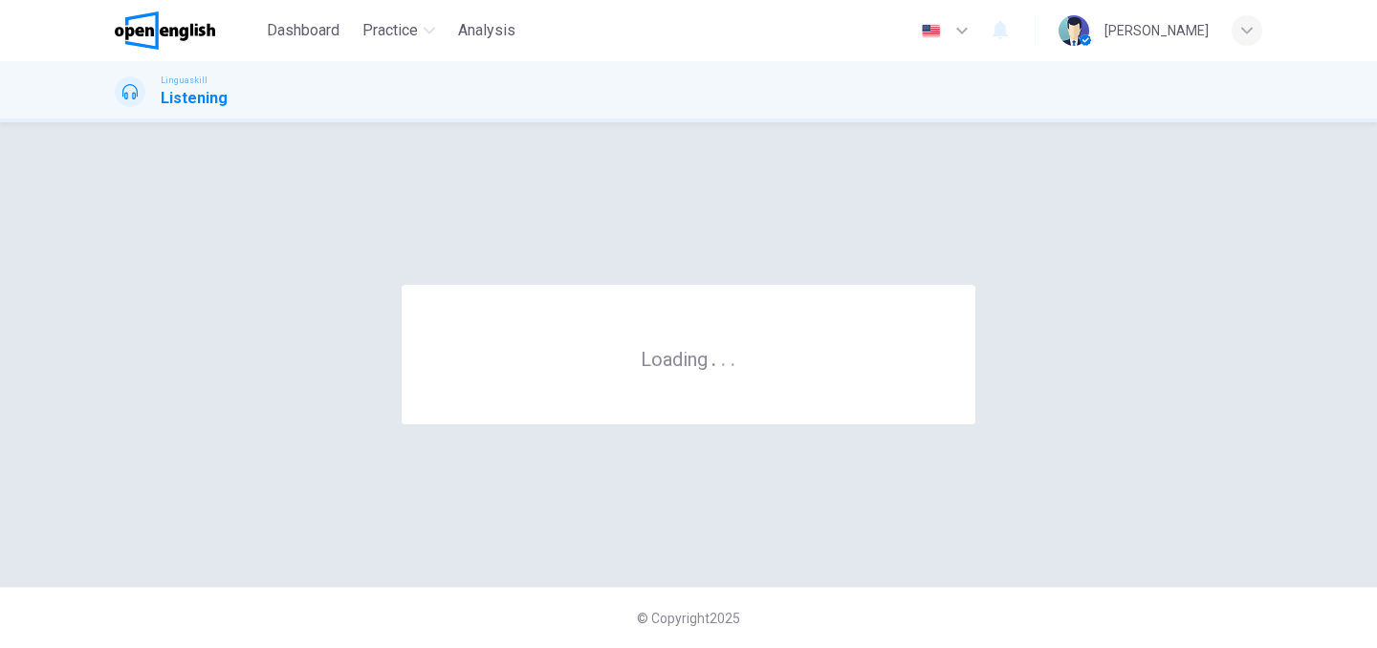
scroll to position [0, 0]
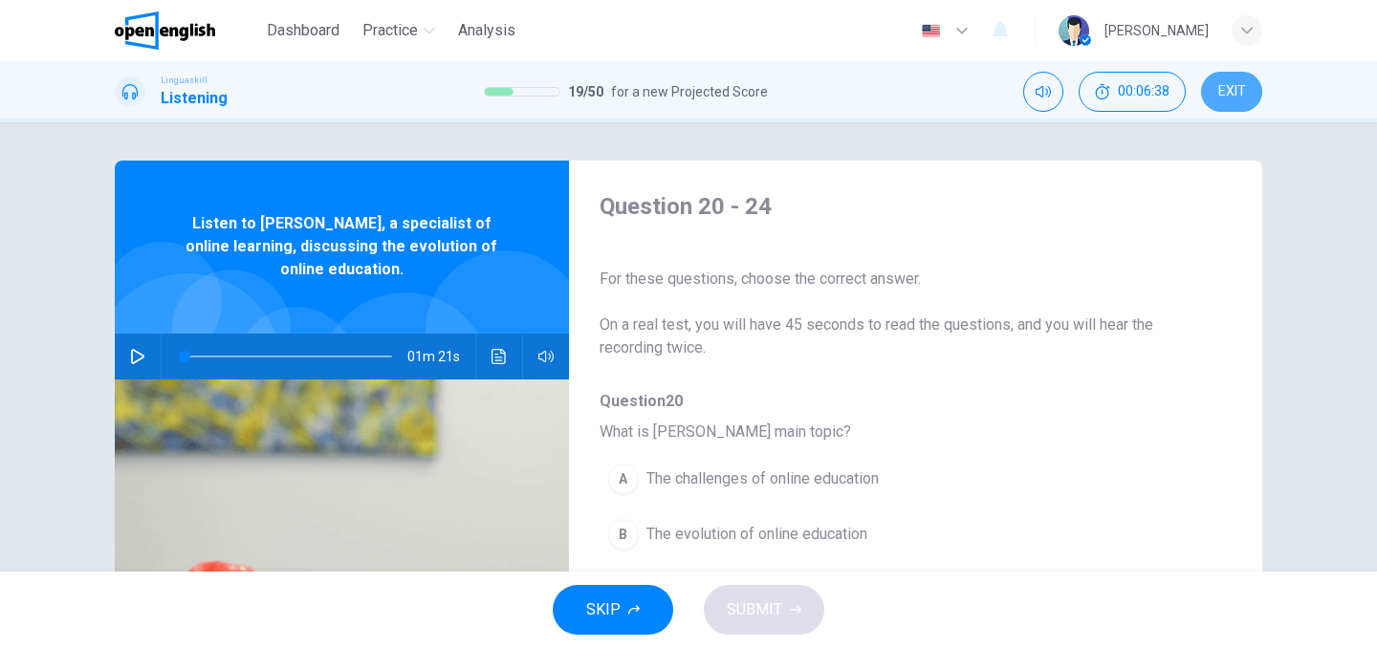
click at [1221, 99] on button "EXIT" at bounding box center [1231, 92] width 61 height 40
